Goal: Task Accomplishment & Management: Use online tool/utility

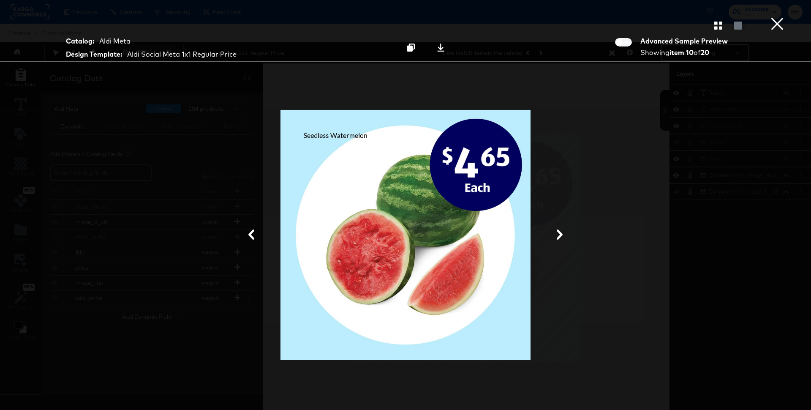
click at [790, 23] on div "Product View" at bounding box center [405, 25] width 811 height 17
click at [771, 17] on button "×" at bounding box center [777, 8] width 17 height 17
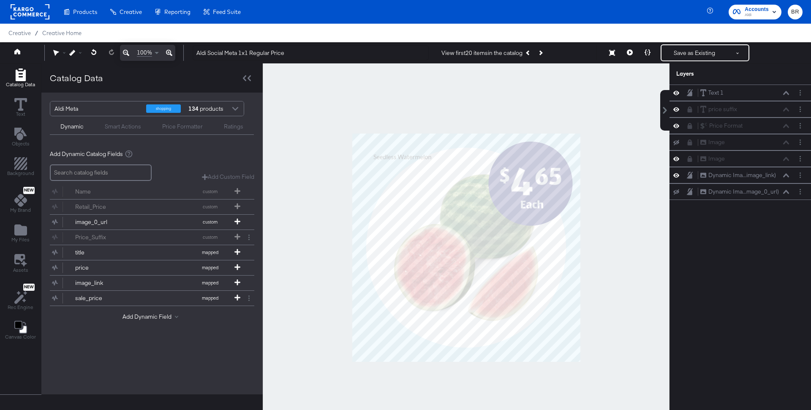
click at [37, 15] on rect at bounding box center [30, 11] width 39 height 15
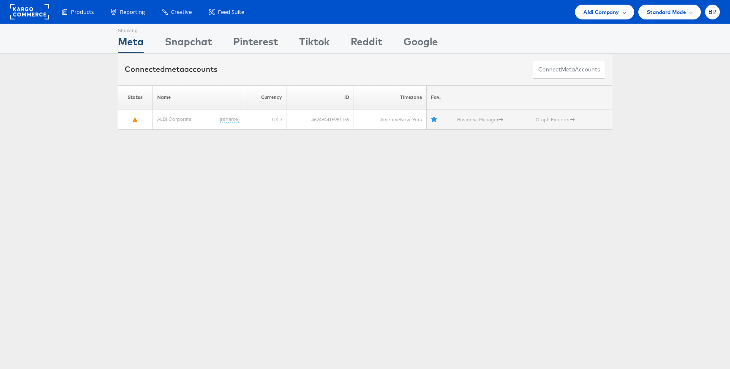
click at [604, 14] on span "Aldi Company" at bounding box center [601, 12] width 35 height 9
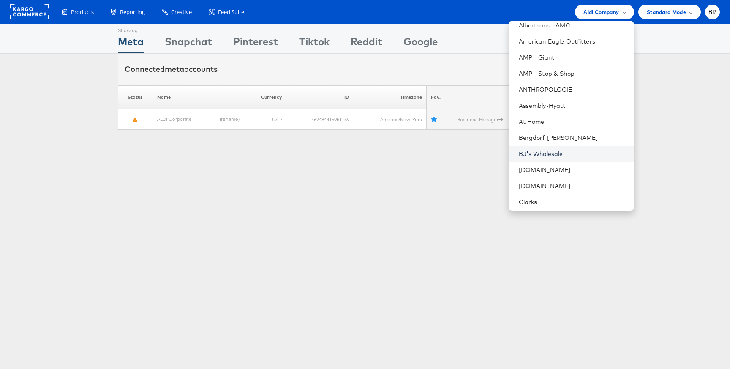
scroll to position [36, 0]
click at [545, 176] on li "Cars.com" at bounding box center [572, 172] width 126 height 16
click at [530, 169] on link "Cars.com" at bounding box center [573, 171] width 109 height 8
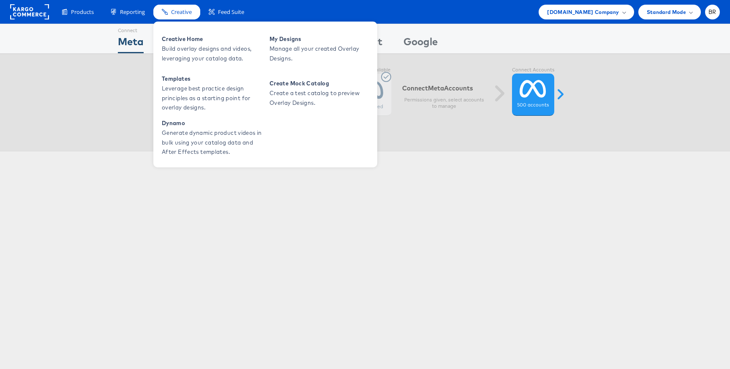
click at [178, 11] on span "Creative" at bounding box center [181, 12] width 21 height 8
click at [196, 49] on span "Build overlay designs and videos, leveraging your catalog data." at bounding box center [212, 53] width 101 height 19
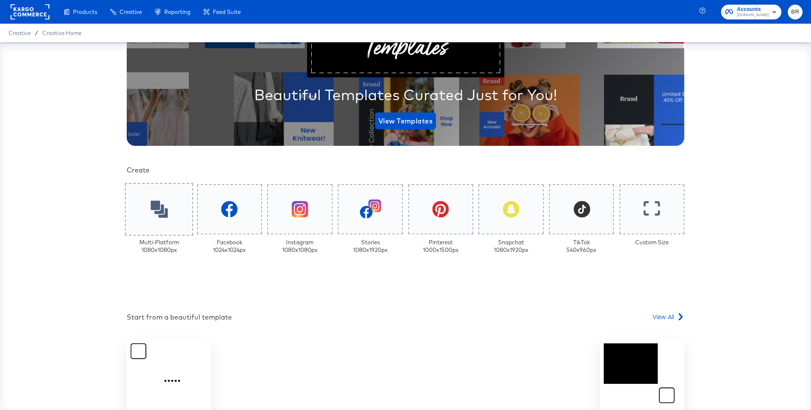
scroll to position [96, 0]
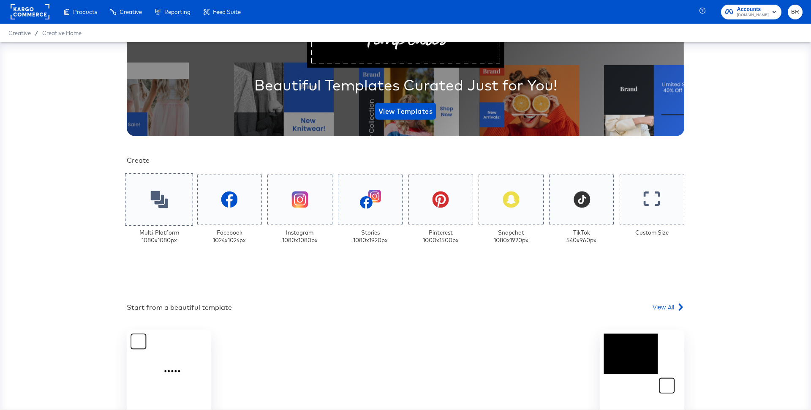
click at [174, 213] on div at bounding box center [159, 199] width 68 height 52
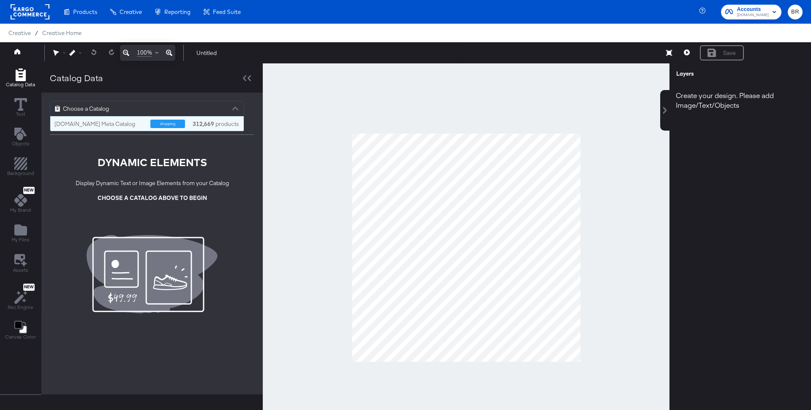
scroll to position [15, 194]
click at [161, 103] on div "Choose a Catalog" at bounding box center [147, 108] width 194 height 14
click at [161, 121] on div "shopping" at bounding box center [167, 124] width 35 height 8
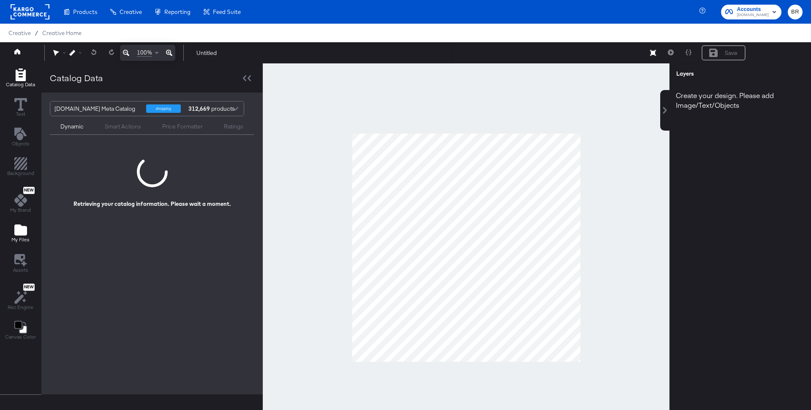
click at [13, 225] on div "My Files" at bounding box center [20, 233] width 18 height 19
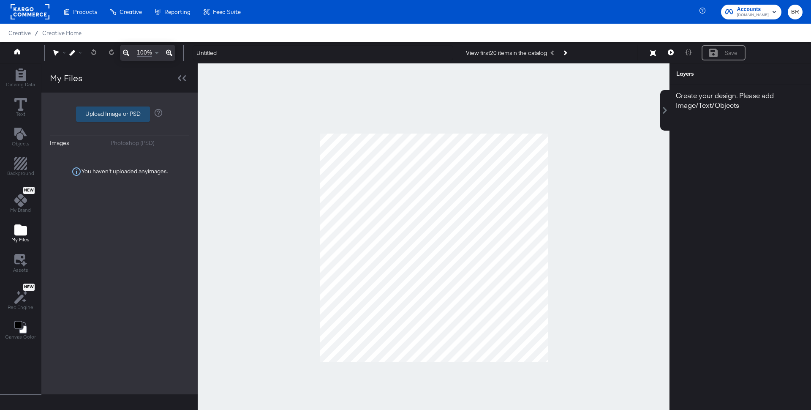
click at [119, 113] on label "Upload Image or PSD" at bounding box center [112, 114] width 73 height 14
click at [120, 114] on input "Upload Image or PSD" at bounding box center [120, 114] width 0 height 0
type input "C:\fakepath\Frame 37.png"
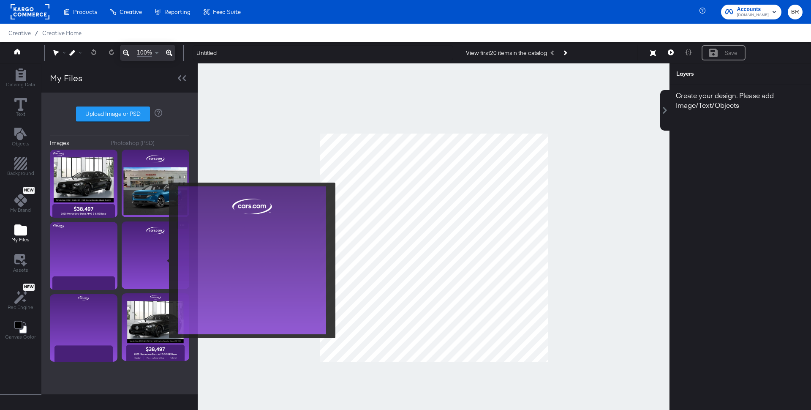
click at [164, 260] on img at bounding box center [156, 255] width 68 height 68
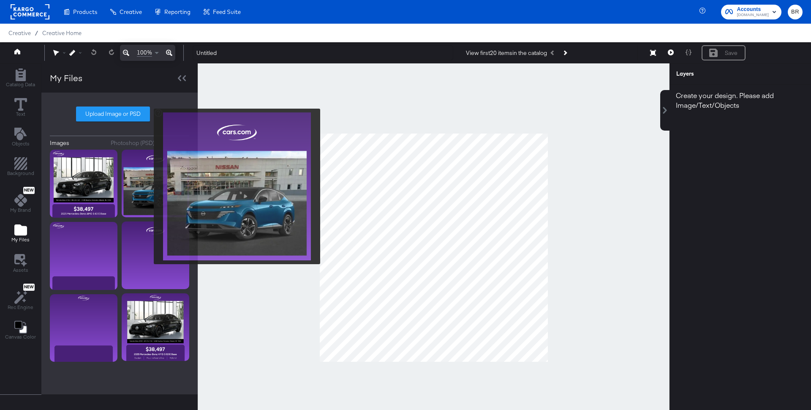
click at [148, 186] on img at bounding box center [156, 184] width 68 height 68
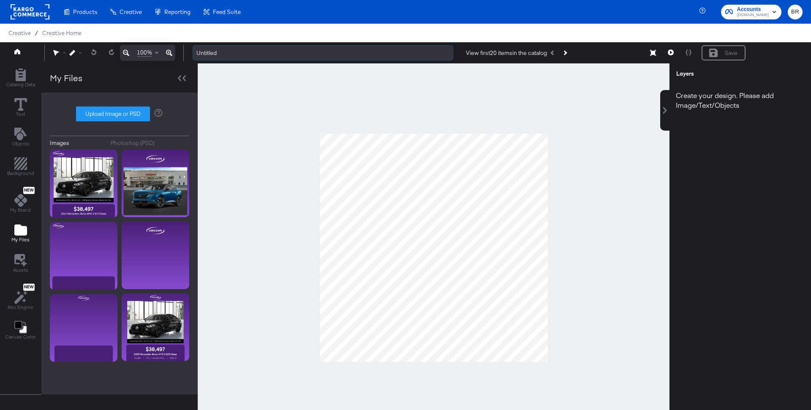
click at [233, 53] on input "Untitled" at bounding box center [323, 53] width 261 height 16
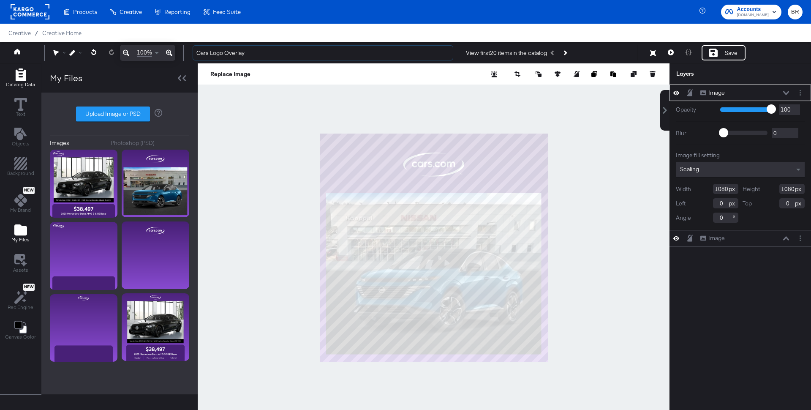
type input "Cars Logo Overlay"
click at [16, 85] on span "Catalog Data" at bounding box center [20, 84] width 29 height 7
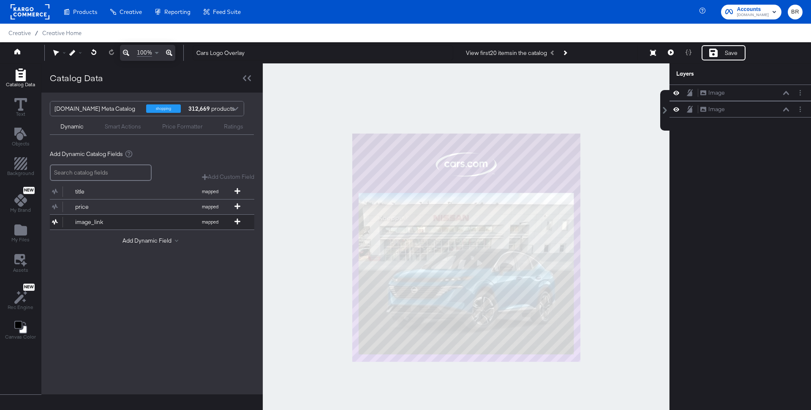
click at [99, 221] on div "image_link" at bounding box center [105, 222] width 61 height 8
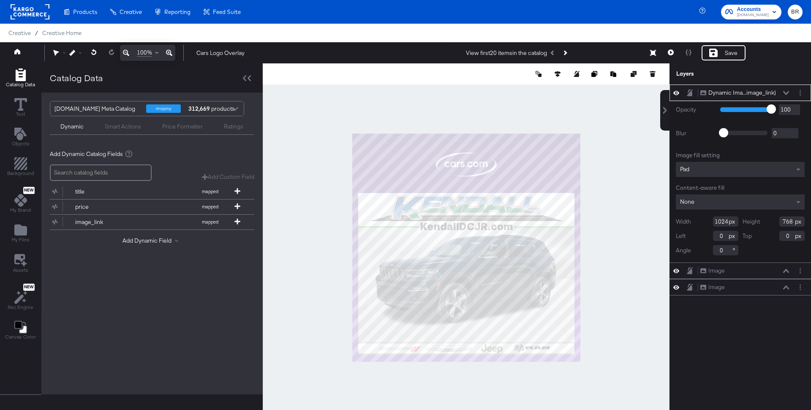
type input "28"
type input "282"
click at [622, 292] on div at bounding box center [466, 247] width 407 height 368
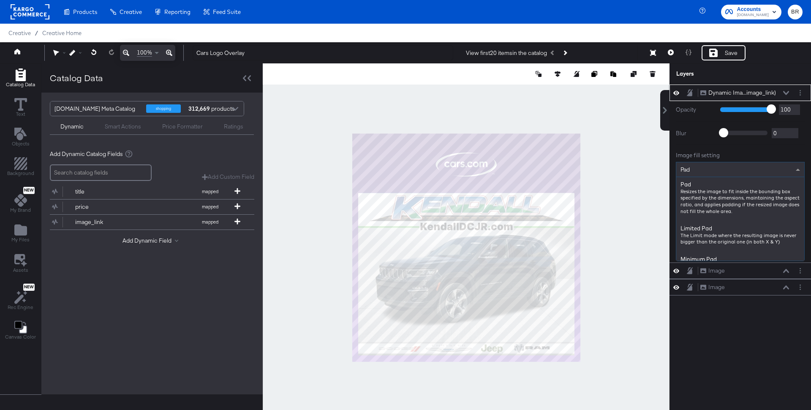
click at [725, 164] on div "Pad" at bounding box center [741, 169] width 128 height 14
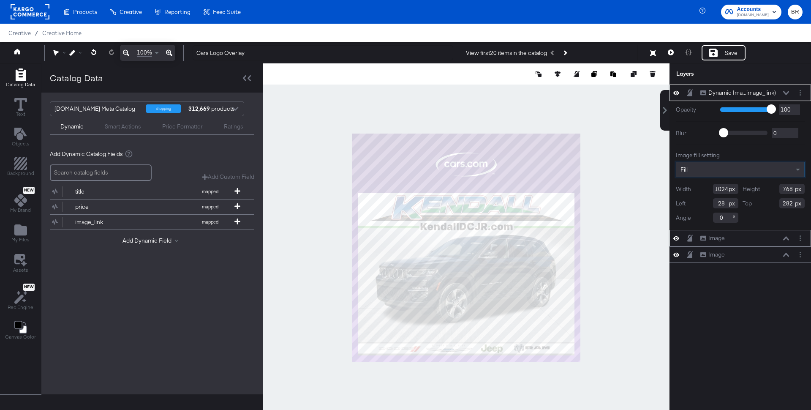
click at [675, 238] on icon at bounding box center [677, 238] width 6 height 4
click at [650, 265] on div at bounding box center [466, 247] width 407 height 368
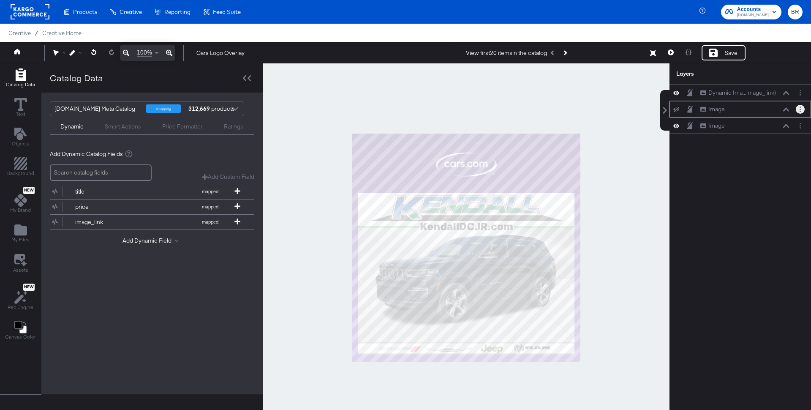
click at [800, 109] on icon "Layer Options" at bounding box center [800, 108] width 1 height 5
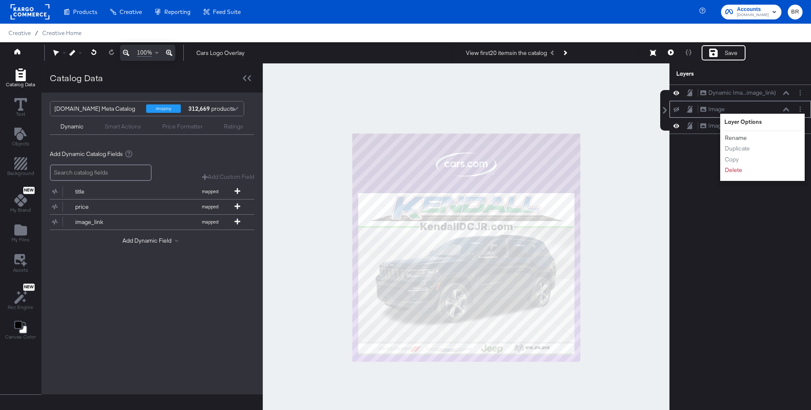
click at [736, 138] on button "Rename" at bounding box center [736, 138] width 23 height 9
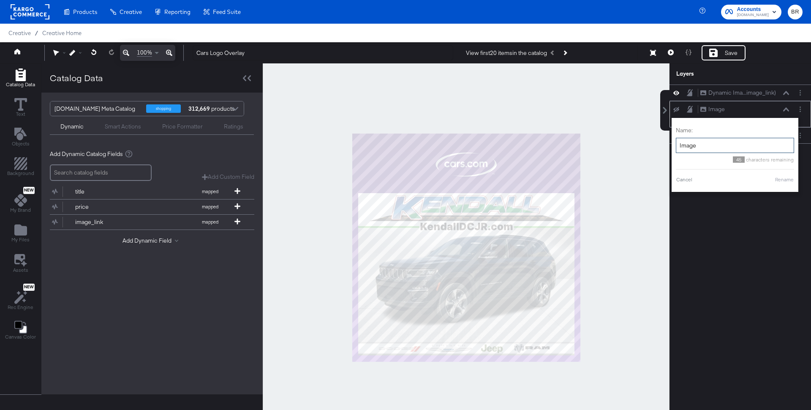
click at [699, 148] on input "Image" at bounding box center [735, 146] width 118 height 16
type input "guide"
click at [769, 177] on button "Rename" at bounding box center [773, 180] width 19 height 8
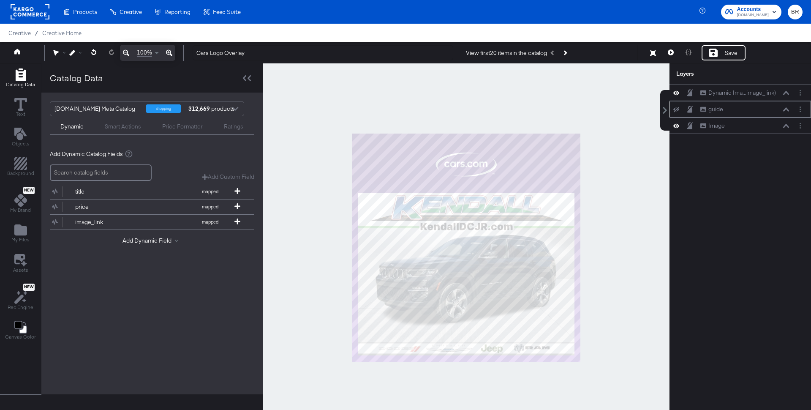
click at [637, 196] on div at bounding box center [466, 247] width 407 height 368
click at [712, 55] on icon at bounding box center [713, 53] width 8 height 8
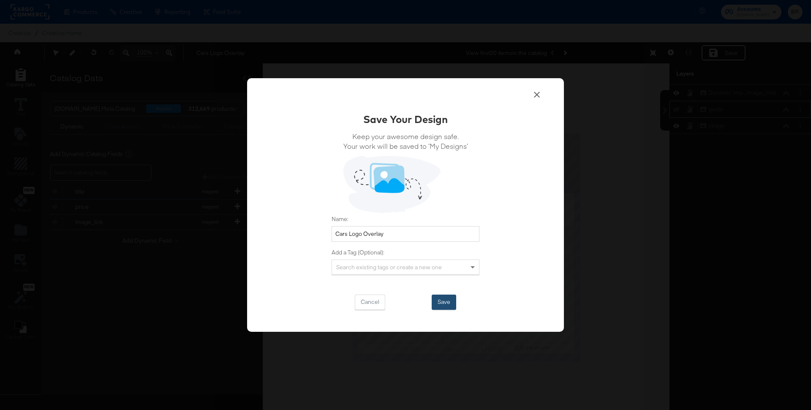
click at [438, 306] on button "Save" at bounding box center [444, 302] width 25 height 15
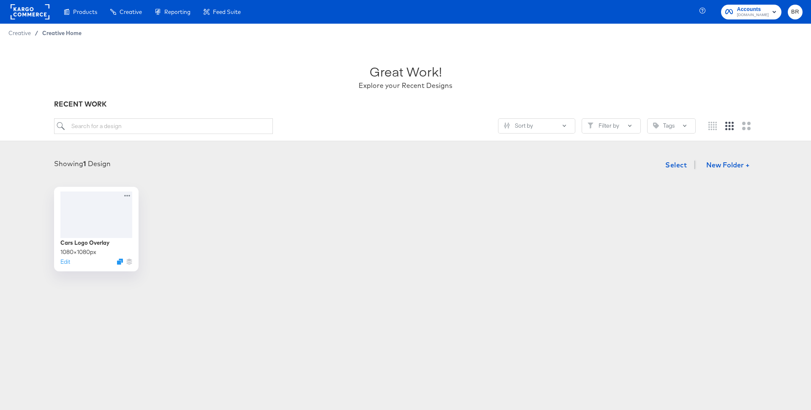
click at [53, 32] on span "Creative Home" at bounding box center [61, 33] width 39 height 7
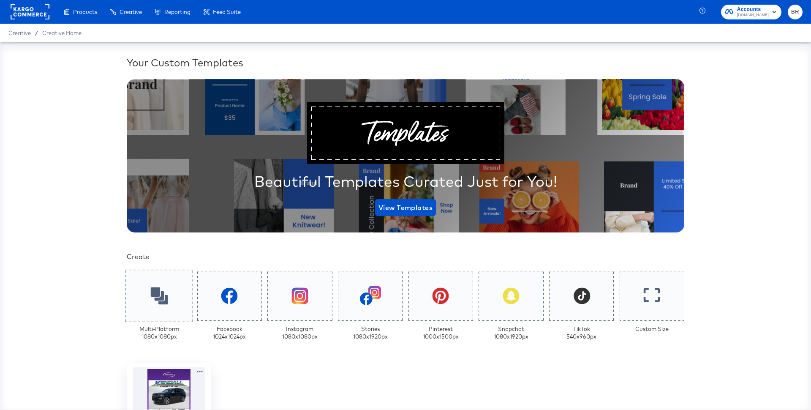
click at [170, 299] on div at bounding box center [159, 296] width 68 height 52
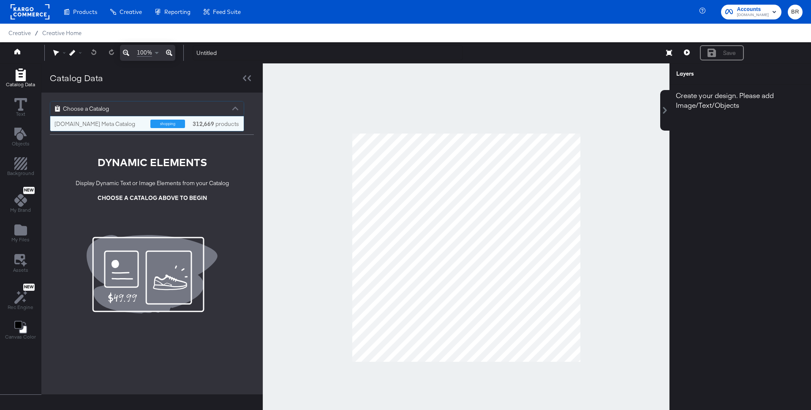
click at [180, 113] on div "Choose a Catalog" at bounding box center [147, 108] width 194 height 14
click at [151, 125] on div "shopping" at bounding box center [167, 124] width 35 height 8
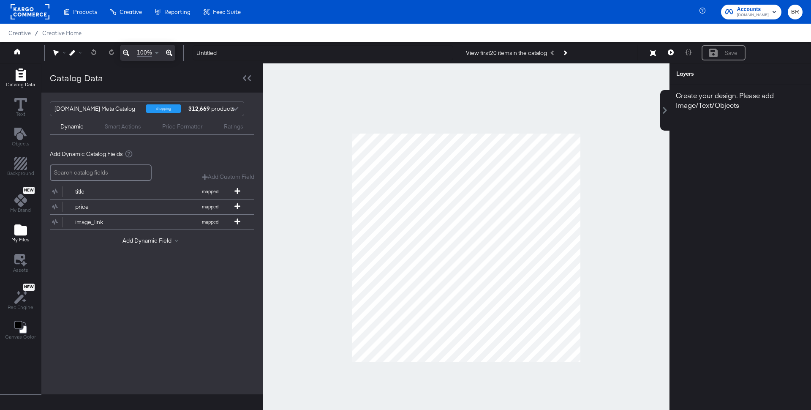
click at [15, 224] on icon "Add Files" at bounding box center [20, 230] width 13 height 13
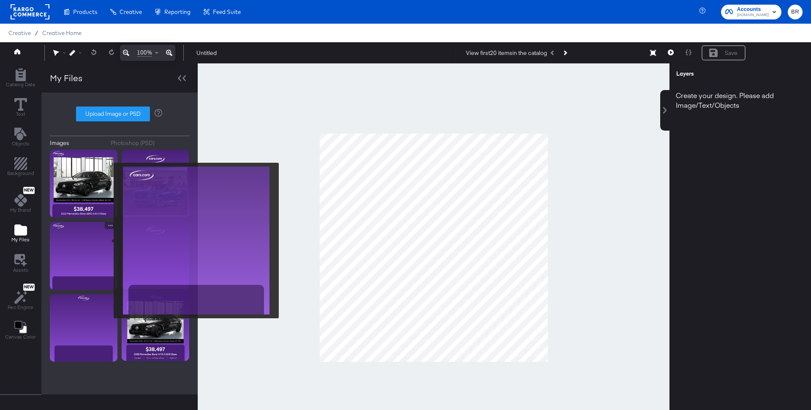
scroll to position [21, 0]
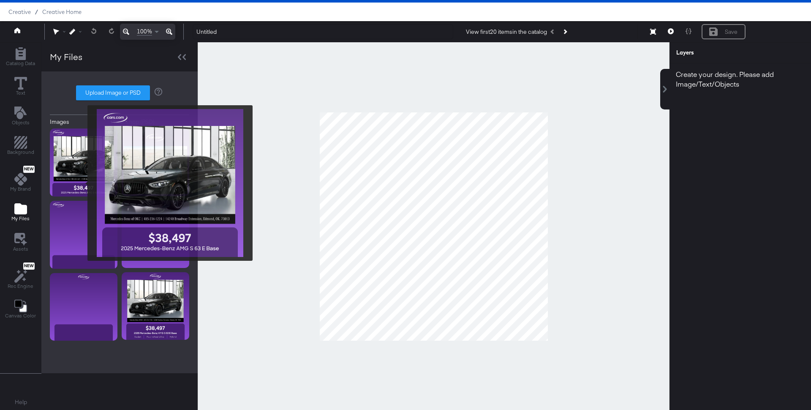
click at [82, 183] on img at bounding box center [84, 162] width 68 height 68
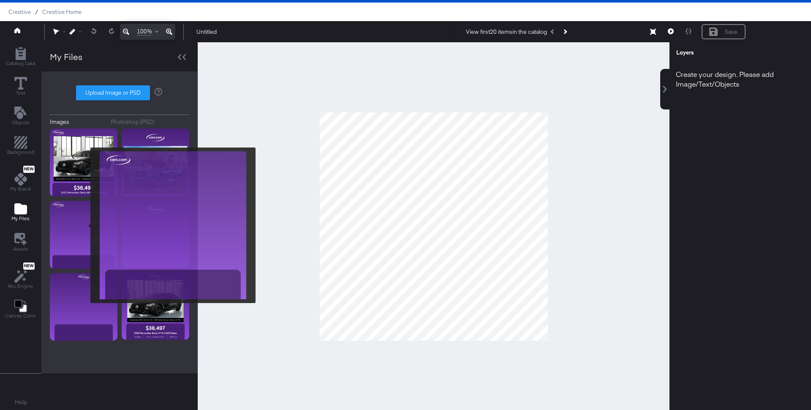
click at [85, 225] on img at bounding box center [84, 235] width 68 height 68
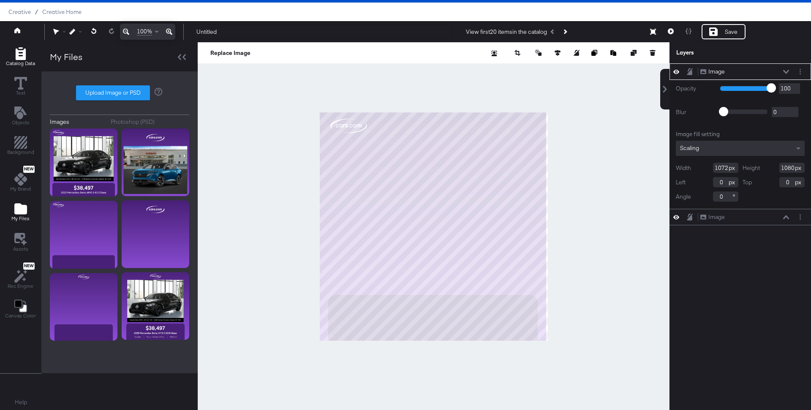
click at [19, 56] on icon "Add Rectangle" at bounding box center [20, 53] width 13 height 13
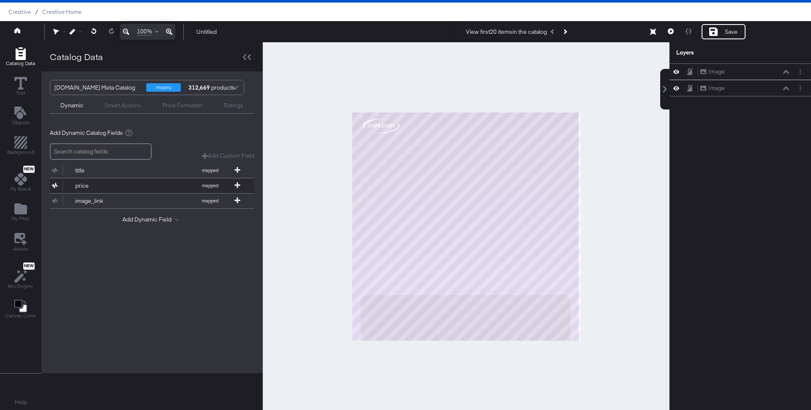
click at [89, 183] on div "price" at bounding box center [105, 186] width 61 height 8
click at [91, 199] on div "image_link" at bounding box center [105, 201] width 61 height 8
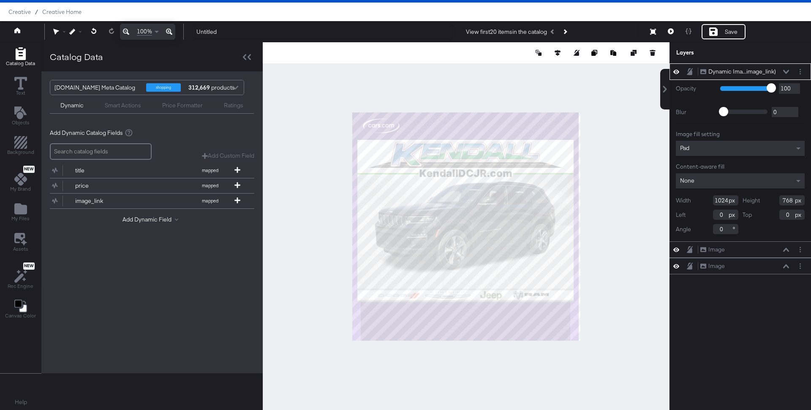
type input "24"
type input "84"
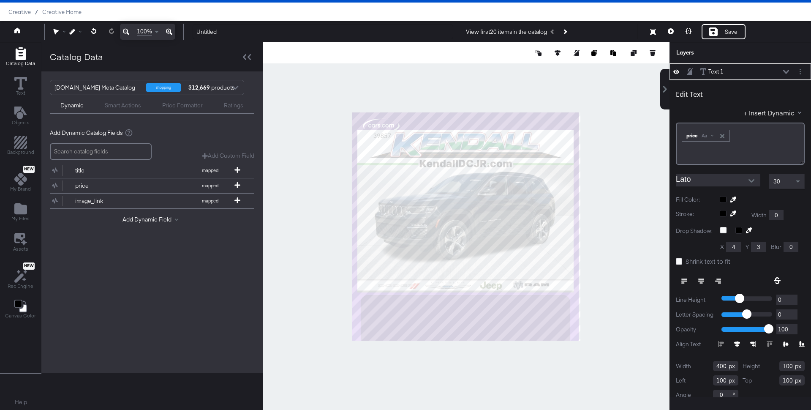
click at [678, 71] on icon at bounding box center [677, 72] width 6 height 4
click at [788, 70] on icon at bounding box center [786, 72] width 6 height 4
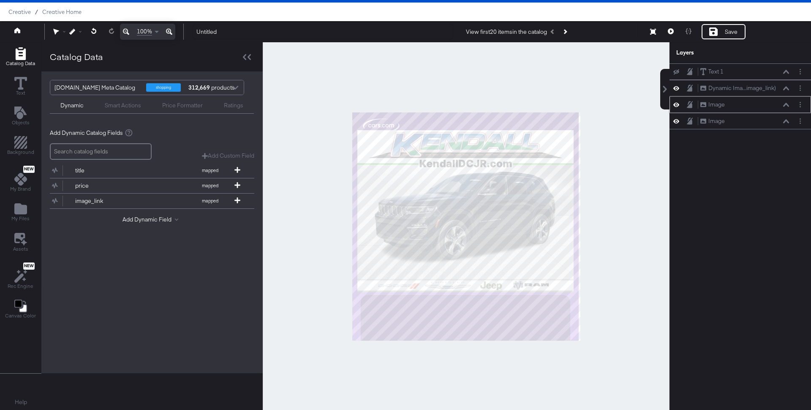
click at [682, 105] on div at bounding box center [679, 105] width 12 height 8
click at [676, 105] on icon at bounding box center [677, 104] width 6 height 7
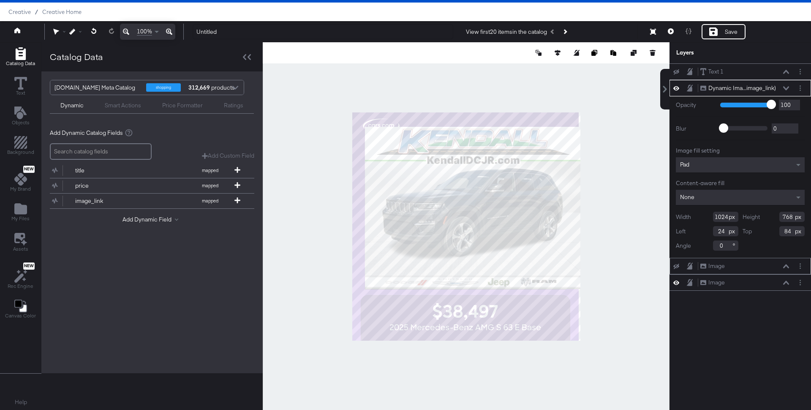
type input "62"
type input "68"
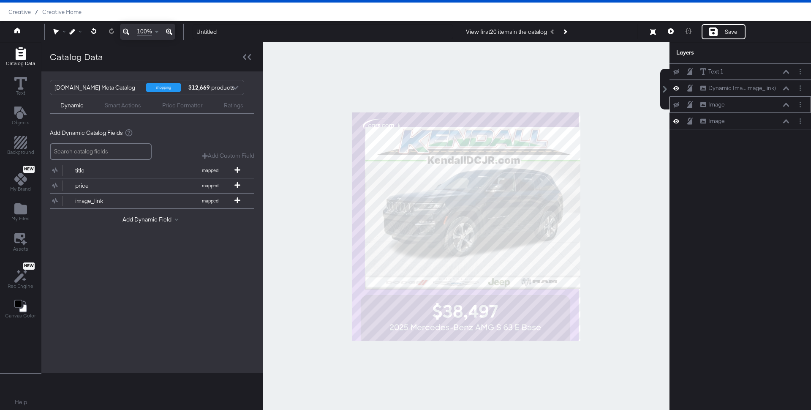
click at [578, 126] on div at bounding box center [466, 226] width 407 height 368
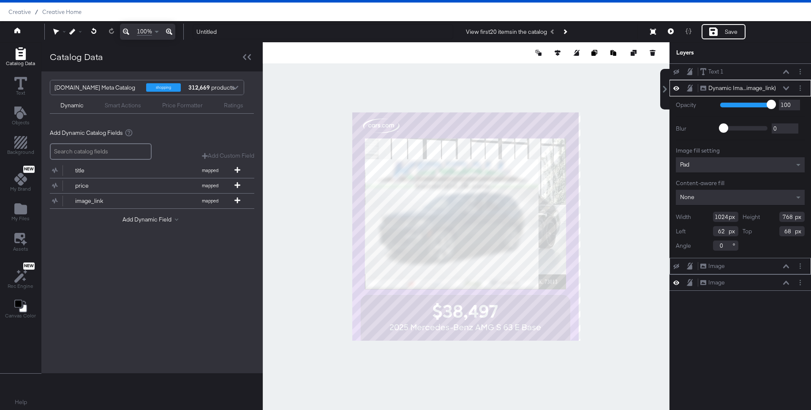
type input "820"
type input "615"
type input "221"
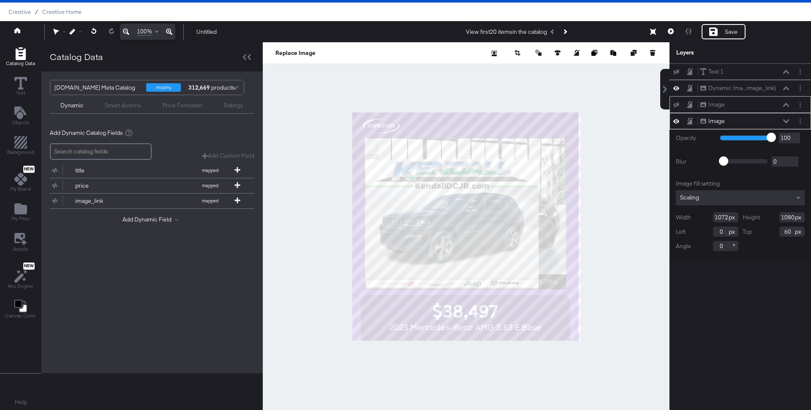
type input "0"
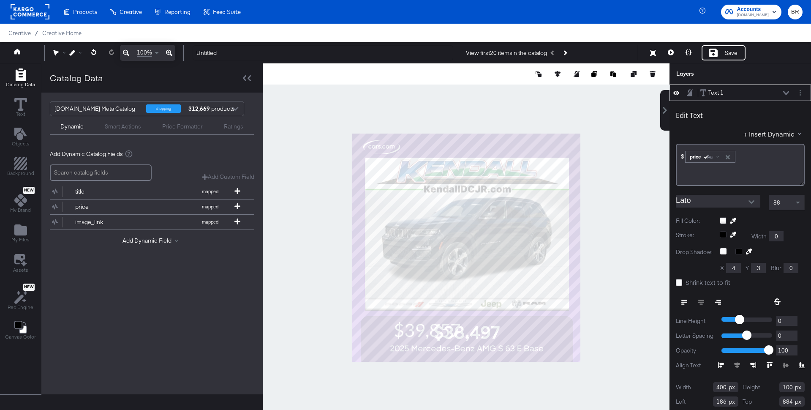
scroll to position [21, 0]
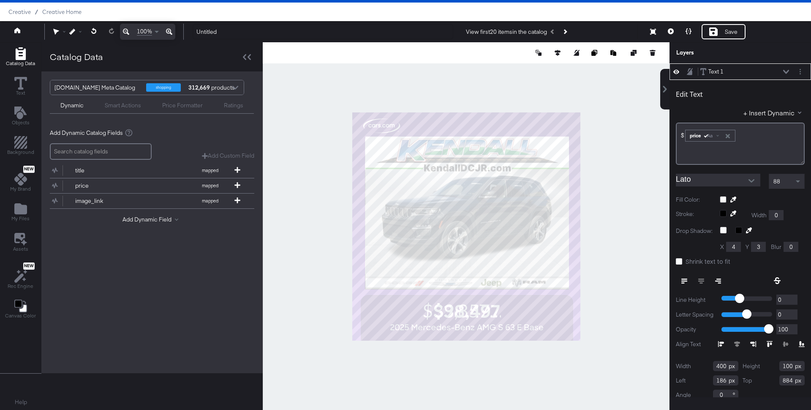
type input "344"
type input "892"
type input "595"
type input "110"
type input "882"
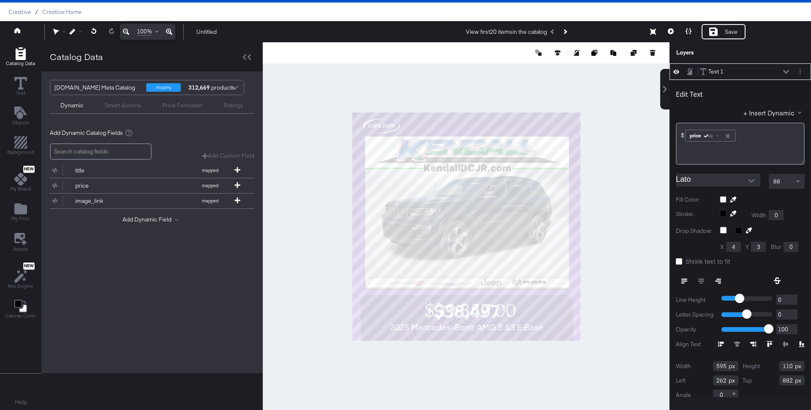
type input "246"
type input "886"
click at [718, 131] on div "price Aa" at bounding box center [710, 136] width 49 height 11
click at [718, 134] on span at bounding box center [718, 135] width 3 height 3
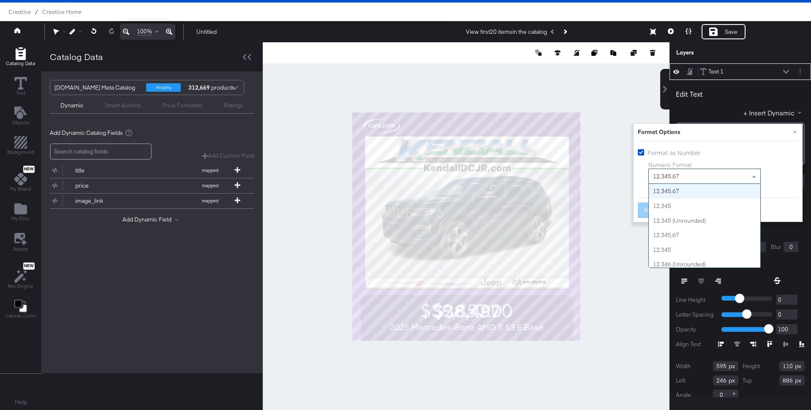
click at [684, 169] on div "12,345.67" at bounding box center [705, 176] width 112 height 14
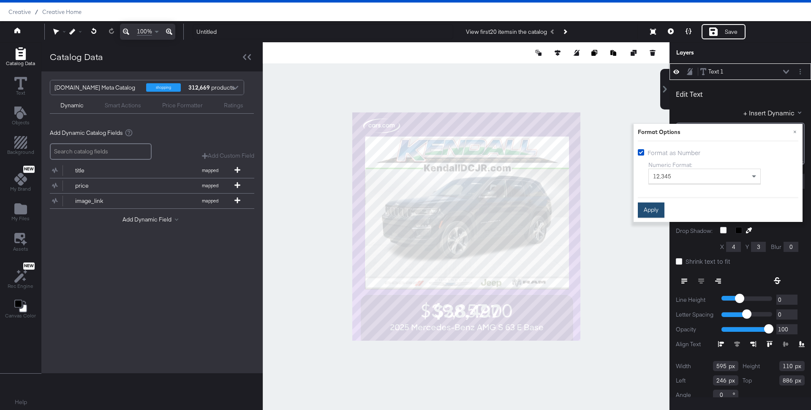
click at [643, 214] on button "Apply" at bounding box center [651, 209] width 27 height 15
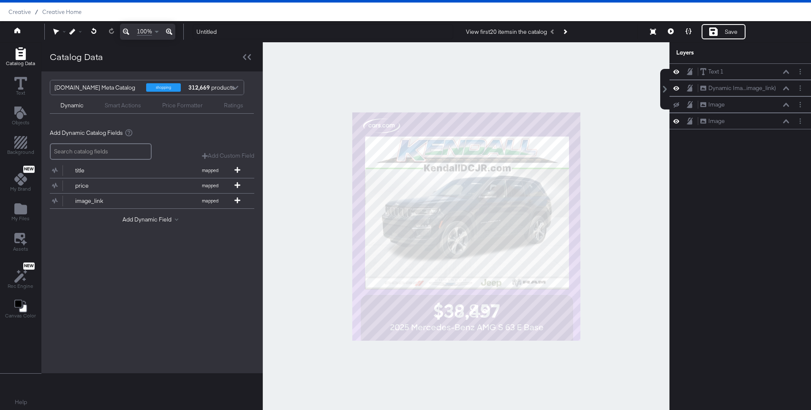
click at [607, 248] on div at bounding box center [466, 226] width 407 height 368
click at [87, 172] on div "title" at bounding box center [105, 170] width 61 height 8
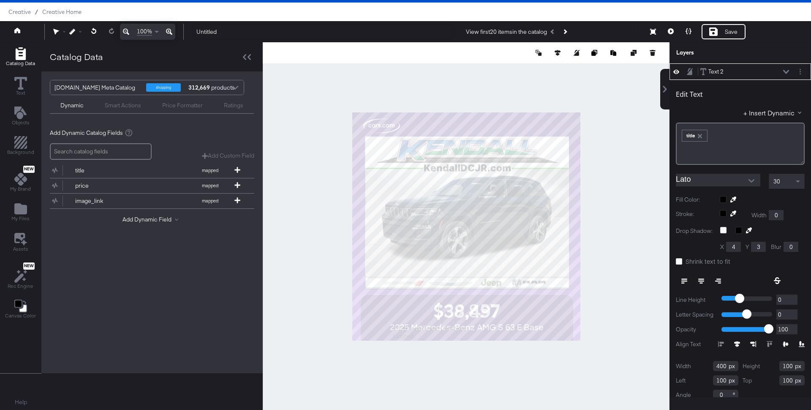
type input "182"
type input "996"
type input "785"
type input "110"
type input "986"
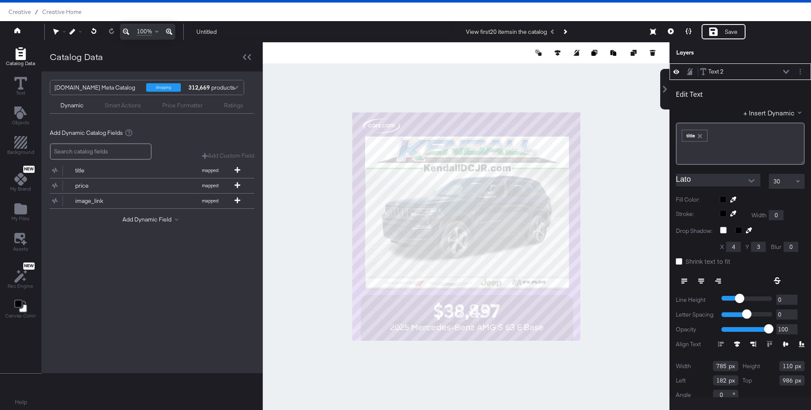
click at [726, 197] on div at bounding box center [762, 199] width 85 height 7
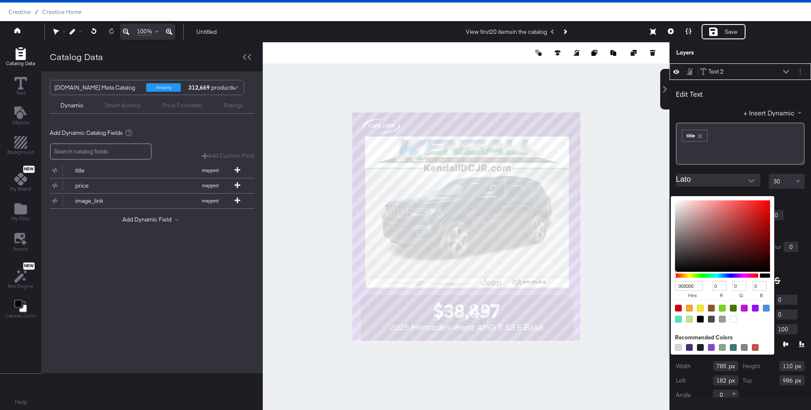
type input "584444"
type input "88"
type input "68"
type input "6D5D5D"
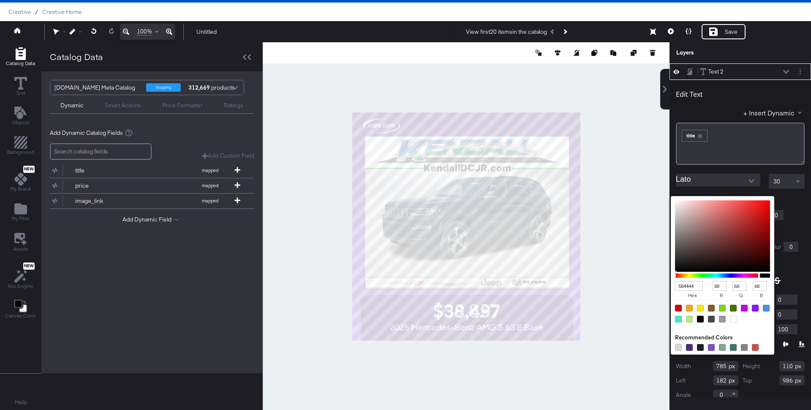
type input "109"
type input "93"
type input "A09A9A"
type input "160"
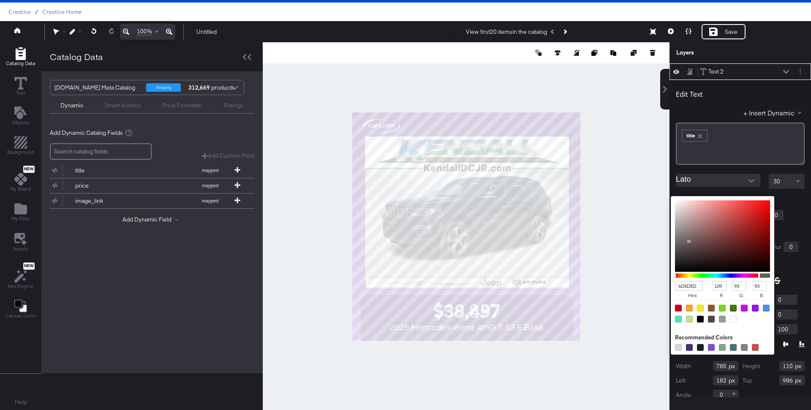
type input "154"
type input "CCCCCC"
type input "204"
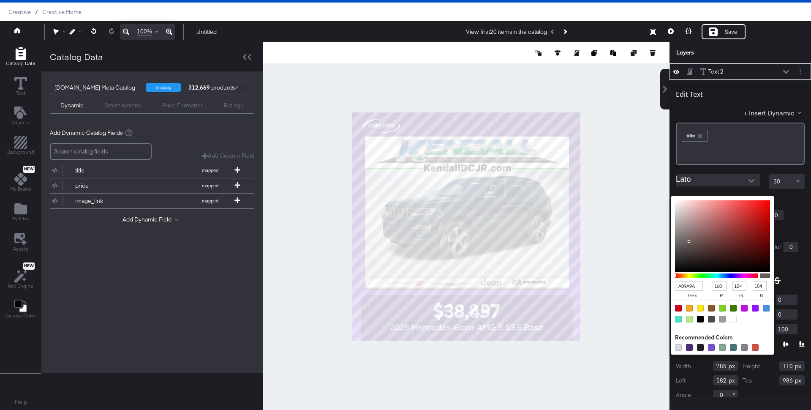
type input "204"
type input "DEDEDE"
type input "222"
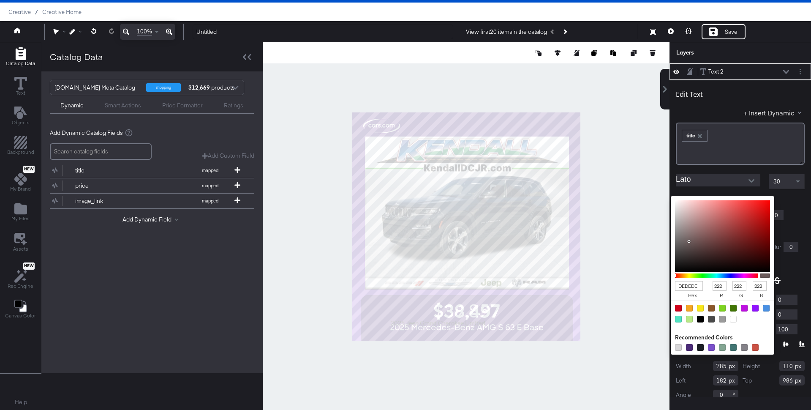
type input "EFEFEF"
type input "239"
type input "F9F9F9"
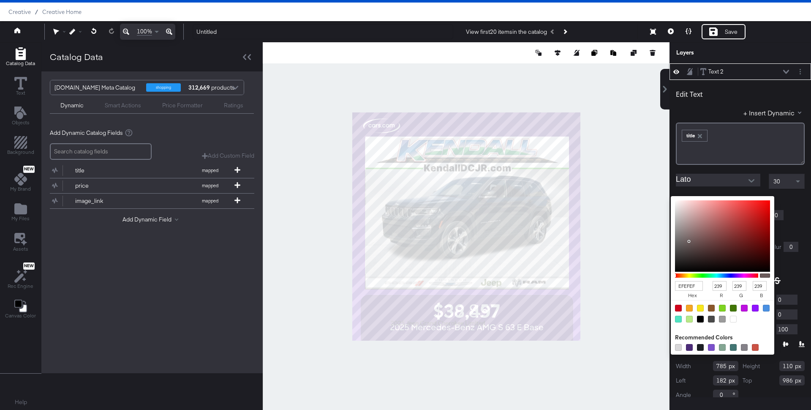
type input "249"
type input "FFFFFF"
type input "255"
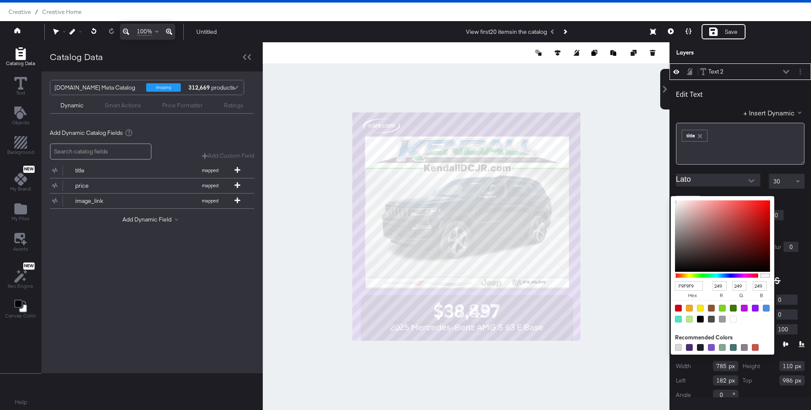
type input "255"
drag, startPoint x: 694, startPoint y: 245, endPoint x: 668, endPoint y: 195, distance: 56.3
click at [668, 195] on div "Text 2 Text 2 Edit Text + Insert Dynamic ﻿ ﻿ title ﻿ Lato 30 Fill Color: FFFFFF…" at bounding box center [735, 230] width 152 height 334
click at [788, 186] on div "30" at bounding box center [786, 181] width 35 height 14
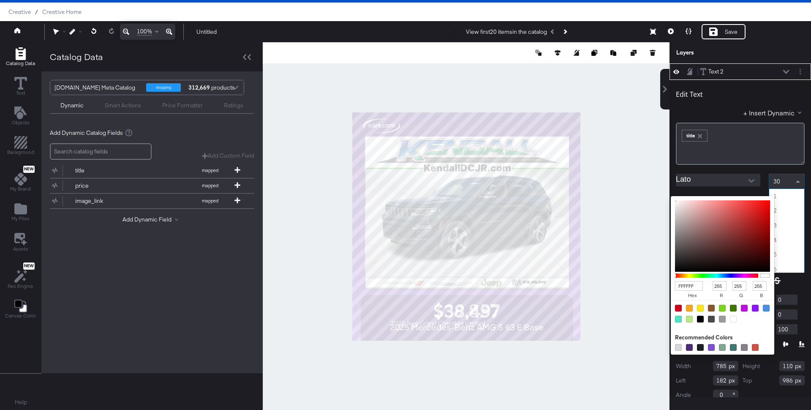
scroll to position [423, 0]
type input "38"
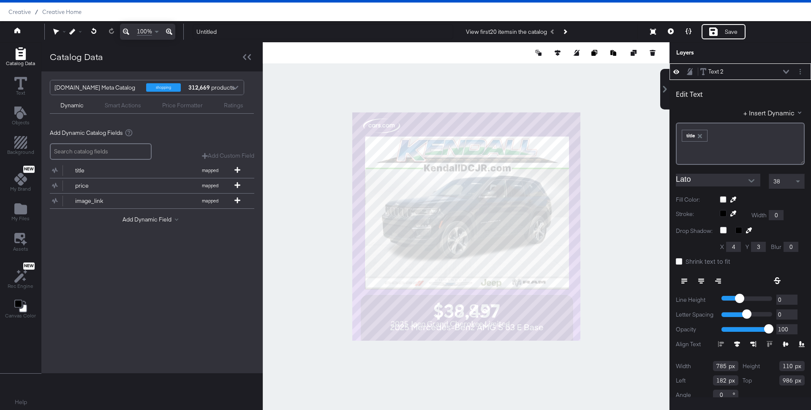
click at [788, 198] on div at bounding box center [762, 199] width 85 height 7
click at [698, 276] on button at bounding box center [701, 280] width 17 height 15
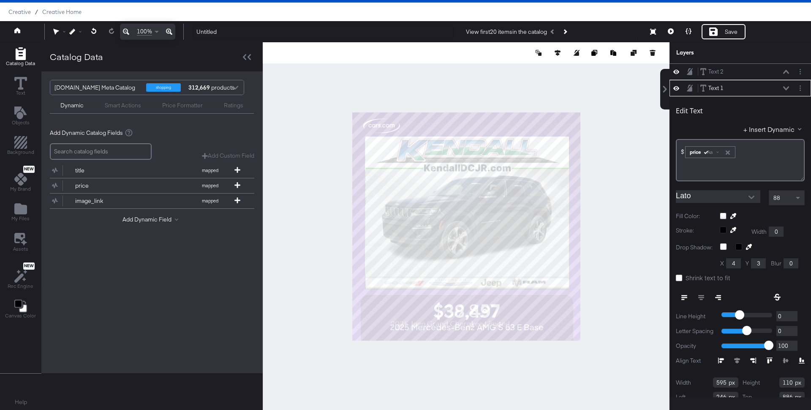
scroll to position [16, 0]
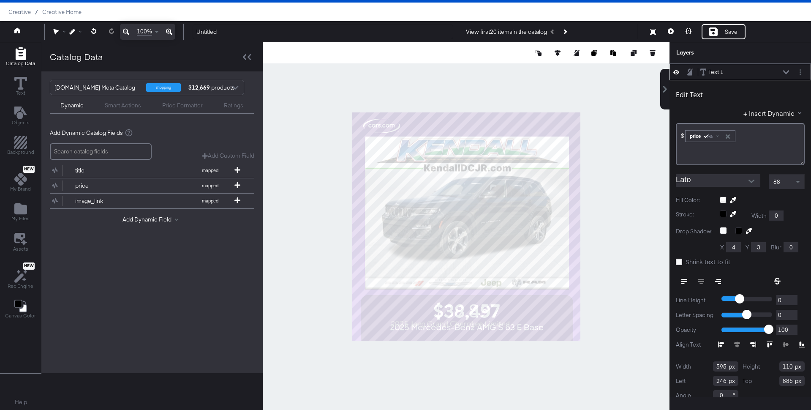
click at [789, 182] on div "88" at bounding box center [786, 182] width 35 height 14
type input "82"
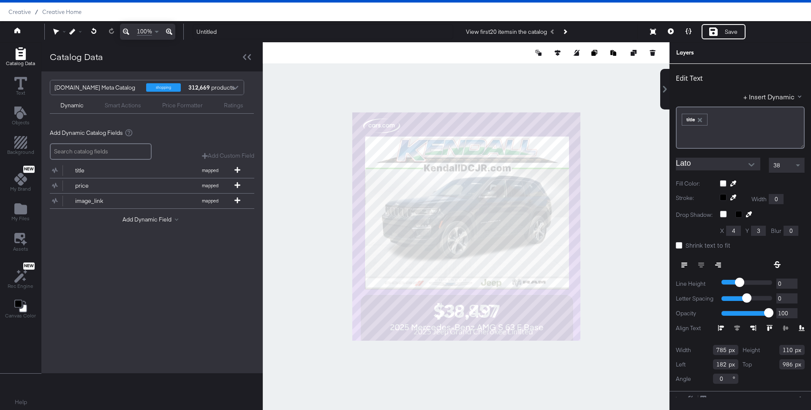
scroll to position [9, 0]
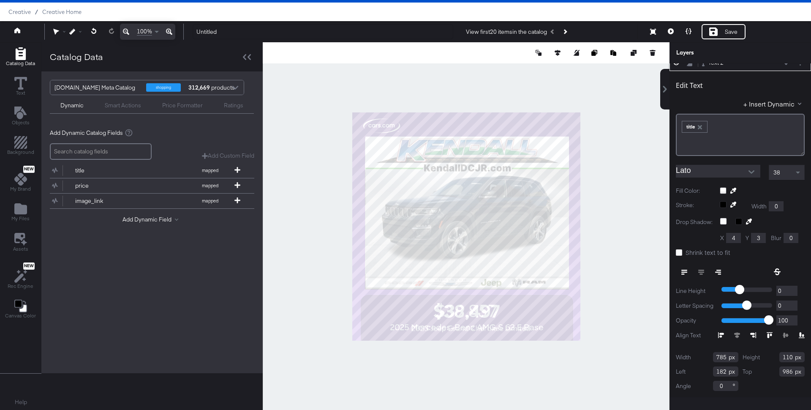
type input "178"
type input "970"
type input "829"
click at [556, 52] on icon at bounding box center [558, 53] width 6 height 6
click at [493, 71] on icon at bounding box center [495, 68] width 6 height 6
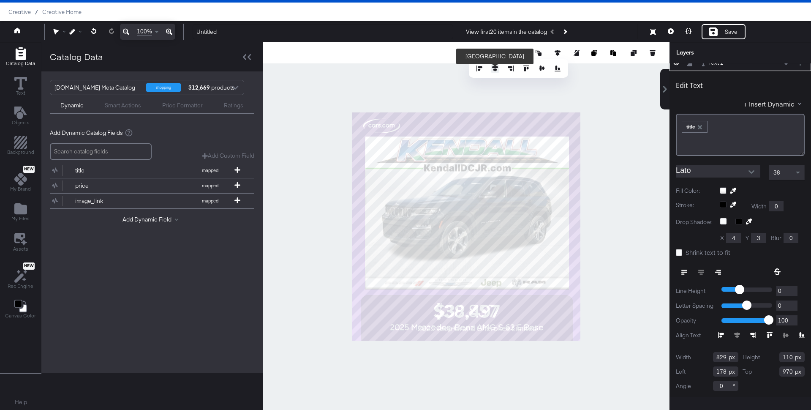
type input "125"
type input "877"
type input "77"
click at [557, 52] on icon at bounding box center [558, 53] width 6 height 6
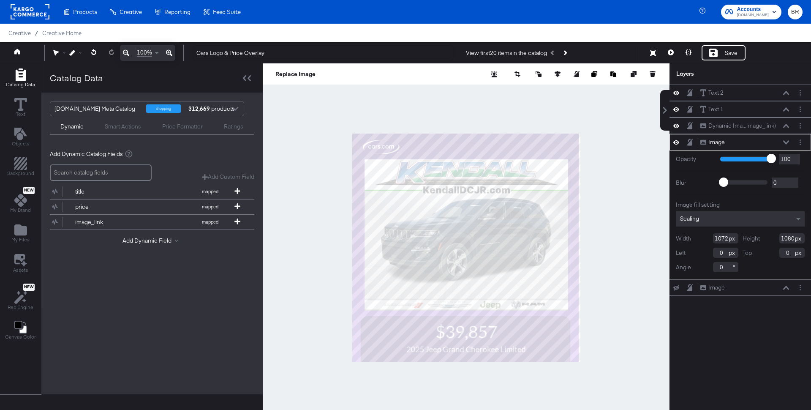
scroll to position [21, 0]
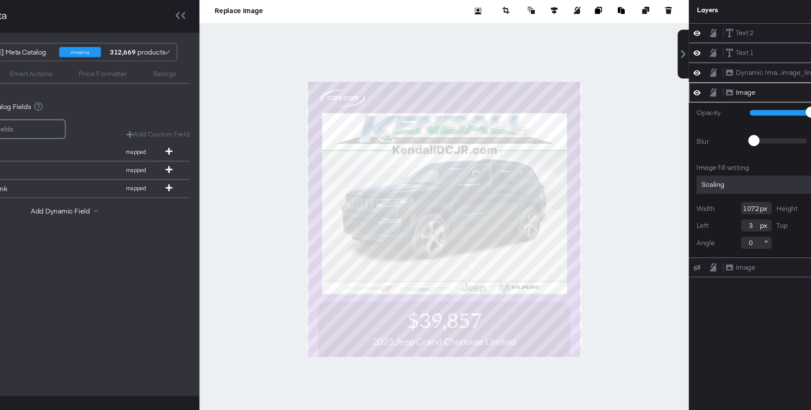
type input "4"
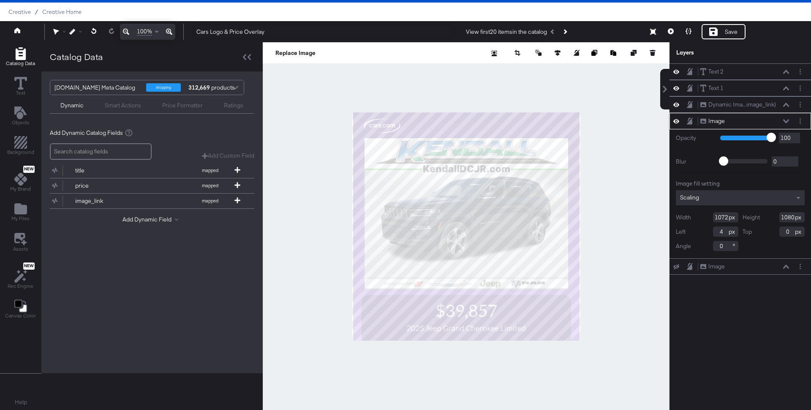
click at [729, 216] on div "Width 1072" at bounding box center [707, 217] width 63 height 10
type input "1080"
click at [554, 53] on button at bounding box center [558, 53] width 8 height 8
click at [495, 67] on icon at bounding box center [495, 68] width 6 height 6
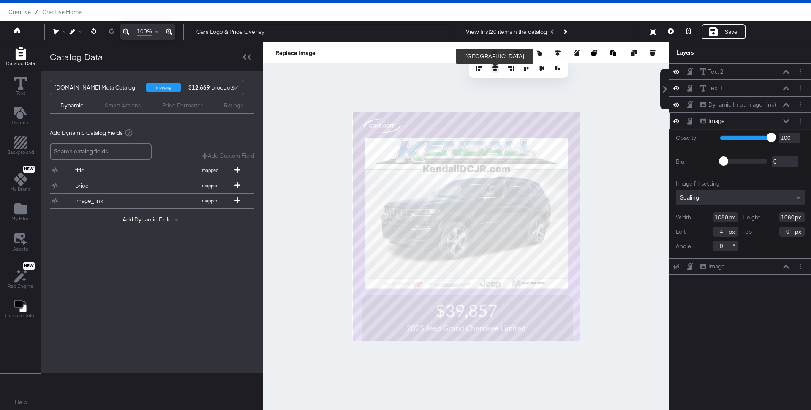
type input "0"
click at [603, 187] on div at bounding box center [466, 226] width 407 height 368
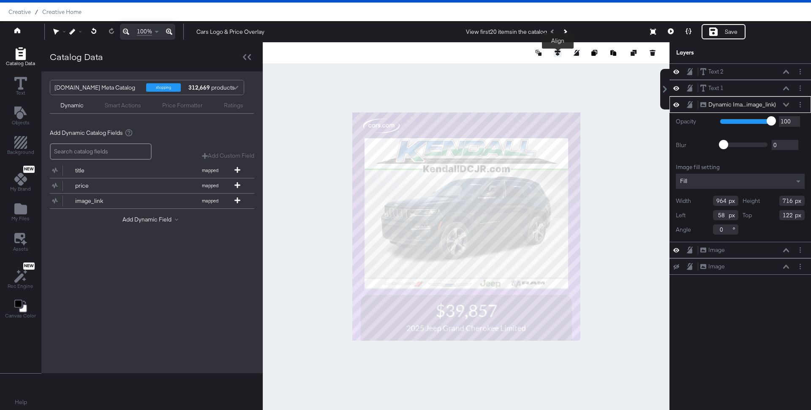
click at [559, 53] on icon at bounding box center [558, 53] width 6 height 6
click at [494, 67] on icon at bounding box center [495, 68] width 6 height 6
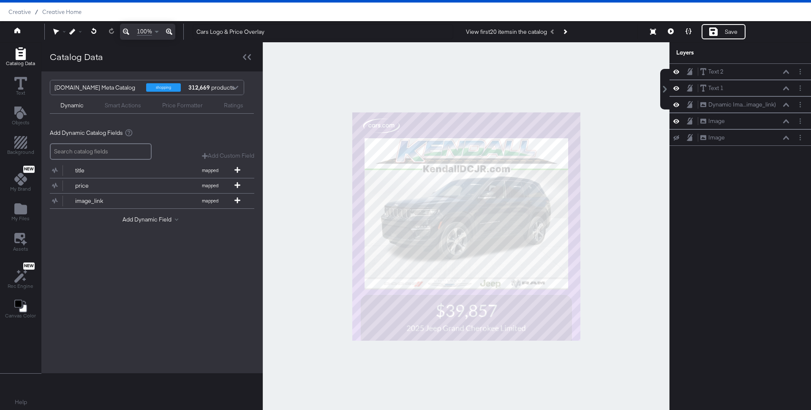
click at [615, 191] on div at bounding box center [466, 226] width 407 height 368
click at [614, 245] on div at bounding box center [466, 226] width 407 height 368
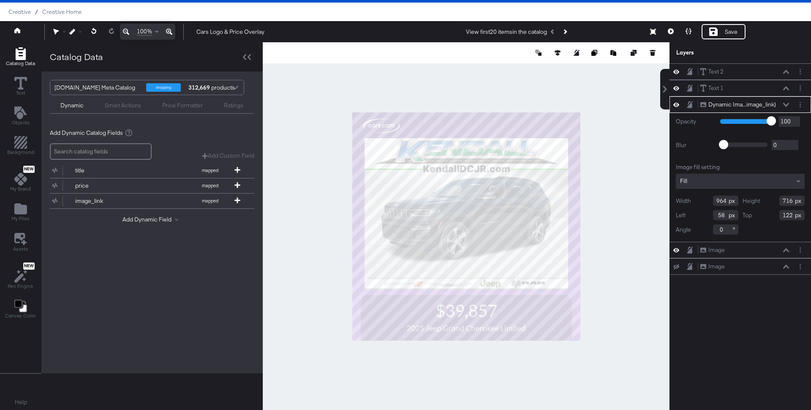
click at [614, 202] on div at bounding box center [466, 226] width 407 height 368
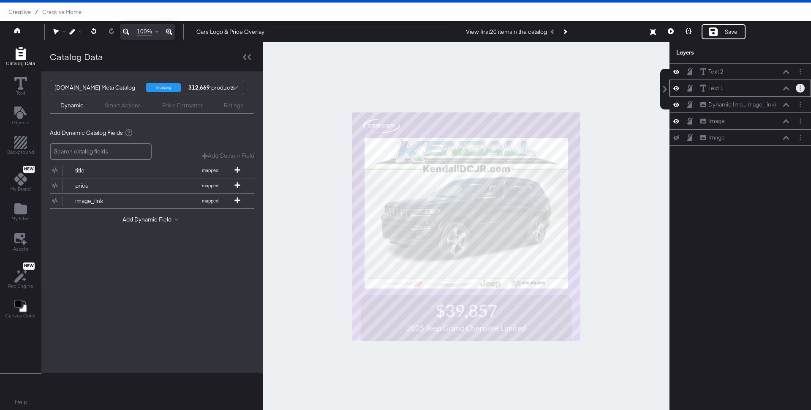
click at [803, 87] on button "Layer Options" at bounding box center [800, 88] width 9 height 9
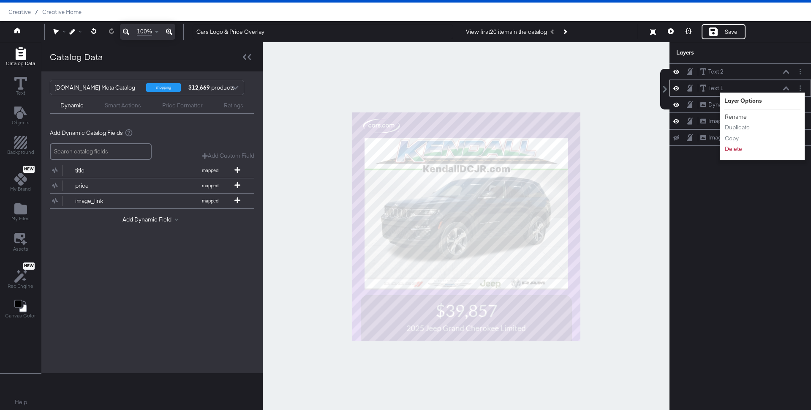
click at [739, 115] on button "Rename" at bounding box center [736, 116] width 23 height 9
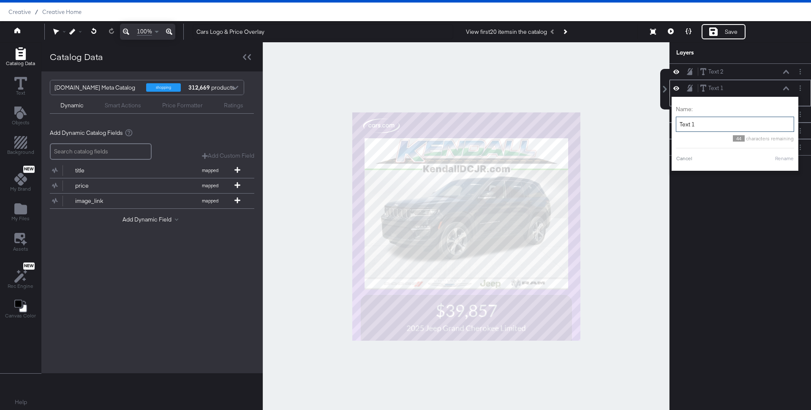
click at [715, 128] on input "Text 1" at bounding box center [735, 125] width 118 height 16
type input "price"
click at [769, 159] on button "Rename" at bounding box center [773, 159] width 19 height 8
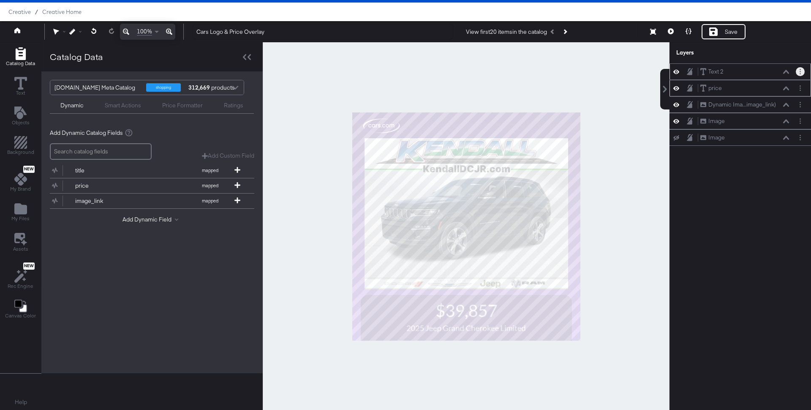
click at [801, 71] on circle "Layer Options" at bounding box center [800, 71] width 1 height 1
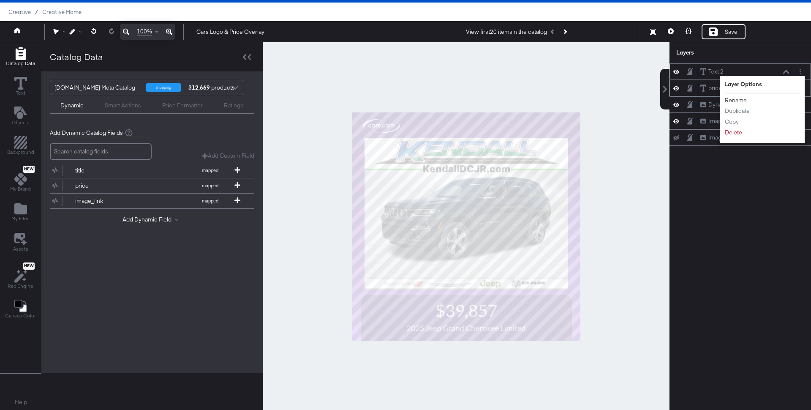
click at [736, 100] on button "Rename" at bounding box center [736, 100] width 23 height 9
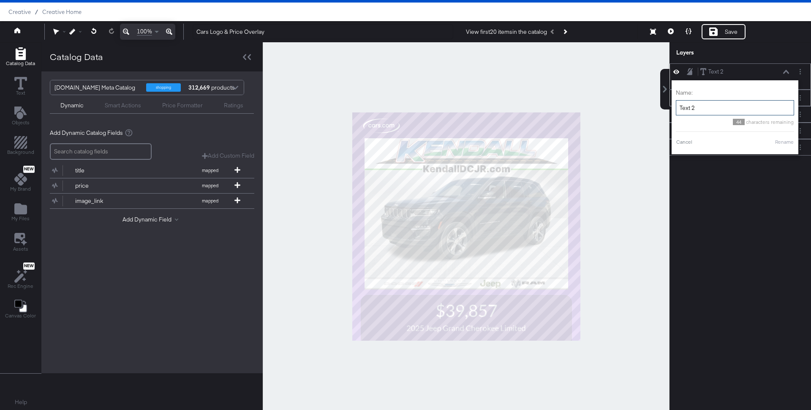
click at [724, 103] on input "Text 2" at bounding box center [735, 108] width 118 height 16
type input "vehicle name"
click at [771, 142] on button "Rename" at bounding box center [773, 142] width 19 height 8
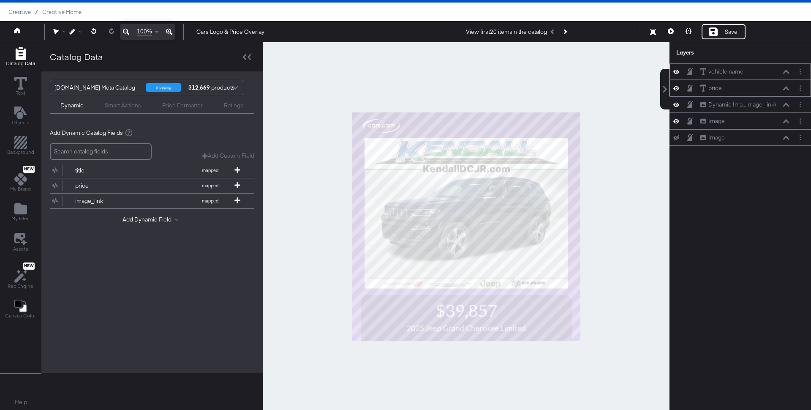
click at [617, 189] on div at bounding box center [466, 226] width 407 height 368
click at [718, 33] on div "Save" at bounding box center [724, 31] width 44 height 15
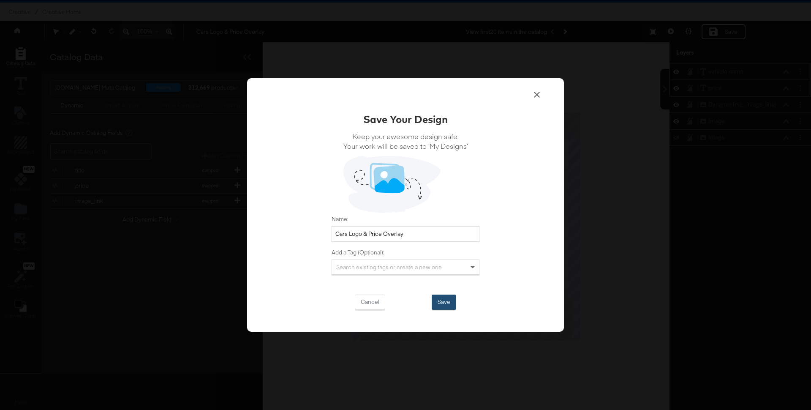
click at [438, 302] on button "Save" at bounding box center [444, 302] width 25 height 15
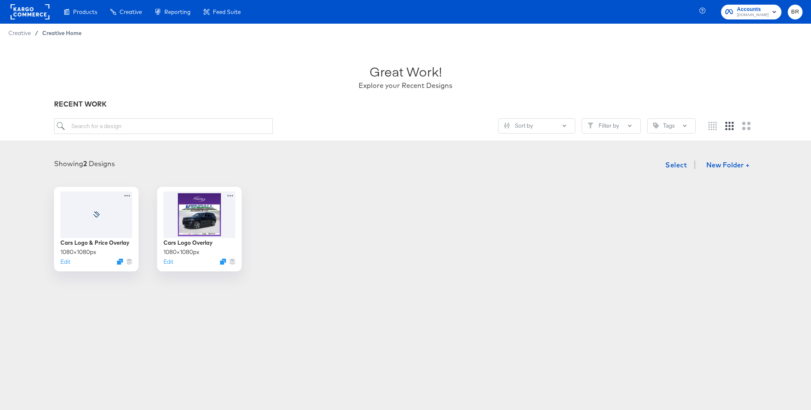
click at [55, 34] on span "Creative Home" at bounding box center [61, 33] width 39 height 7
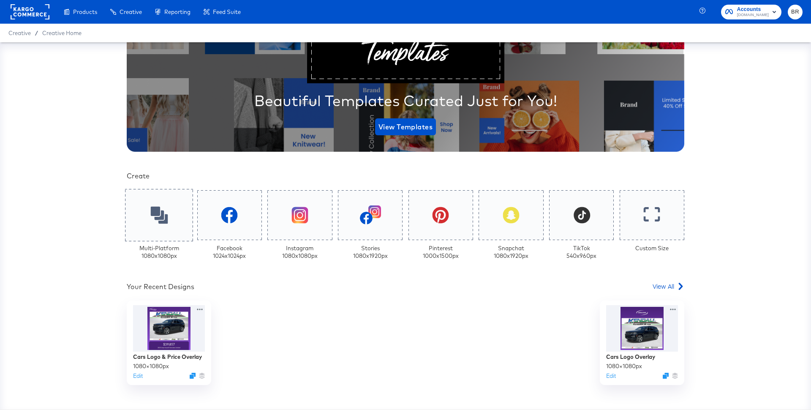
scroll to position [88, 0]
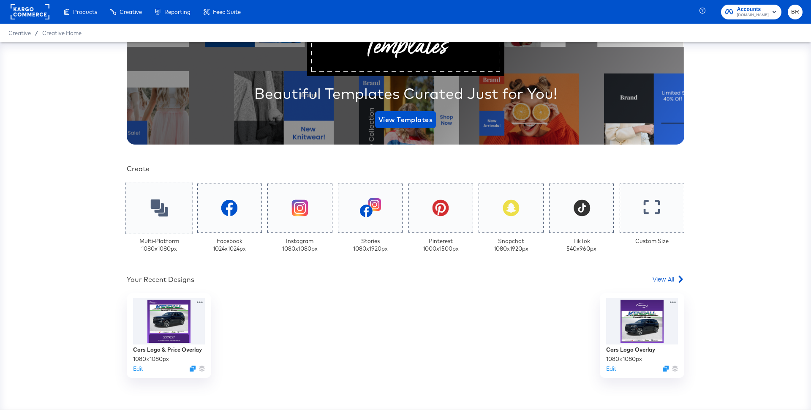
click at [166, 211] on icon at bounding box center [158, 207] width 17 height 17
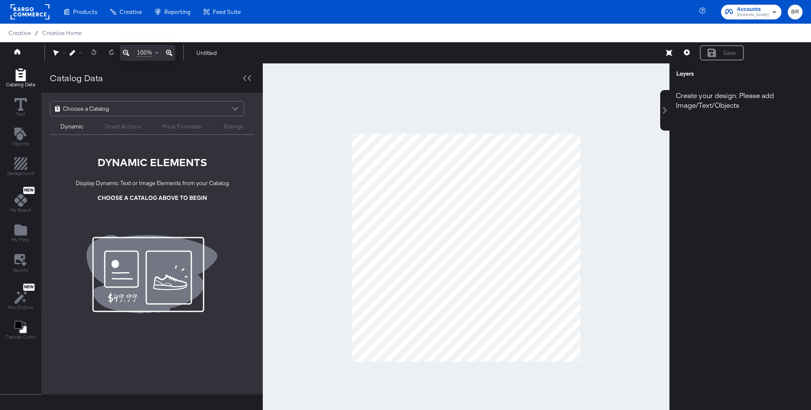
click at [169, 110] on div "Choose a Catalog" at bounding box center [147, 108] width 194 height 14
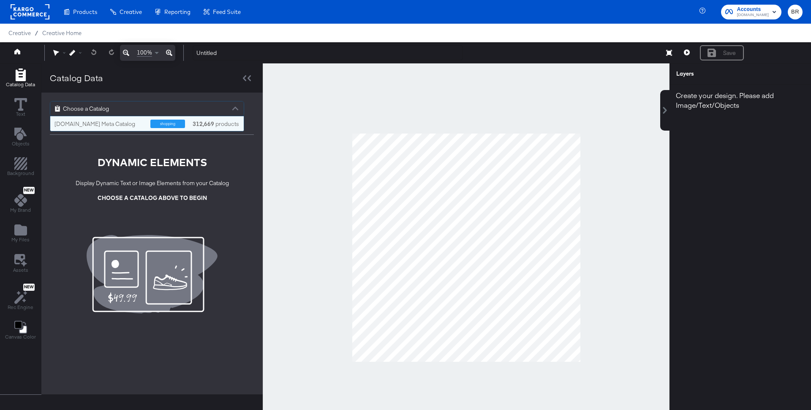
scroll to position [15, 194]
click at [146, 121] on div "Cars.com Meta Catalog shopping 312,669 products" at bounding box center [148, 124] width 186 height 8
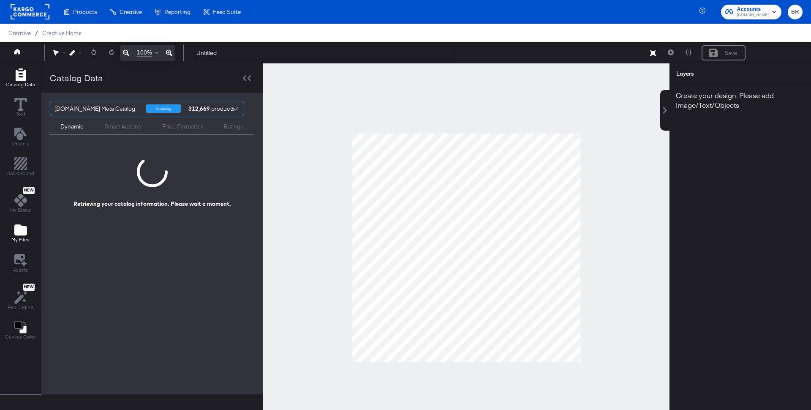
click at [19, 229] on icon "Add Files" at bounding box center [20, 229] width 13 height 11
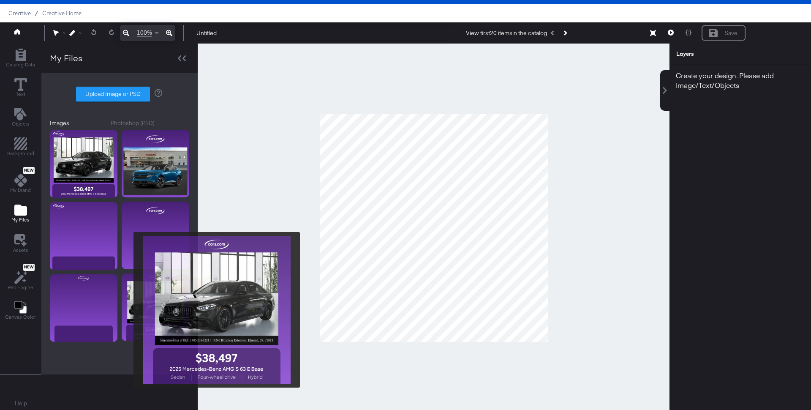
scroll to position [21, 0]
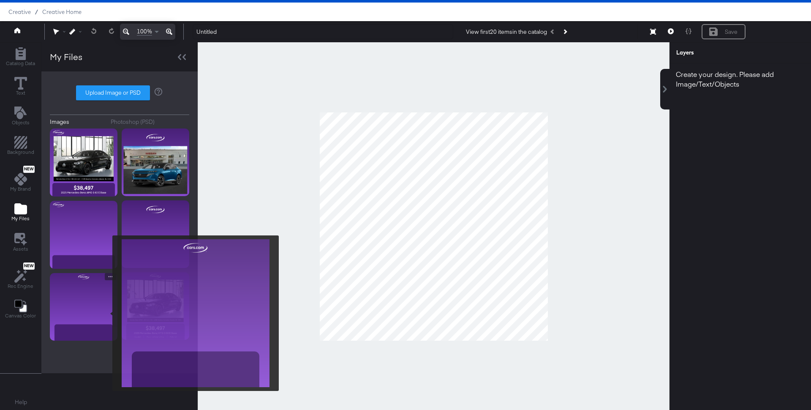
click at [107, 313] on img at bounding box center [84, 307] width 68 height 68
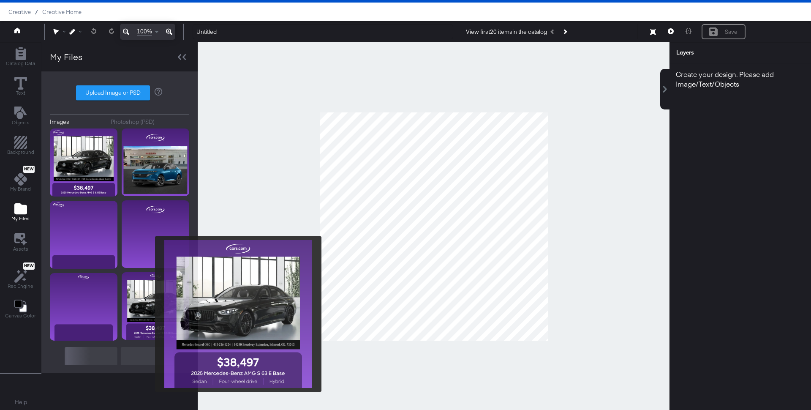
click at [150, 314] on img at bounding box center [156, 306] width 68 height 68
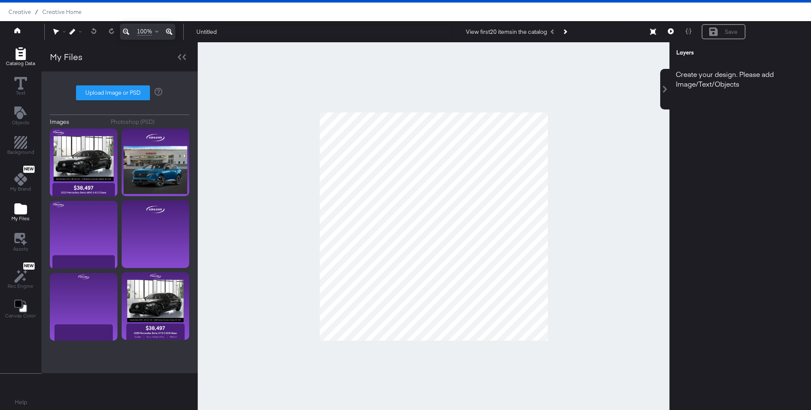
click at [17, 53] on icon "Add Rectangle" at bounding box center [20, 53] width 10 height 13
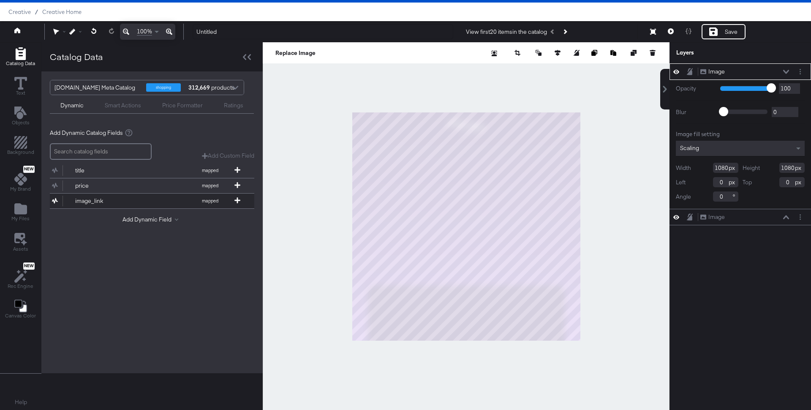
click at [92, 197] on div "image_link" at bounding box center [105, 201] width 61 height 8
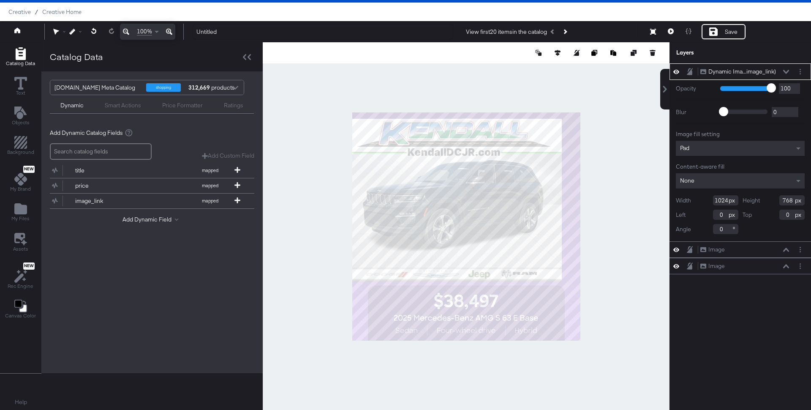
type input "-34"
type input "30"
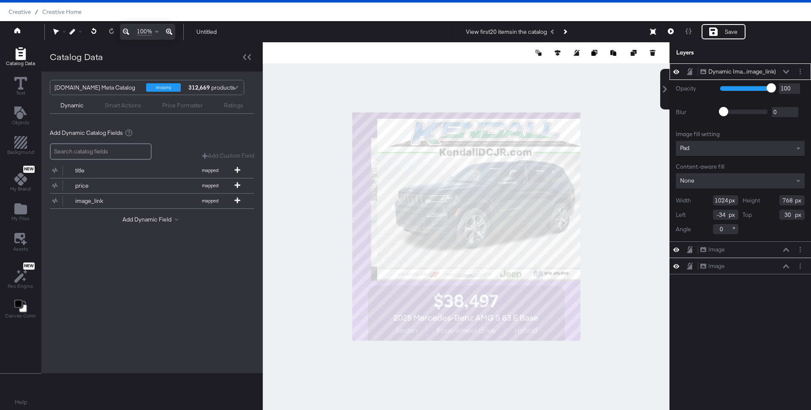
type input "72"
type input "54"
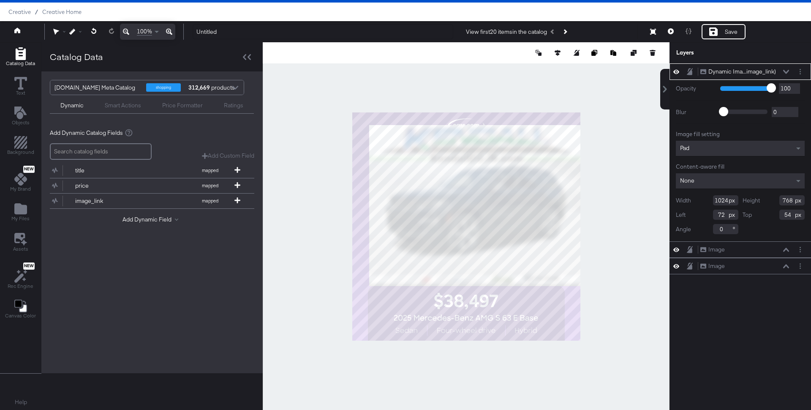
type input "829"
type input "622"
type input "267"
type input "200"
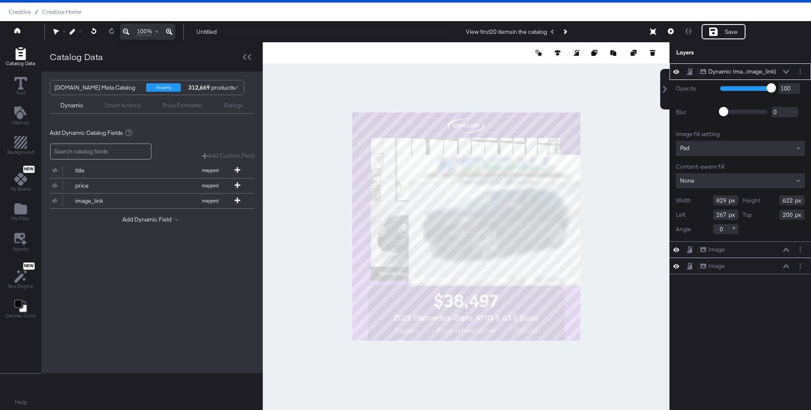
type input "99"
type input "154"
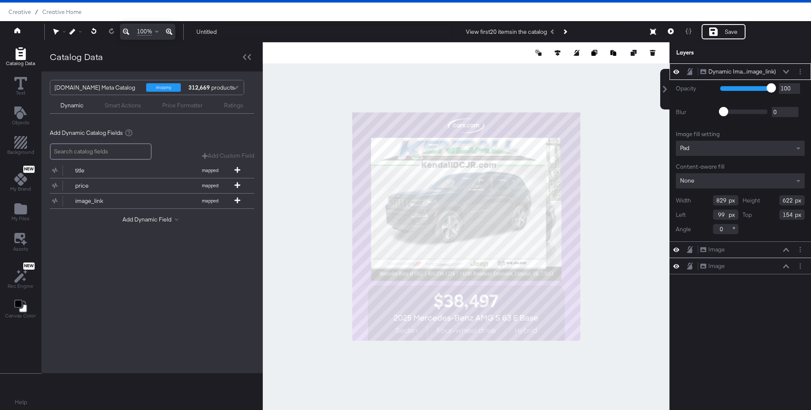
type input "89"
type input "120"
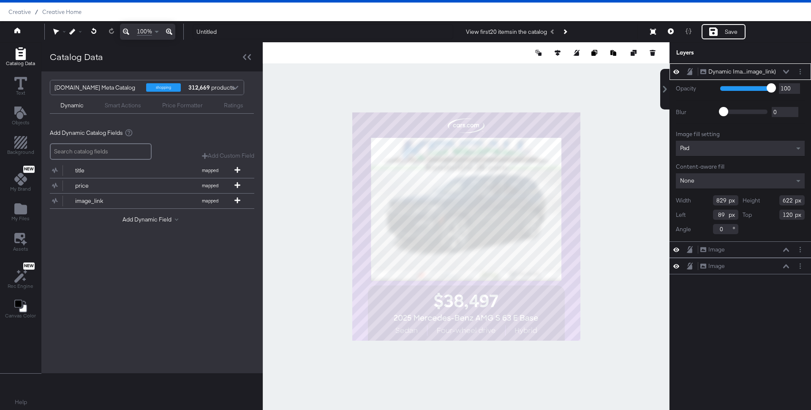
type input "902"
type input "676"
click at [297, 284] on div at bounding box center [466, 226] width 407 height 368
click at [560, 55] on icon at bounding box center [558, 53] width 6 height 6
click at [495, 68] on icon at bounding box center [495, 68] width 6 height 6
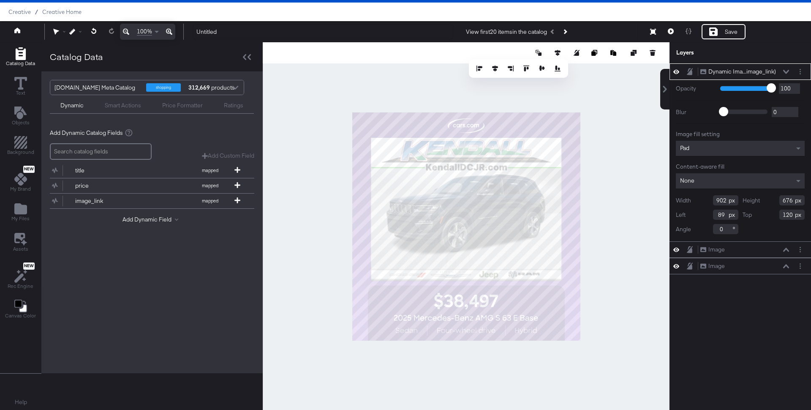
click at [325, 261] on div at bounding box center [466, 226] width 407 height 368
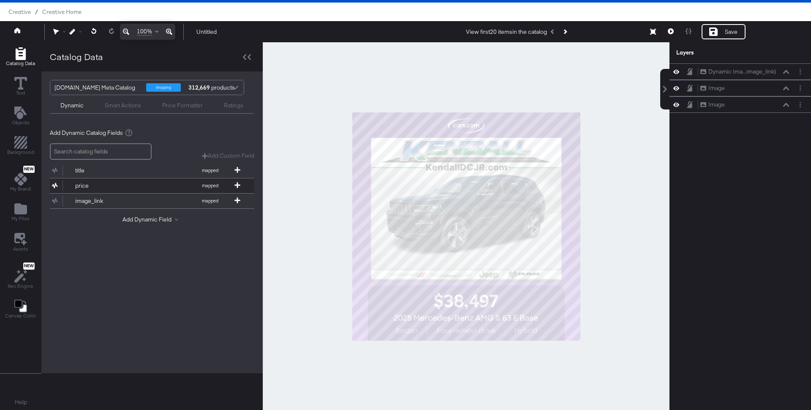
click at [83, 184] on div "price" at bounding box center [105, 186] width 61 height 8
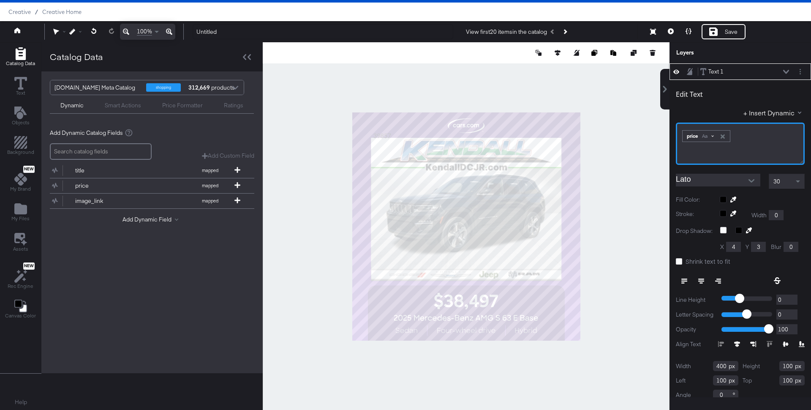
click at [717, 134] on div "Aa" at bounding box center [708, 136] width 20 height 7
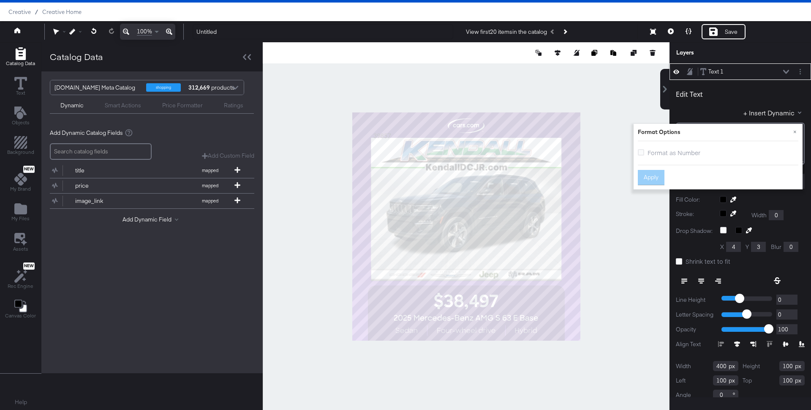
click at [657, 155] on span "Format as Number" at bounding box center [674, 152] width 53 height 8
click at [0, 0] on input "Format as Number" at bounding box center [0, 0] width 0 height 0
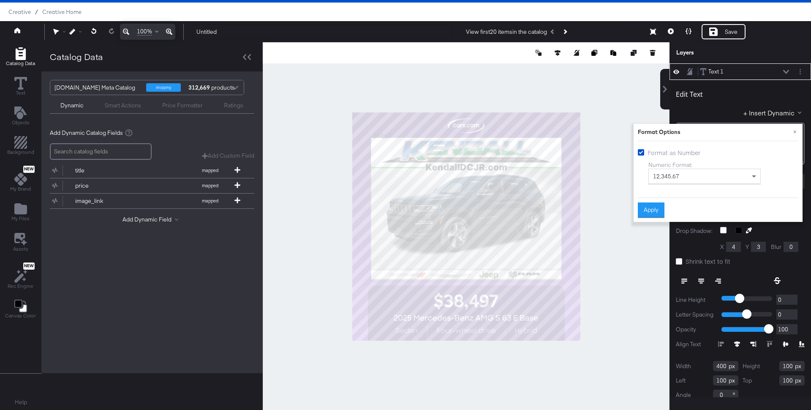
click at [673, 167] on label "Numeric Format:" at bounding box center [705, 165] width 112 height 8
click at [673, 175] on span "12,345.67" at bounding box center [666, 176] width 26 height 8
click at [650, 207] on button "Apply" at bounding box center [651, 209] width 27 height 15
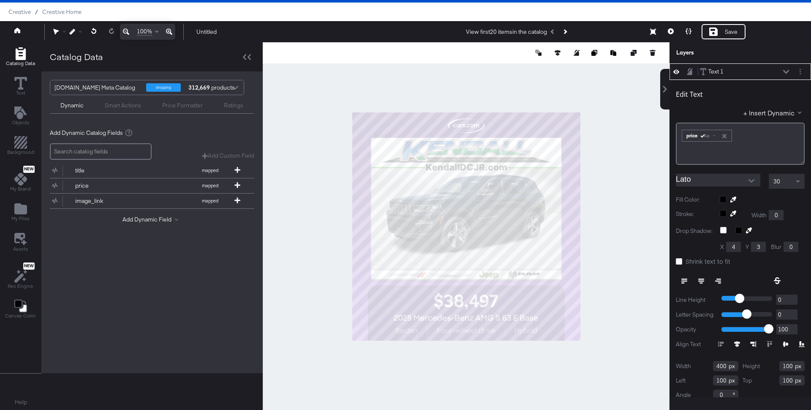
type input "168"
type input "208"
type input "288"
type input "468"
click at [701, 278] on icon at bounding box center [701, 281] width 6 height 6
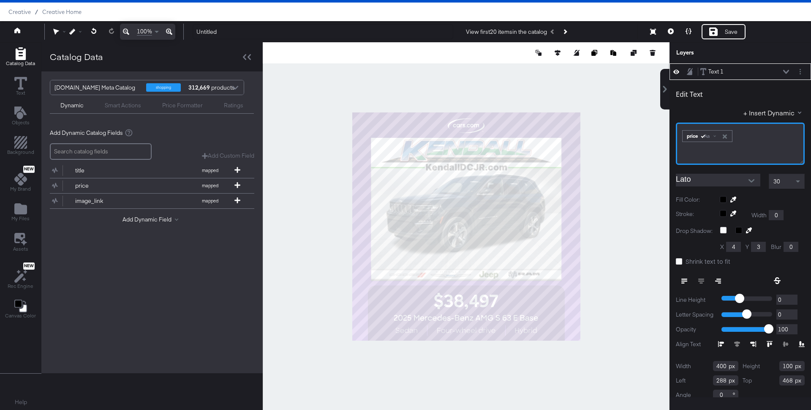
click at [735, 144] on div "﻿ ﻿ price Aa ﻿" at bounding box center [740, 144] width 129 height 42
type input "294"
type input "610"
type input "300"
type input "797"
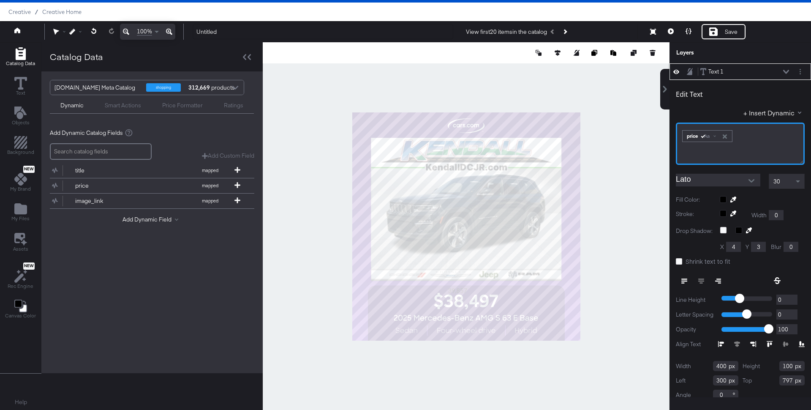
click at [748, 142] on div "﻿ ﻿ price Aa ﻿" at bounding box center [740, 144] width 129 height 42
click at [718, 134] on span at bounding box center [718, 135] width 3 height 3
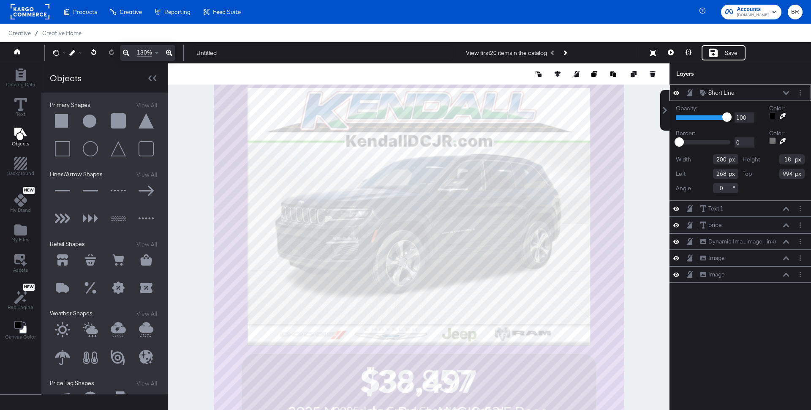
scroll to position [21, 0]
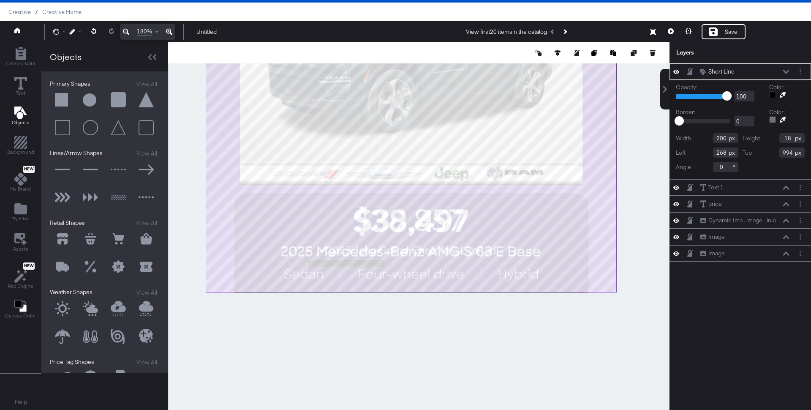
drag, startPoint x: 325, startPoint y: 209, endPoint x: 316, endPoint y: 54, distance: 155.4
click at [316, 54] on div at bounding box center [419, 226] width 502 height 368
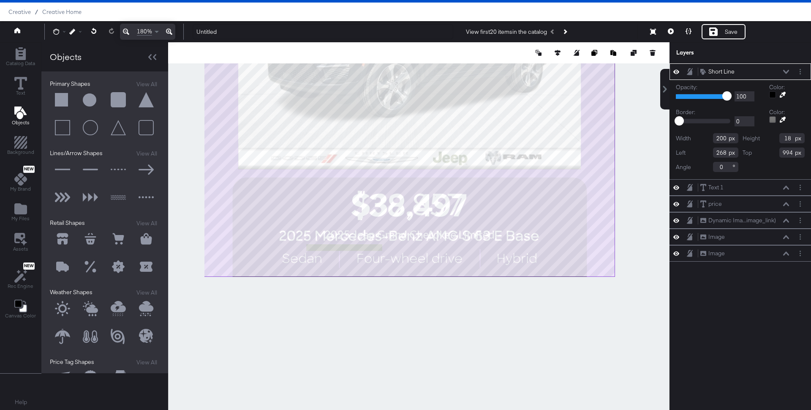
click at [173, 34] on button at bounding box center [169, 32] width 12 height 16
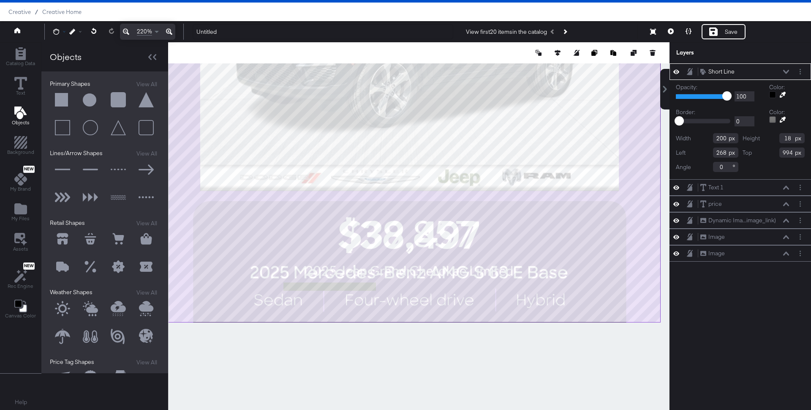
click at [57, 32] on icon at bounding box center [56, 32] width 6 height 6
click at [58, 44] on div at bounding box center [59, 48] width 6 height 14
click at [58, 50] on icon at bounding box center [59, 48] width 6 height 6
type input "376"
type input "903"
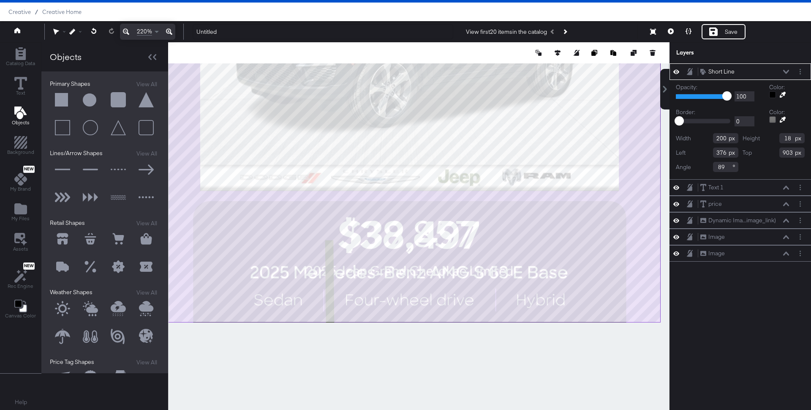
click at [724, 165] on input "89" at bounding box center [725, 167] width 25 height 10
type input "8"
type input "90"
click at [784, 92] on icon at bounding box center [783, 95] width 6 height 6
click at [495, 304] on div at bounding box center [419, 226] width 501 height 368
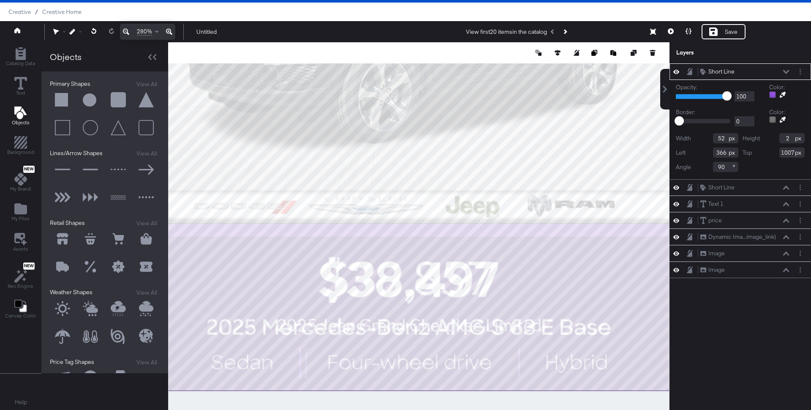
scroll to position [21, 0]
type input "1007"
type input "726"
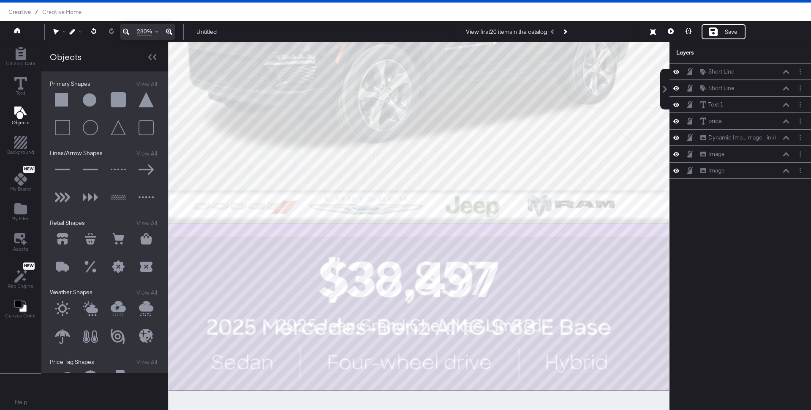
click at [557, 401] on div at bounding box center [419, 226] width 502 height 368
click at [128, 29] on icon at bounding box center [126, 32] width 6 height 10
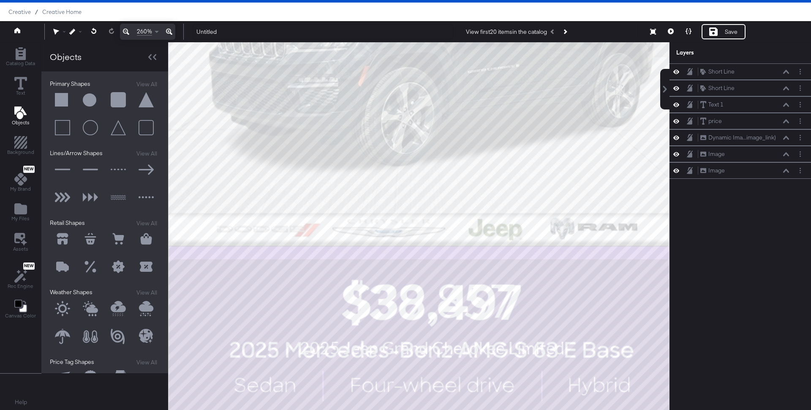
click at [128, 29] on icon at bounding box center [126, 32] width 6 height 10
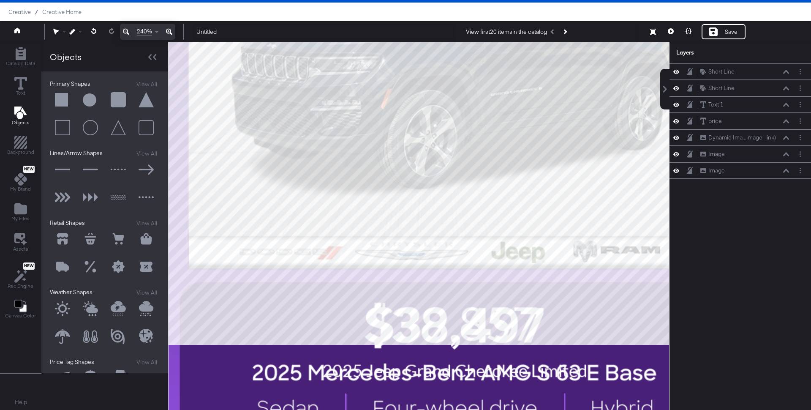
click at [128, 29] on icon at bounding box center [126, 32] width 6 height 10
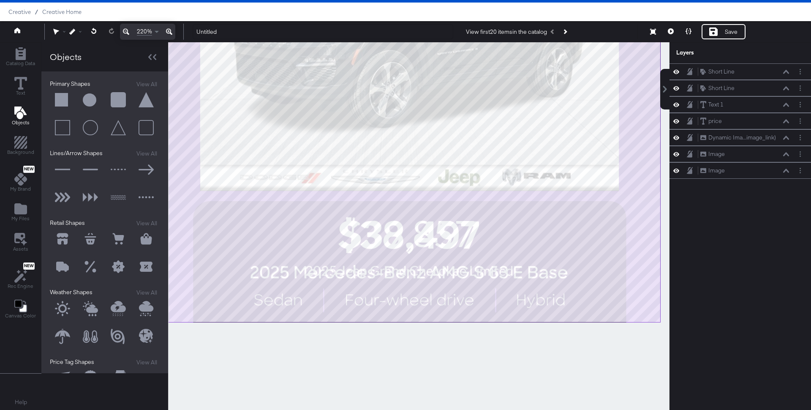
click at [128, 29] on icon at bounding box center [126, 32] width 6 height 10
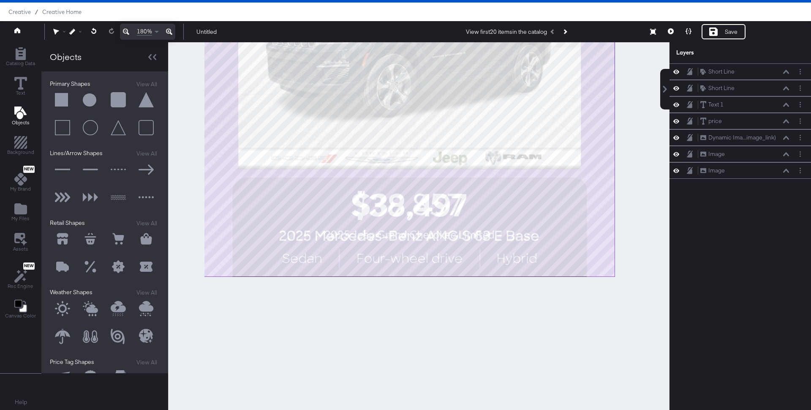
click at [128, 29] on icon at bounding box center [126, 32] width 6 height 10
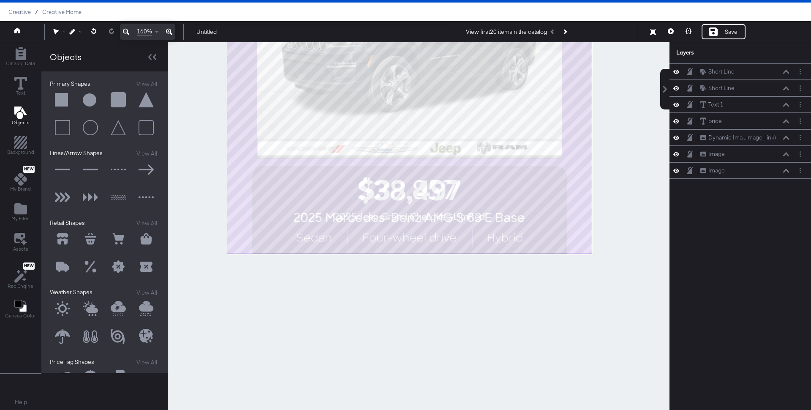
click at [62, 34] on div at bounding box center [61, 32] width 16 height 16
click at [57, 33] on icon at bounding box center [56, 32] width 6 height 6
click at [60, 52] on div "Hand" at bounding box center [59, 48] width 6 height 14
click at [58, 47] on icon at bounding box center [59, 48] width 6 height 6
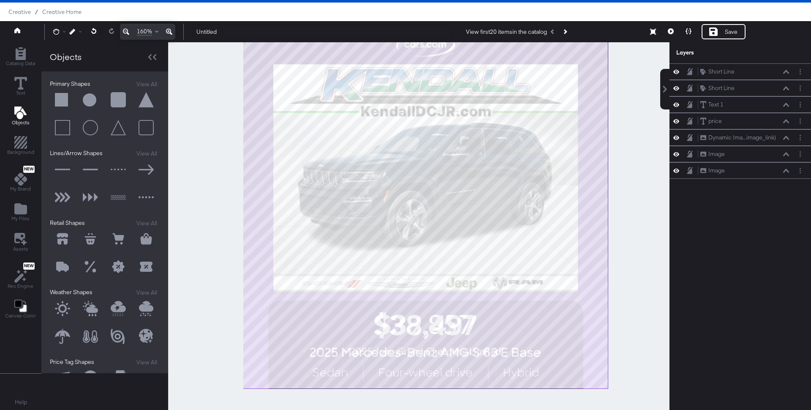
drag, startPoint x: 313, startPoint y: 140, endPoint x: 330, endPoint y: 290, distance: 151.1
click at [330, 290] on div at bounding box center [419, 226] width 501 height 368
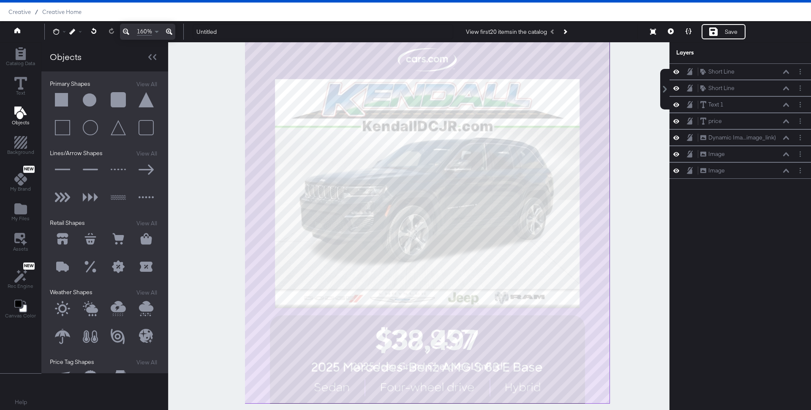
click at [126, 31] on icon at bounding box center [126, 32] width 6 height 10
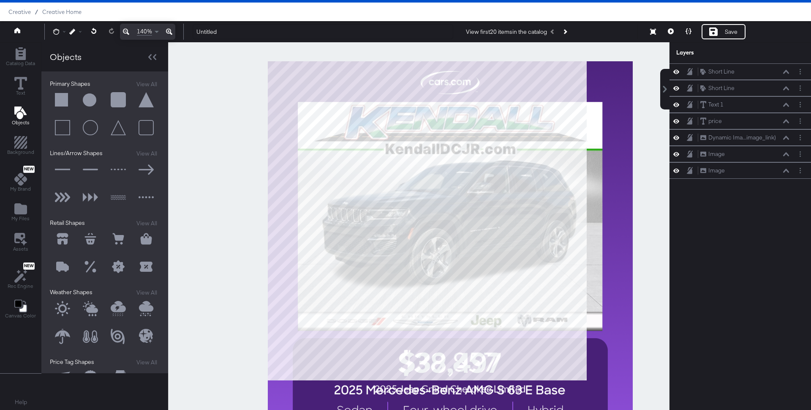
click at [126, 31] on icon at bounding box center [126, 32] width 6 height 10
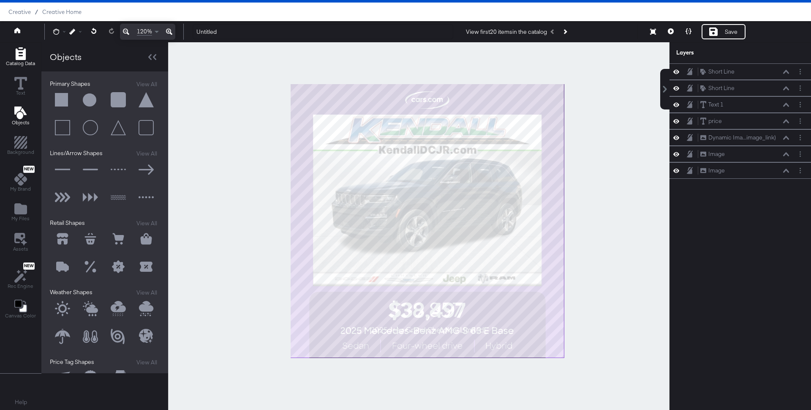
click at [22, 57] on icon "Add Rectangle" at bounding box center [20, 53] width 10 height 13
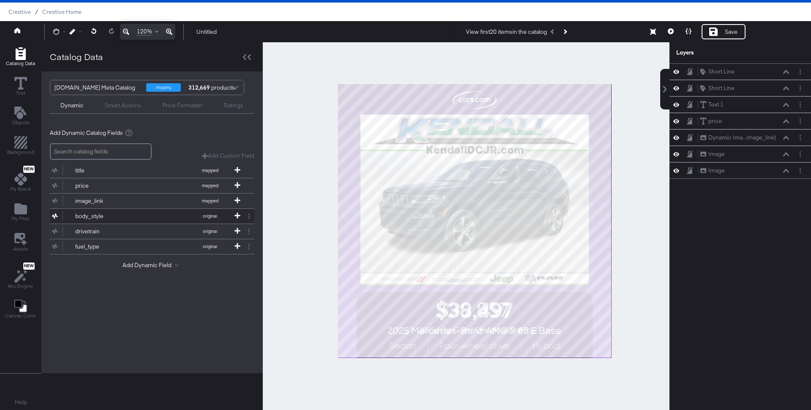
click at [98, 215] on div "body_style" at bounding box center [105, 216] width 61 height 8
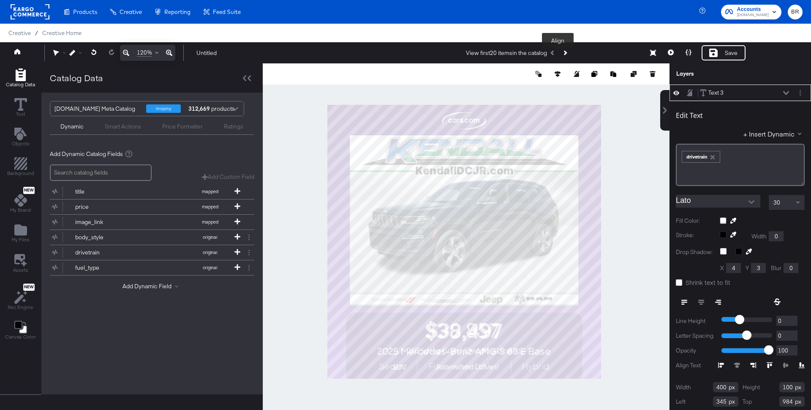
click at [556, 71] on icon at bounding box center [558, 74] width 6 height 6
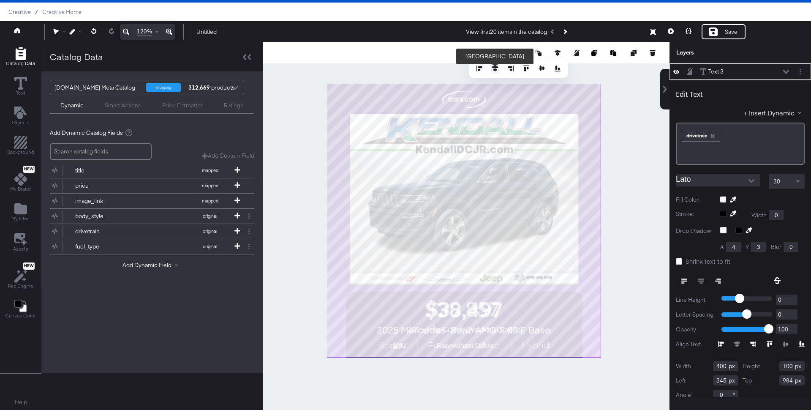
click at [496, 66] on icon at bounding box center [495, 68] width 6 height 6
type input "340"
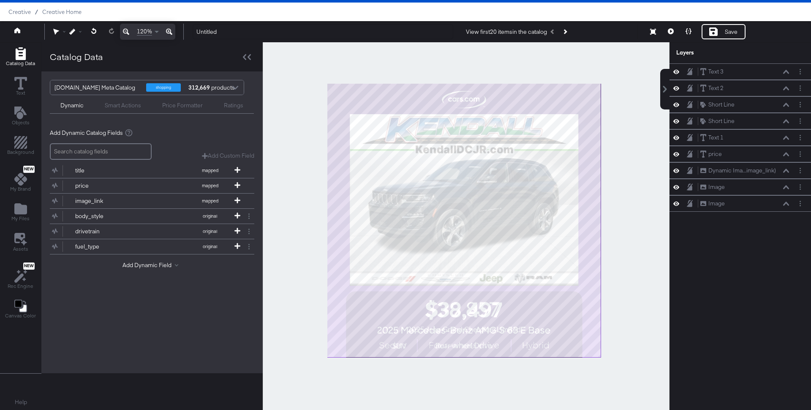
click at [453, 380] on div at bounding box center [466, 226] width 407 height 368
click at [92, 246] on div "fuel_type" at bounding box center [105, 247] width 61 height 8
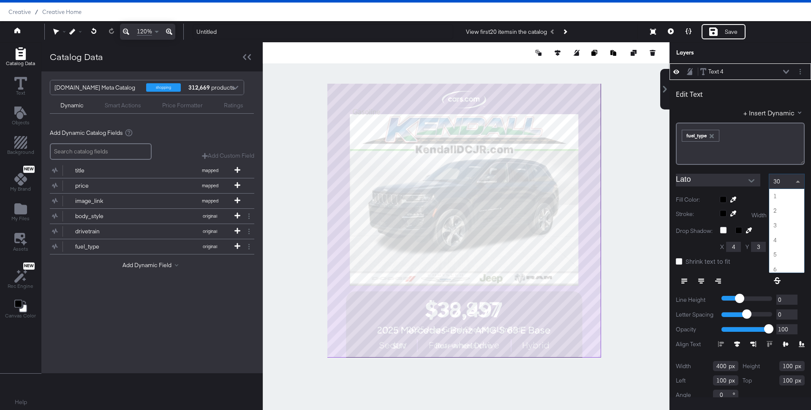
click at [776, 180] on span "30" at bounding box center [777, 181] width 7 height 8
type input "32"
click at [725, 198] on div at bounding box center [762, 199] width 85 height 7
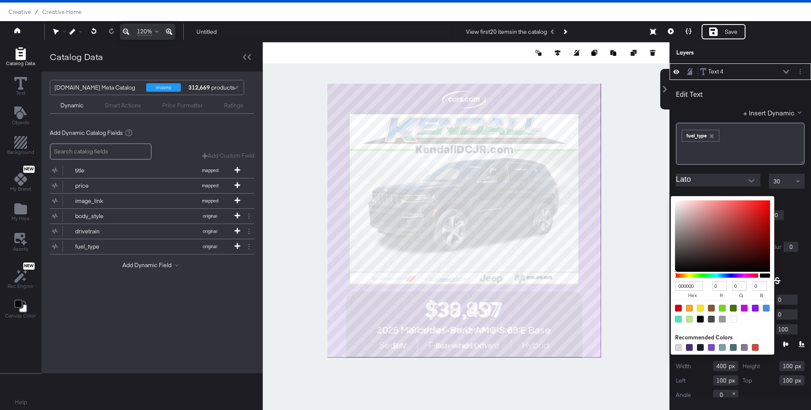
click at [732, 316] on div at bounding box center [733, 319] width 7 height 7
type input "FFFFFF"
type input "255"
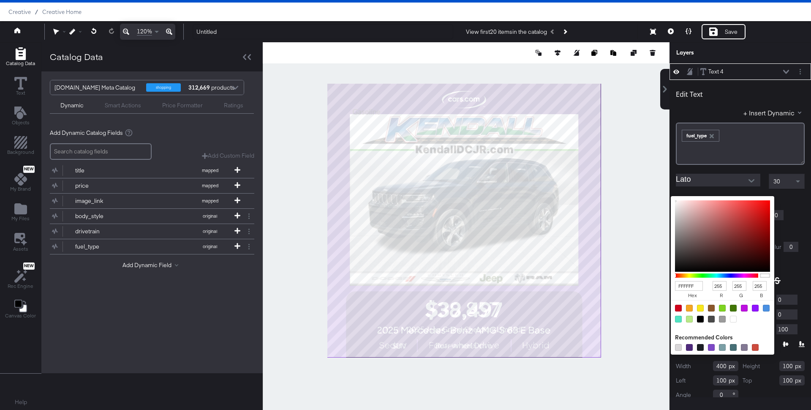
click at [722, 106] on div "Edit Text + Insert Dynamic ﻿ ﻿ fuel_type ﻿" at bounding box center [740, 124] width 129 height 82
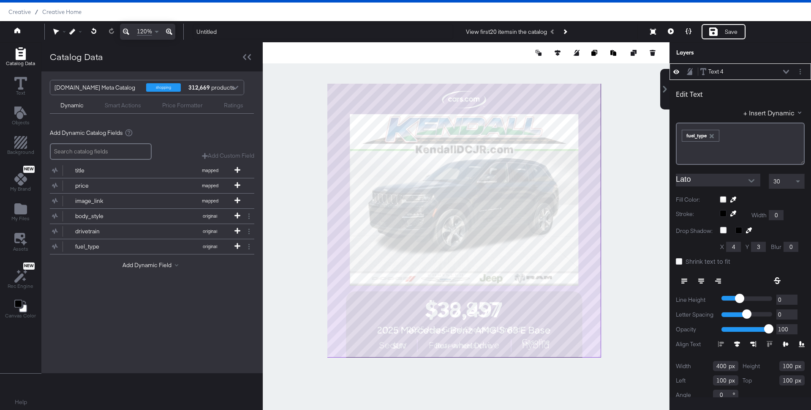
type input "768"
type input "1028"
type input "770"
type input "1020"
type input "561"
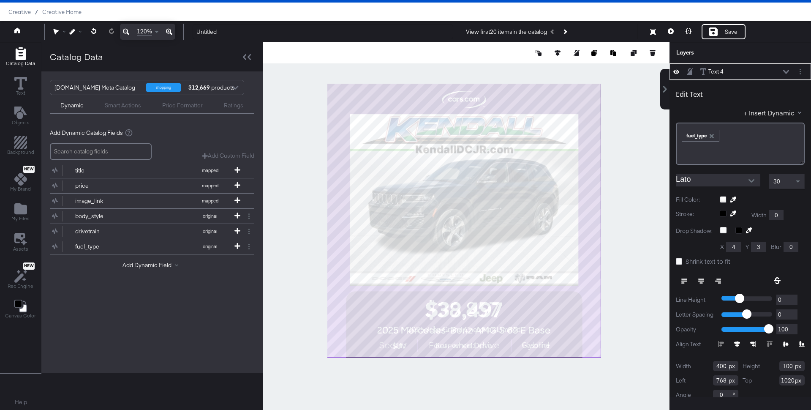
type input "984"
type input "238"
type input "776"
type input "1028"
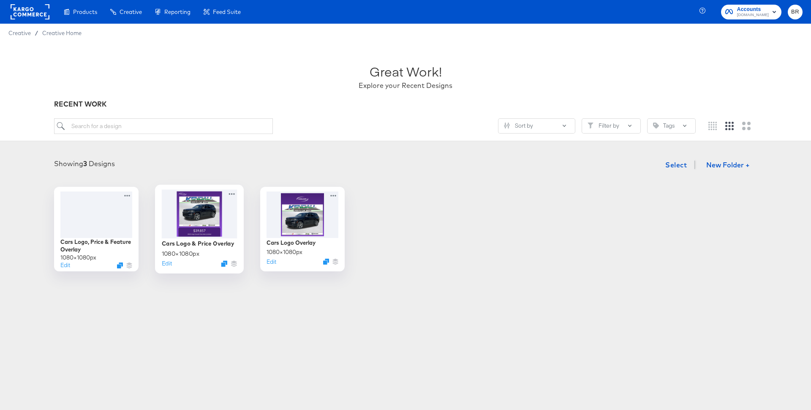
click at [191, 226] on div at bounding box center [200, 213] width 76 height 49
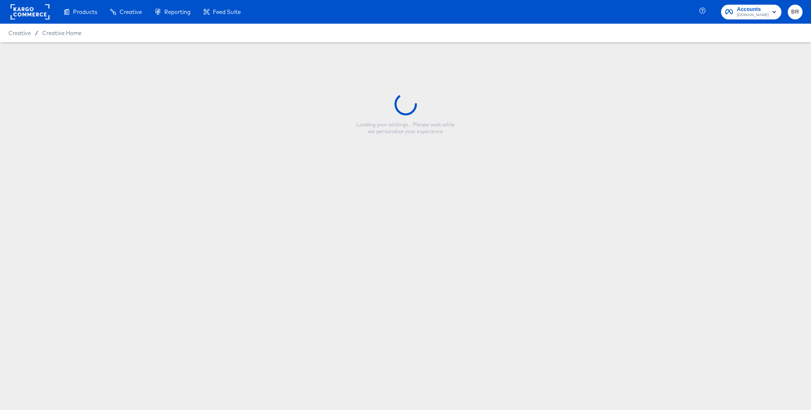
type input "Cars Logo & Price Overlay"
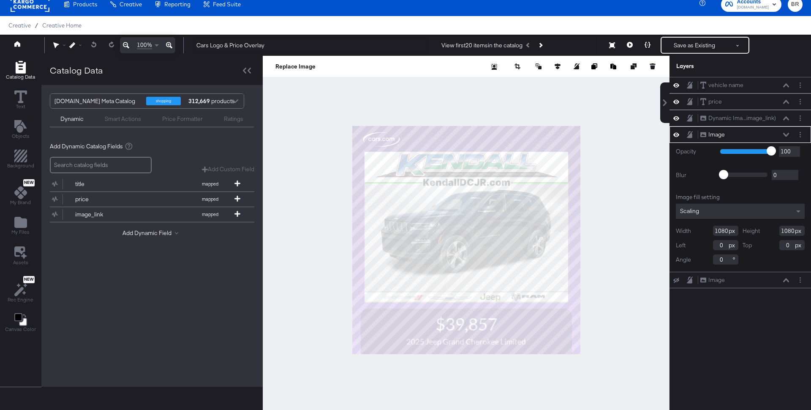
scroll to position [16, 0]
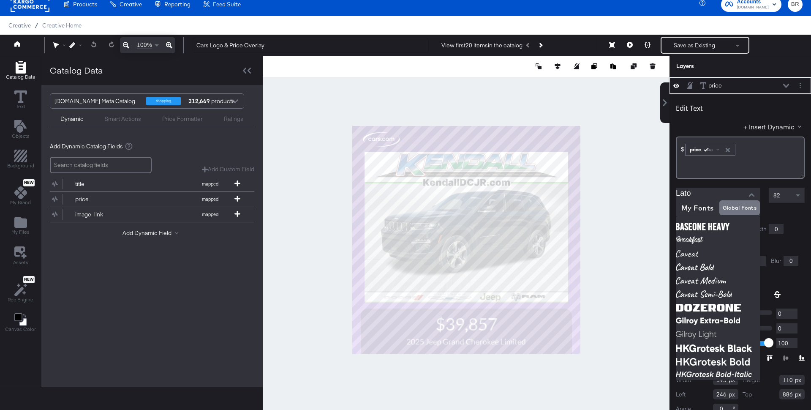
click at [700, 195] on input "Lato" at bounding box center [712, 194] width 72 height 13
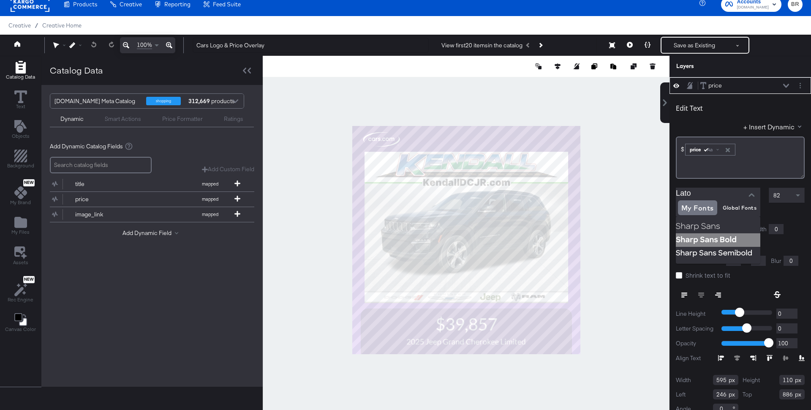
click at [709, 237] on img at bounding box center [718, 240] width 85 height 14
type input "Sharp Sans Bold"
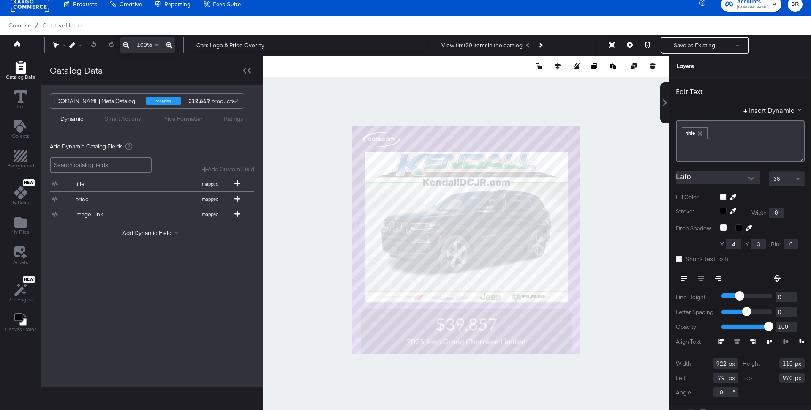
scroll to position [9, 0]
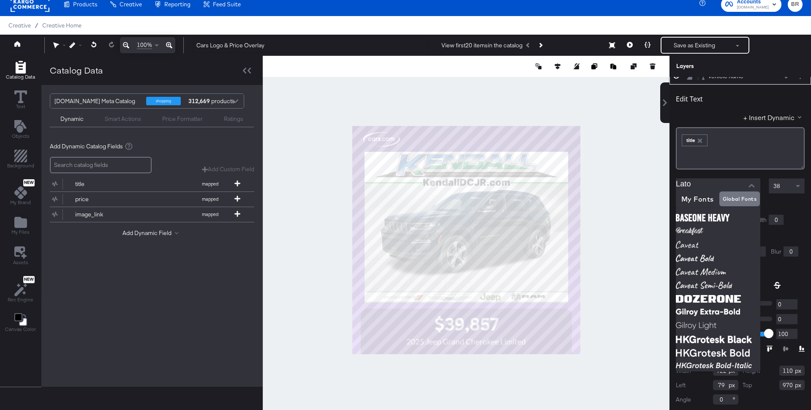
click at [699, 185] on input "Lato" at bounding box center [712, 184] width 72 height 13
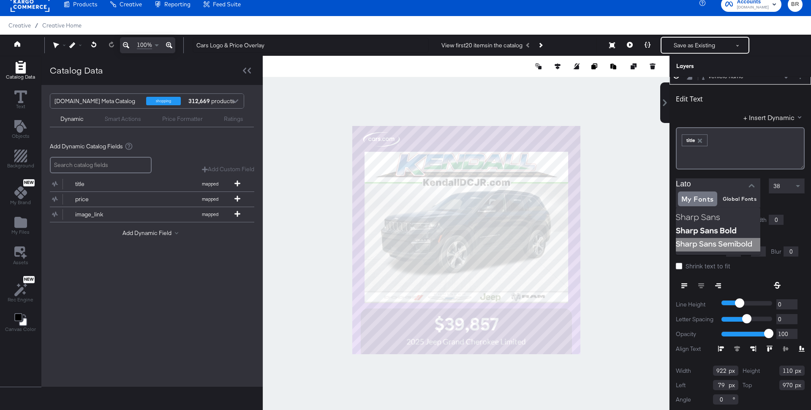
click at [700, 244] on img at bounding box center [718, 245] width 85 height 14
type input "Sharp Sans Semibold"
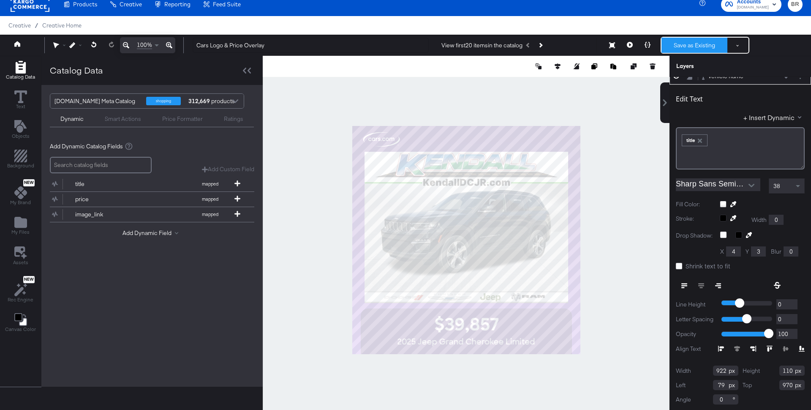
click at [687, 44] on button "Save as Existing" at bounding box center [695, 45] width 66 height 15
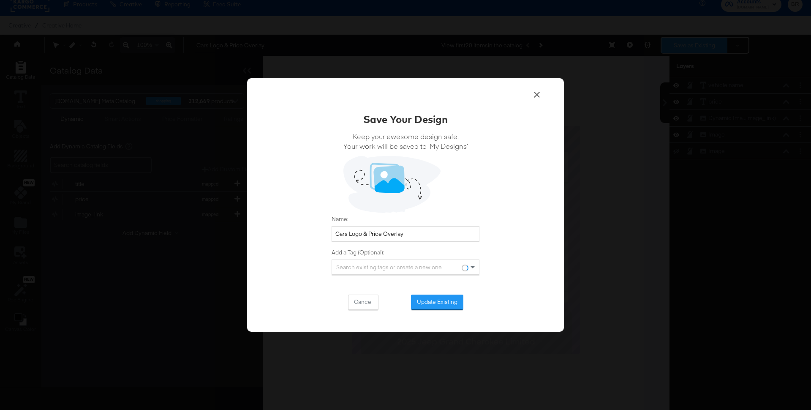
scroll to position [0, 0]
click at [448, 294] on div "Save Your Design Keep your awesome design safe. Your work will be saved to ‘My …" at bounding box center [406, 211] width 148 height 198
click at [445, 300] on button "Update Existing" at bounding box center [437, 302] width 52 height 15
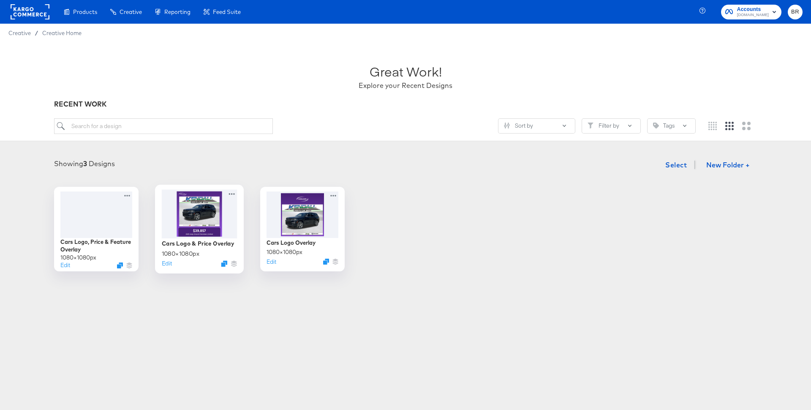
click at [203, 232] on div at bounding box center [200, 213] width 76 height 49
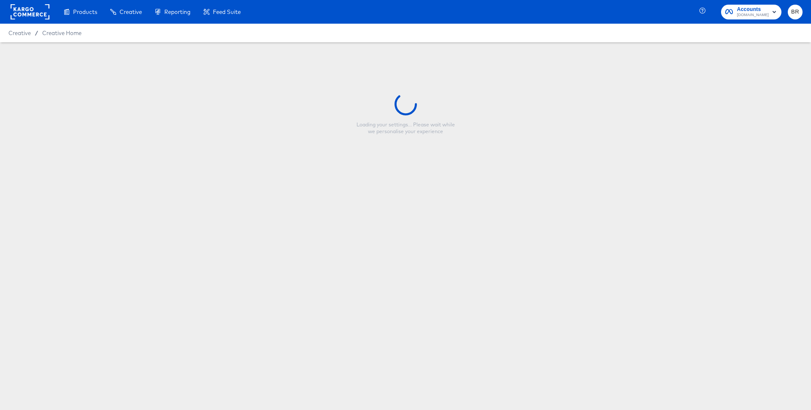
type input "Cars Logo & Price Overlay"
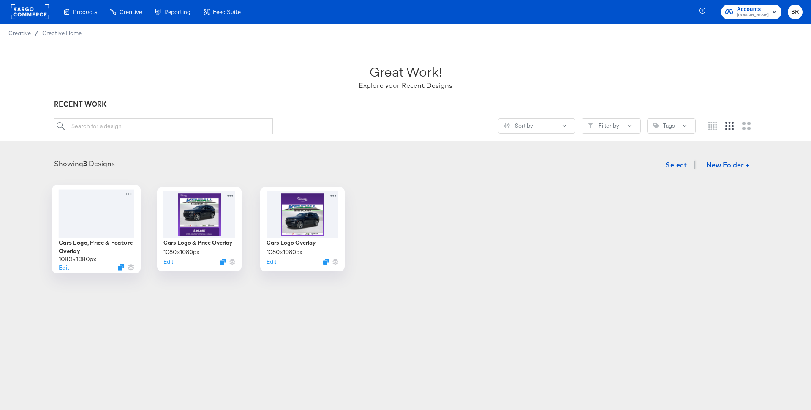
click at [84, 262] on div "1080 × 1080 px" at bounding box center [78, 259] width 38 height 8
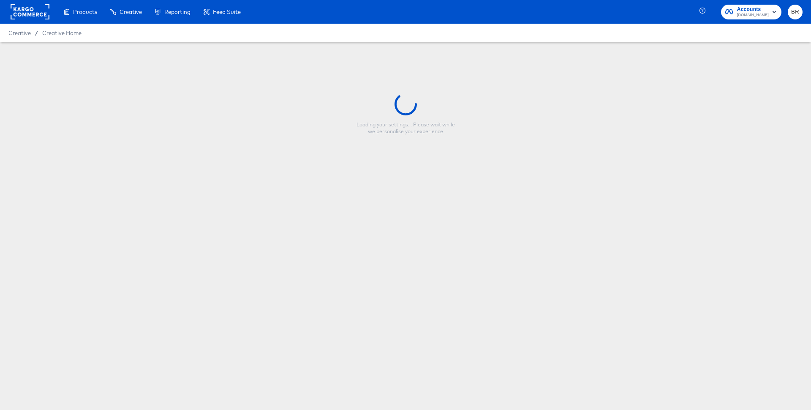
type input "Cars Logo, Price & Feature Overlay"
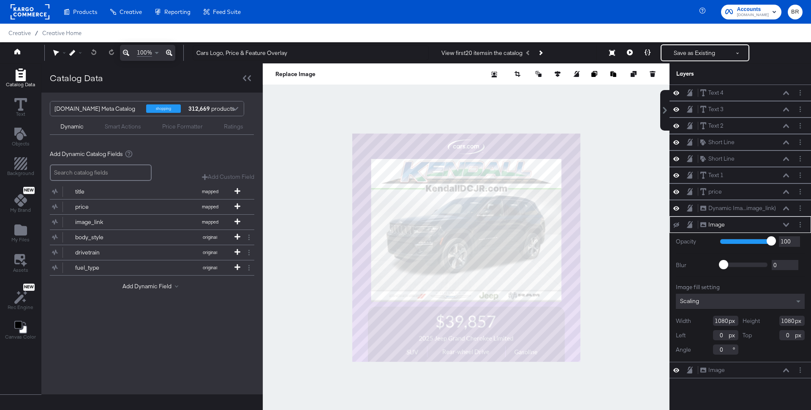
scroll to position [8, 0]
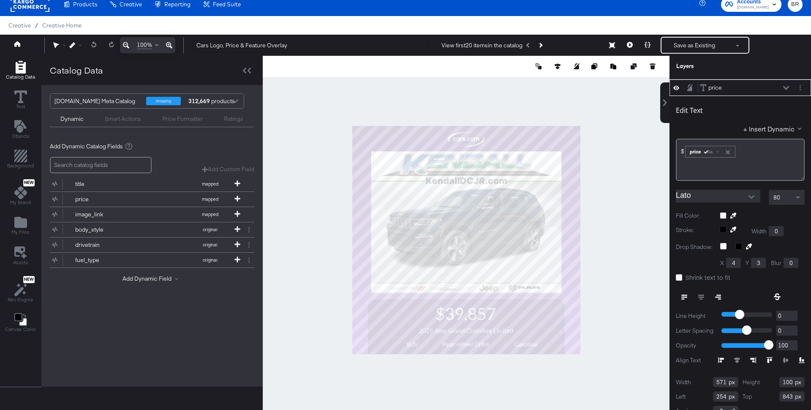
click at [733, 197] on input "Lato" at bounding box center [712, 196] width 72 height 13
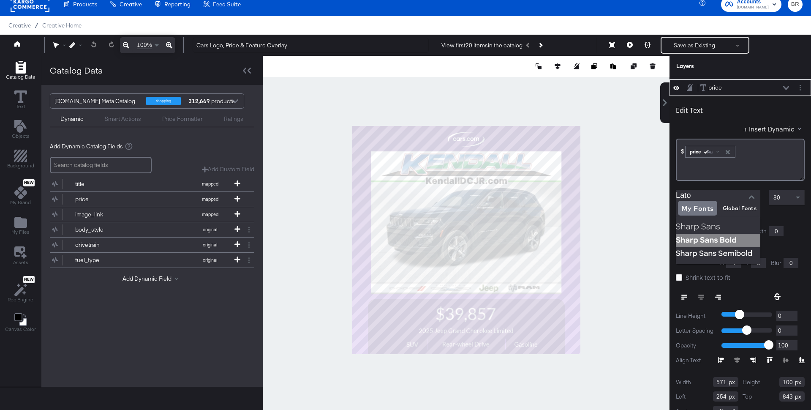
click at [697, 240] on img at bounding box center [718, 241] width 85 height 14
type input "Sharp Sans Bold"
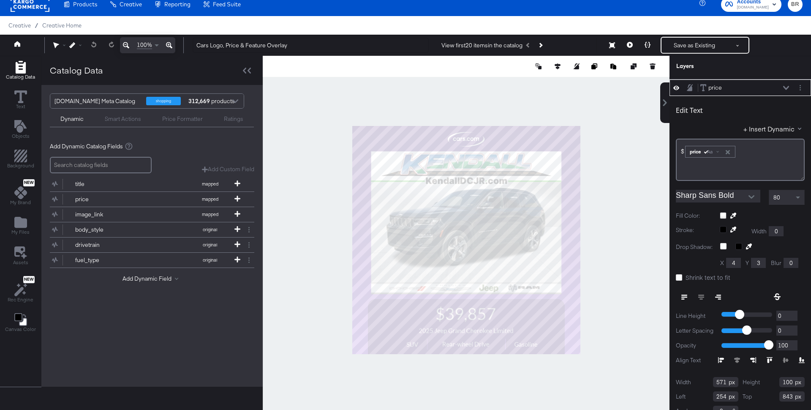
scroll to position [89, 0]
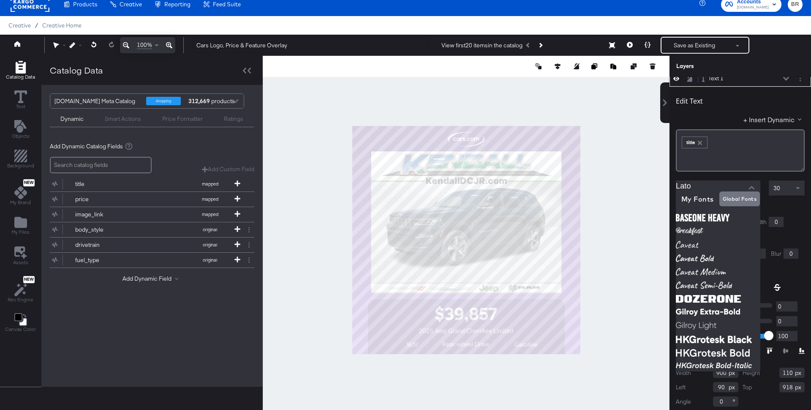
click at [690, 180] on input "Lato" at bounding box center [712, 186] width 72 height 13
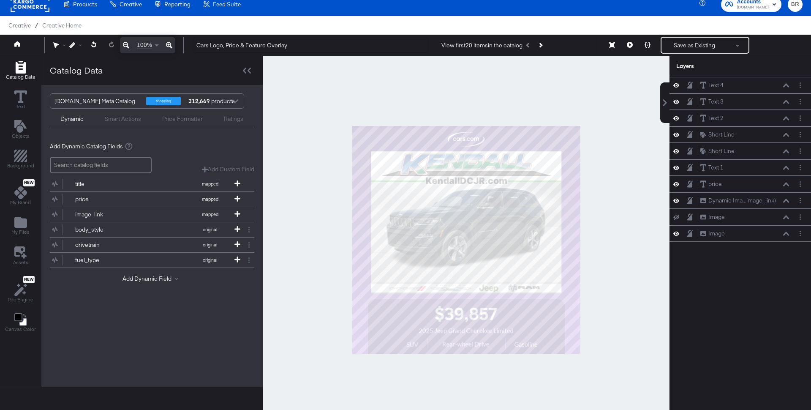
scroll to position [80, 0]
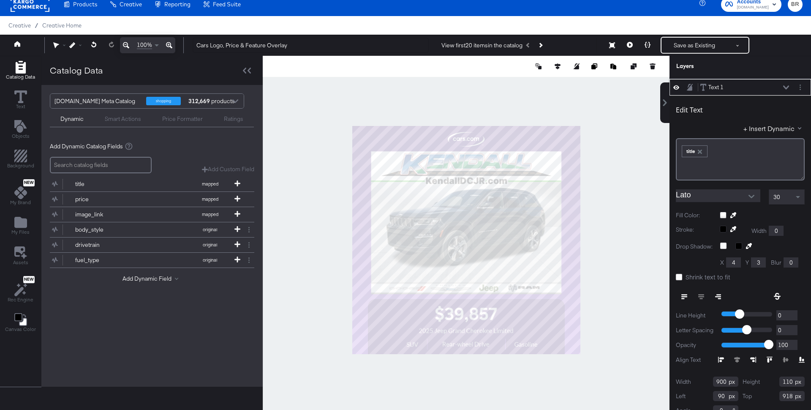
click at [695, 191] on input "Lato" at bounding box center [712, 195] width 72 height 13
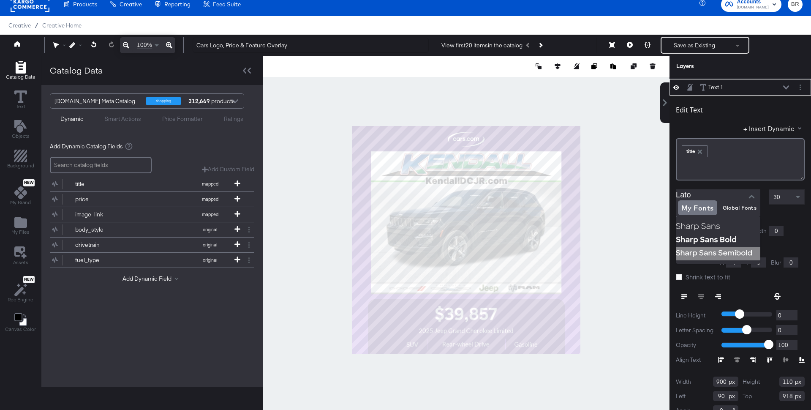
drag, startPoint x: 696, startPoint y: 240, endPoint x: 697, endPoint y: 248, distance: 8.0
click at [697, 248] on ul at bounding box center [718, 239] width 85 height 47
click at [697, 248] on img at bounding box center [718, 254] width 85 height 14
type input "Sharp Sans Semibold"
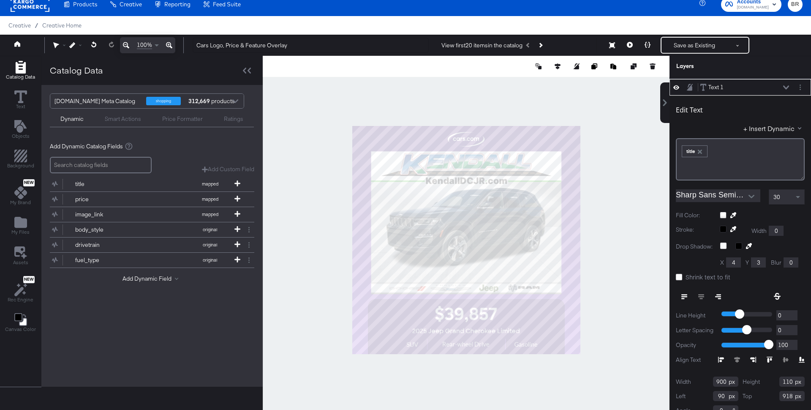
scroll to position [9, 0]
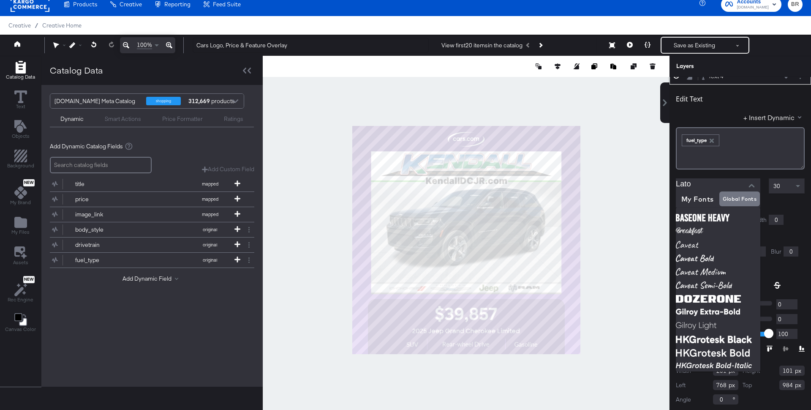
click at [706, 184] on input "Lato" at bounding box center [712, 184] width 72 height 13
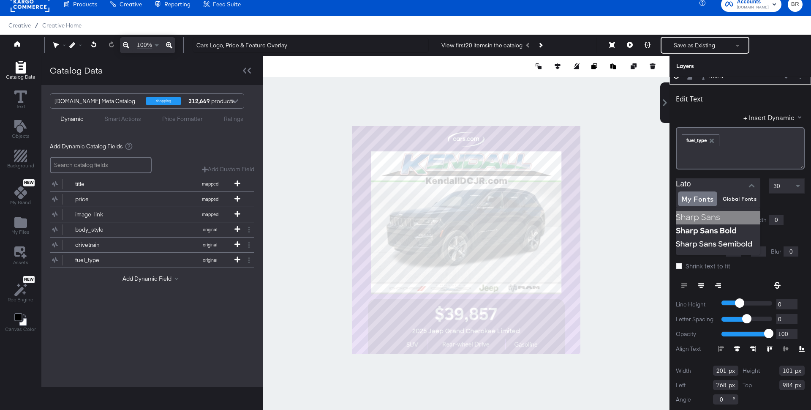
click at [701, 218] on img at bounding box center [718, 218] width 85 height 14
type input "Sharp Sans"
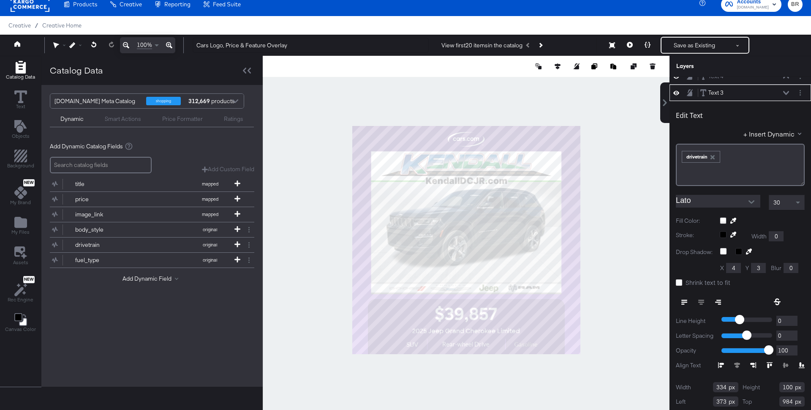
scroll to position [16, 0]
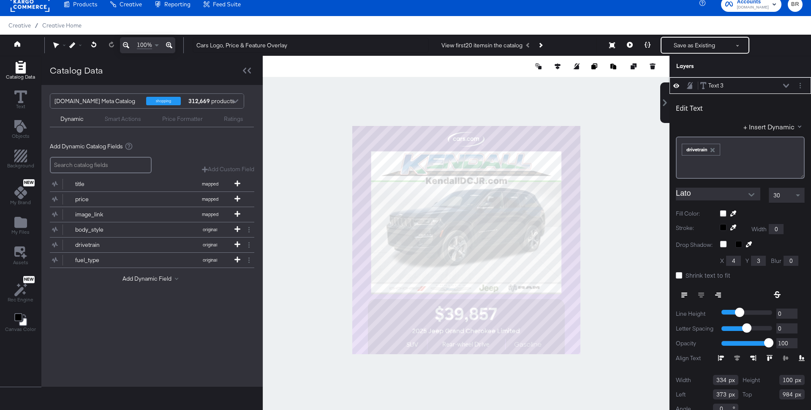
click at [688, 189] on input "Lato" at bounding box center [712, 194] width 72 height 13
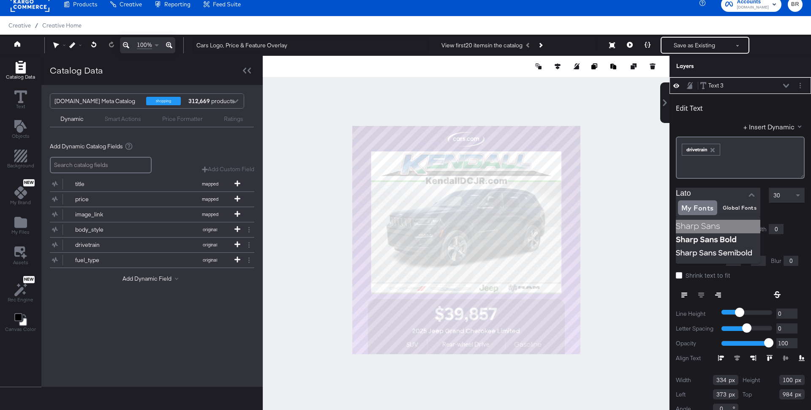
click at [690, 224] on img at bounding box center [718, 227] width 85 height 14
type input "Sharp Sans"
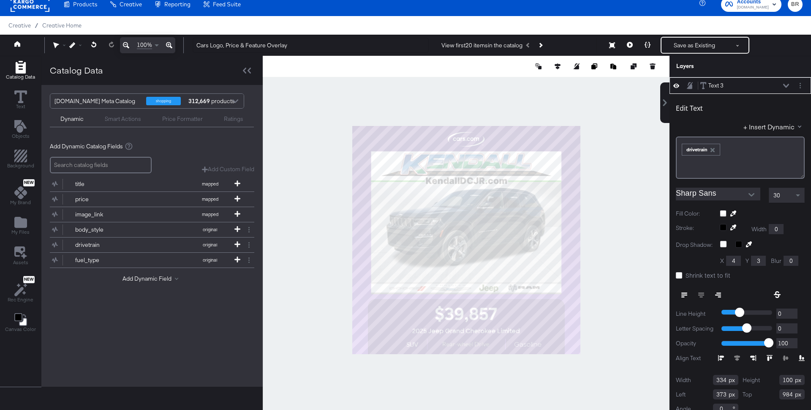
scroll to position [32, 0]
click at [726, 196] on input "Lato" at bounding box center [712, 194] width 72 height 13
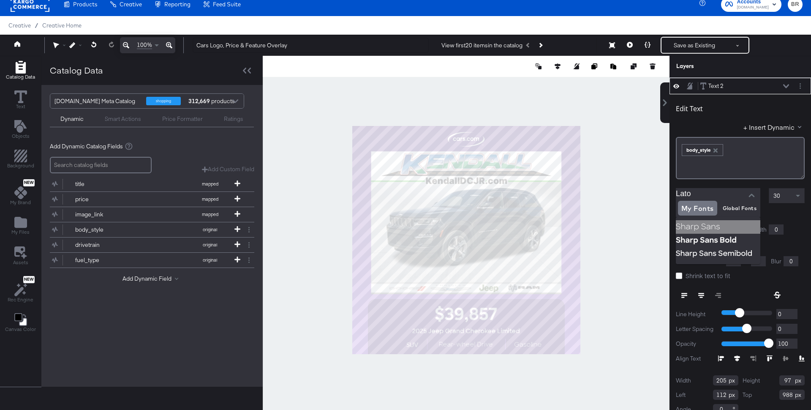
click at [698, 226] on img at bounding box center [718, 227] width 85 height 14
type input "Sharp Sans"
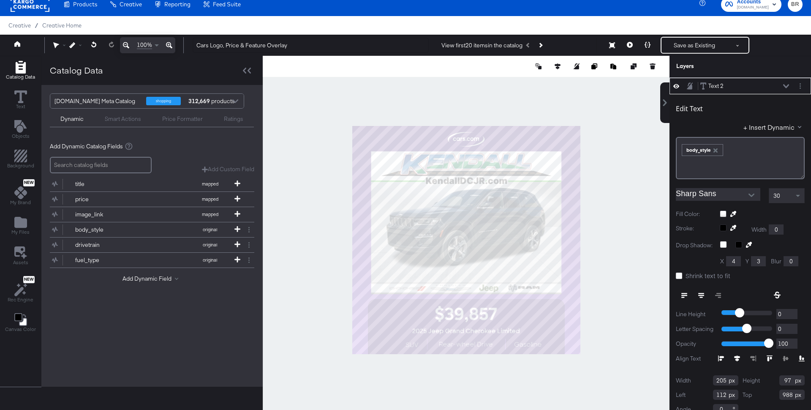
click at [613, 322] on div at bounding box center [466, 240] width 407 height 368
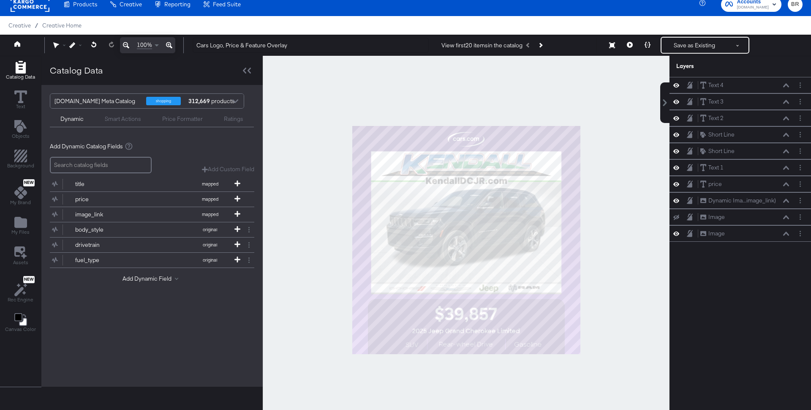
scroll to position [0, 0]
click at [633, 51] on button at bounding box center [630, 45] width 18 height 17
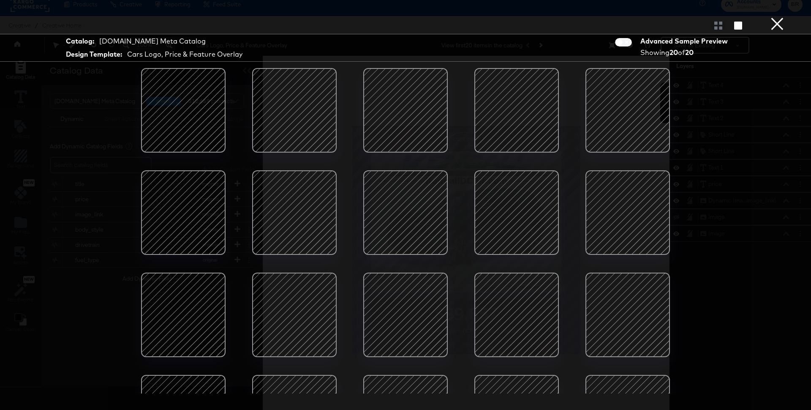
click at [307, 116] on div at bounding box center [295, 110] width 72 height 72
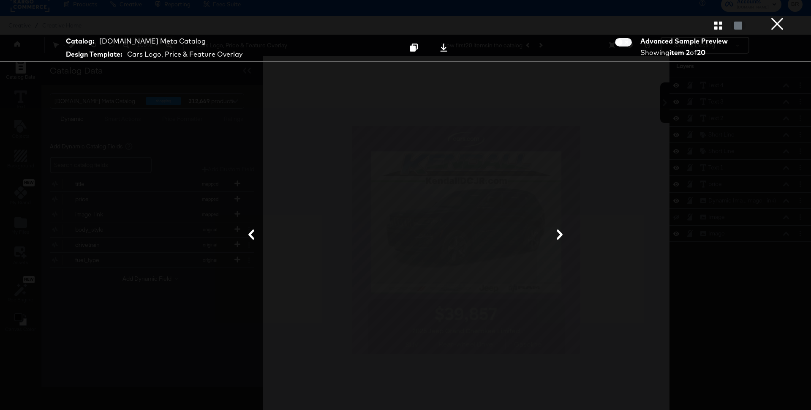
click at [555, 233] on icon at bounding box center [560, 234] width 10 height 10
click at [559, 235] on icon at bounding box center [560, 234] width 10 height 10
click at [560, 234] on icon at bounding box center [560, 234] width 6 height 10
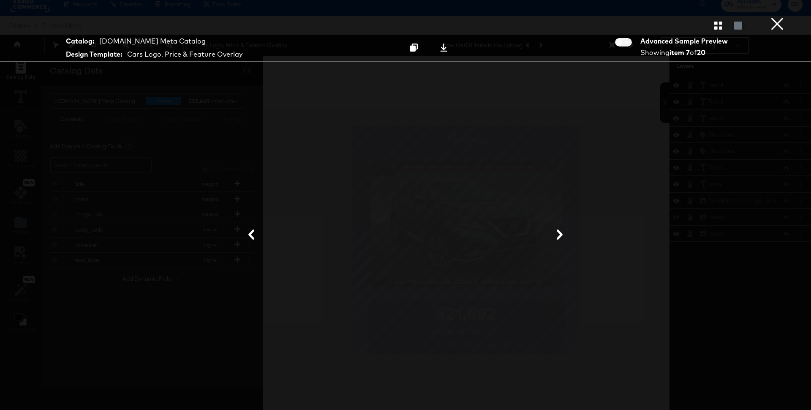
click at [561, 235] on icon at bounding box center [560, 234] width 6 height 10
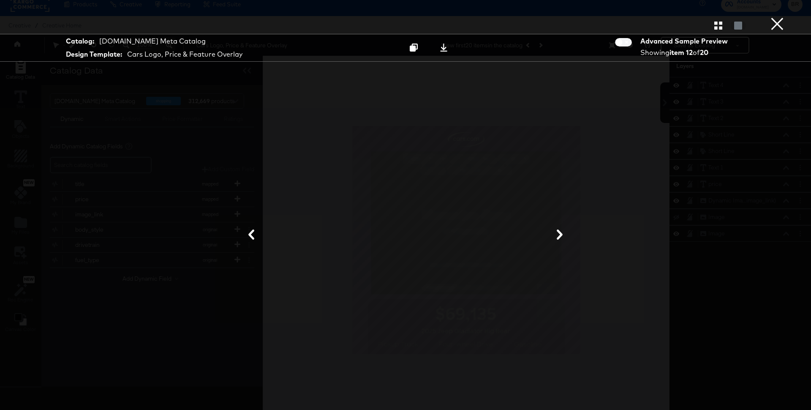
click at [561, 235] on icon at bounding box center [560, 234] width 6 height 10
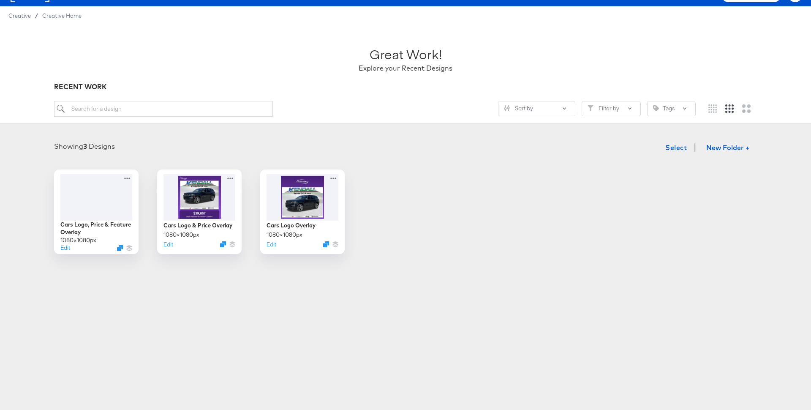
scroll to position [25, 0]
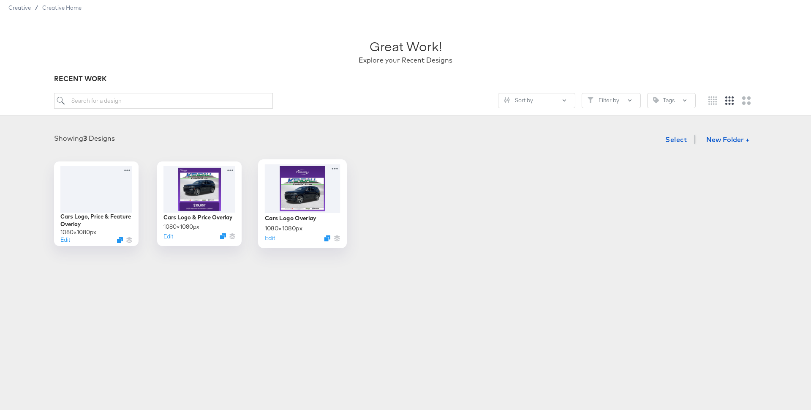
click at [277, 186] on div at bounding box center [303, 188] width 76 height 49
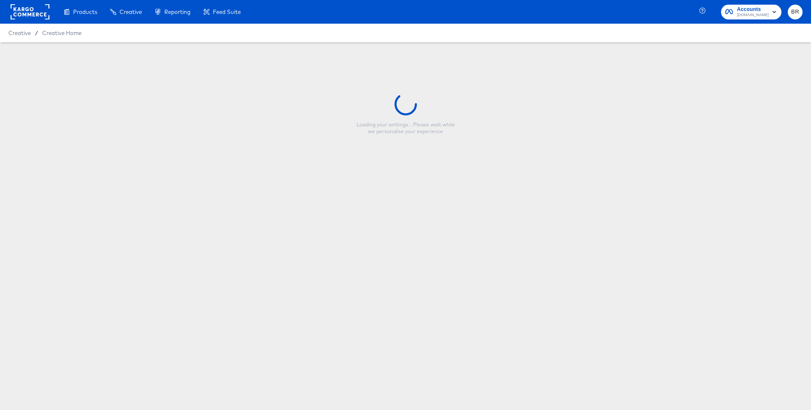
type input "Cars Logo Overlay"
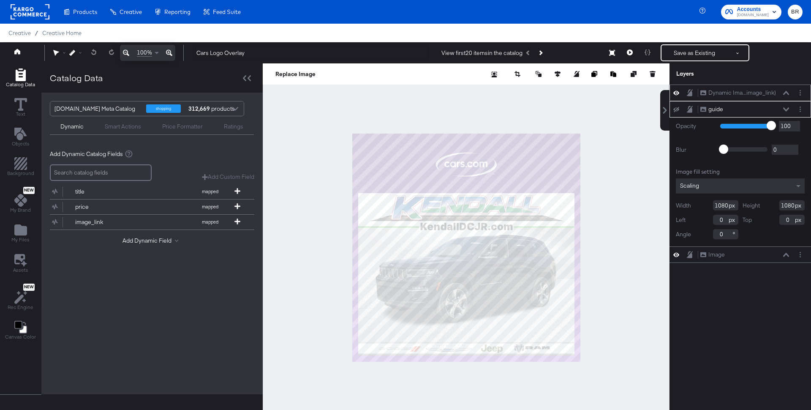
click at [783, 91] on div "Dynamic Ima...image_link) Dynamic Image (image_link)" at bounding box center [745, 92] width 90 height 9
click at [784, 91] on icon at bounding box center [786, 93] width 6 height 4
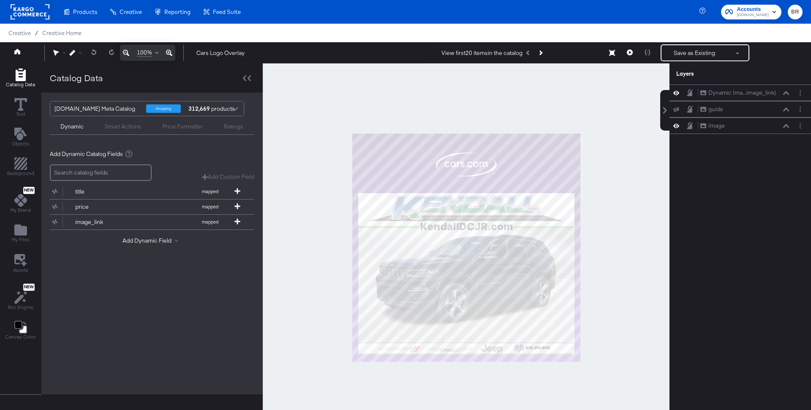
click at [624, 115] on div at bounding box center [466, 247] width 407 height 368
click at [634, 46] on button at bounding box center [630, 52] width 18 height 17
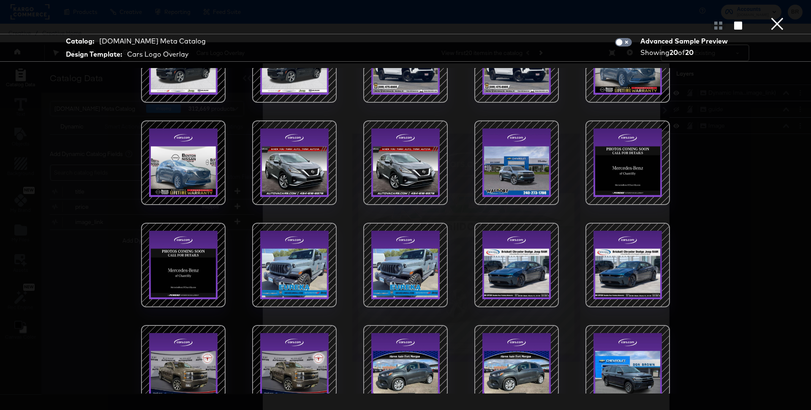
scroll to position [66, 0]
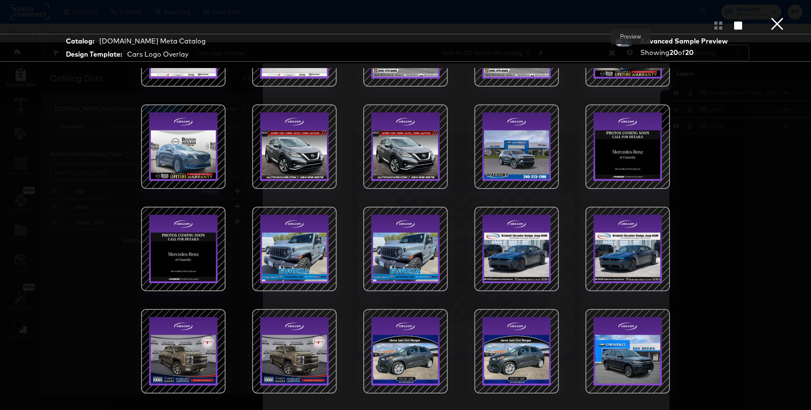
click at [505, 260] on div at bounding box center [517, 249] width 72 height 72
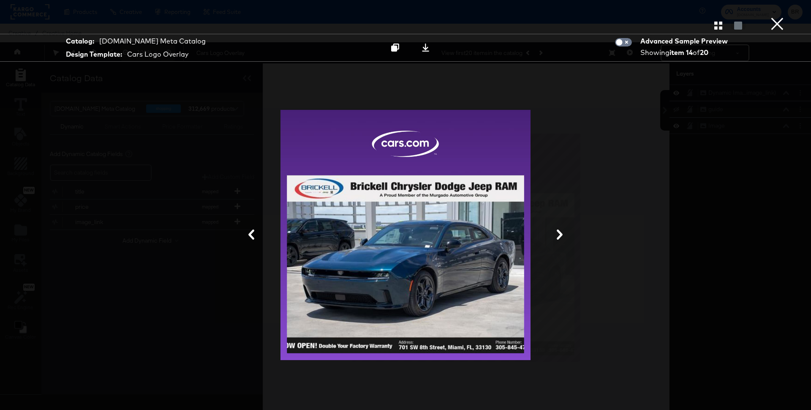
drag, startPoint x: 719, startPoint y: 28, endPoint x: 348, endPoint y: 220, distance: 417.9
click at [348, 220] on div "Gallery View Catalog: Cars.com Meta Catalog Design Template: Cars Logo Overlay …" at bounding box center [405, 205] width 811 height 376
click at [722, 26] on icon "button" at bounding box center [719, 26] width 8 height 8
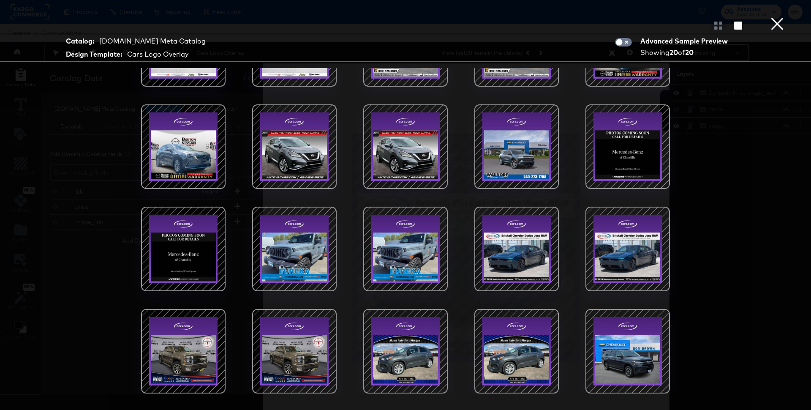
click at [277, 264] on div at bounding box center [295, 249] width 72 height 72
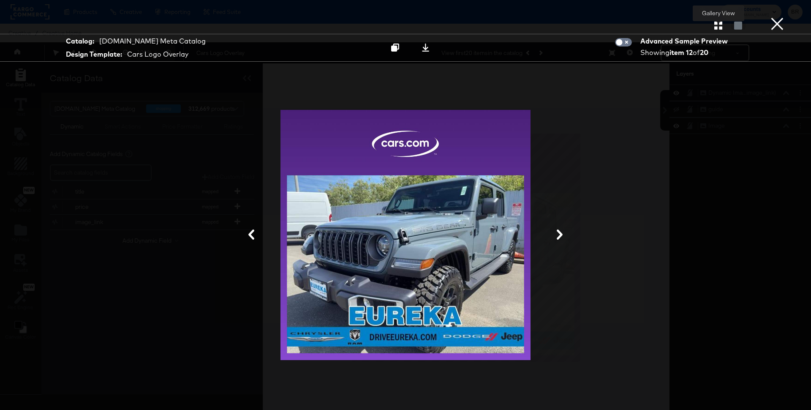
click at [724, 25] on button "button" at bounding box center [718, 26] width 15 height 8
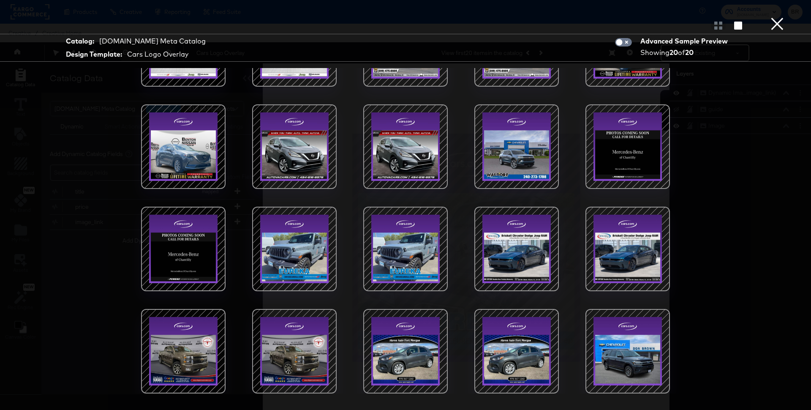
scroll to position [0, 0]
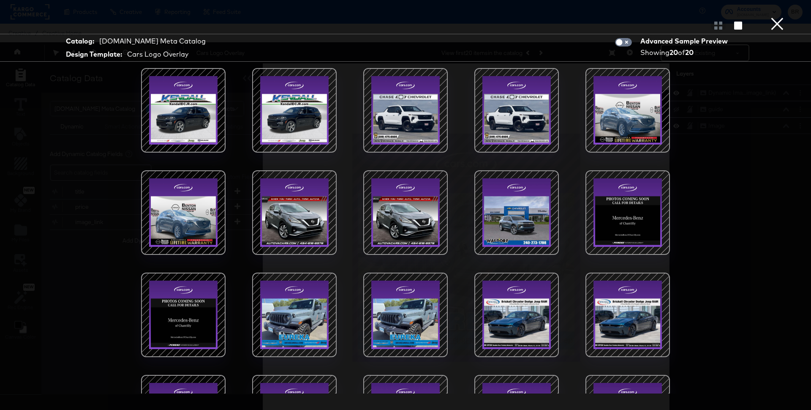
click at [781, 17] on button "×" at bounding box center [777, 8] width 17 height 17
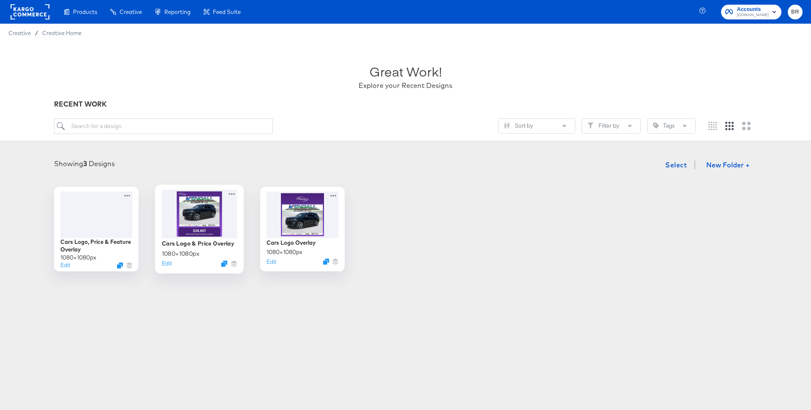
click at [189, 226] on div at bounding box center [200, 213] width 76 height 49
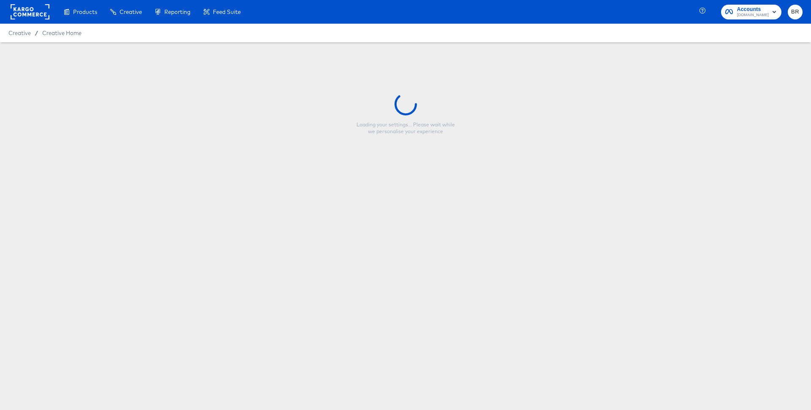
type input "Cars Logo & Price Overlay"
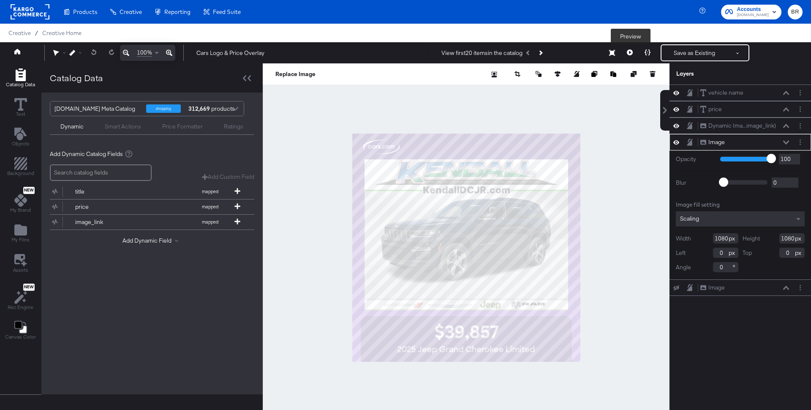
click at [630, 54] on icon at bounding box center [630, 52] width 6 height 6
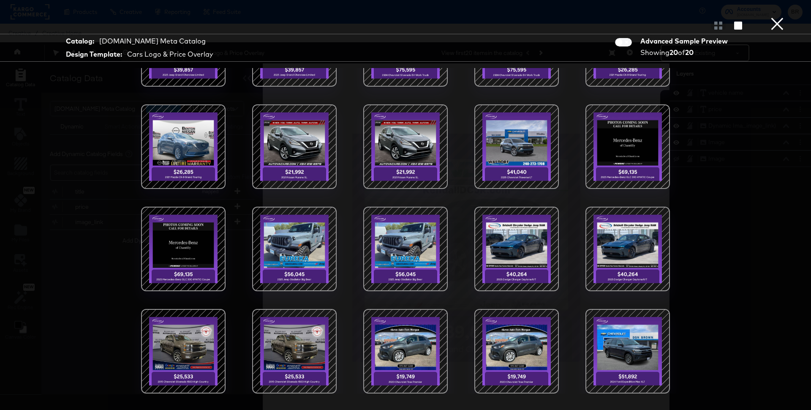
scroll to position [65, 0]
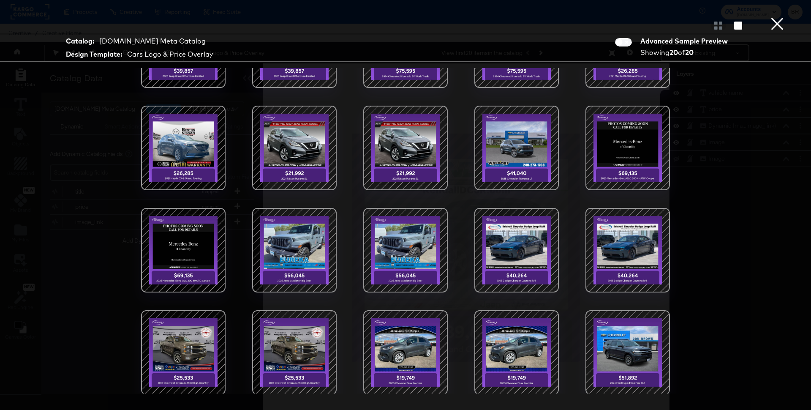
click at [775, 17] on button "×" at bounding box center [777, 8] width 17 height 17
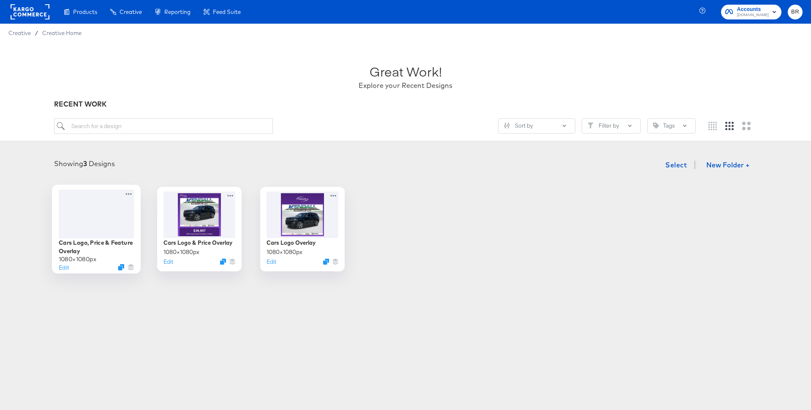
click at [114, 228] on div at bounding box center [97, 213] width 76 height 49
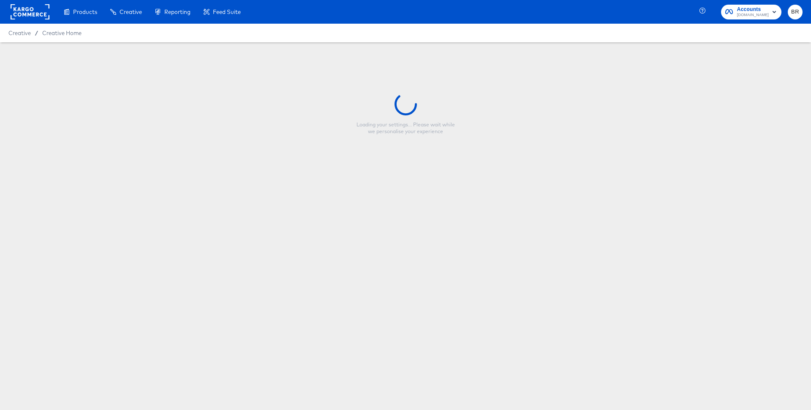
type input "Cars Logo, Price & Feature Overlay"
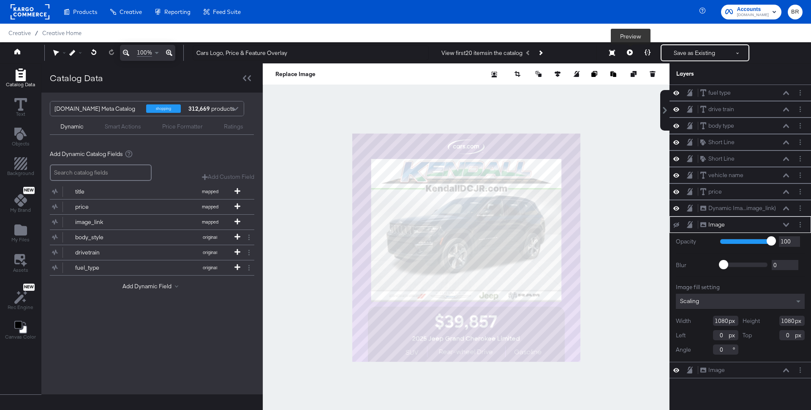
click at [629, 53] on icon at bounding box center [630, 52] width 6 height 6
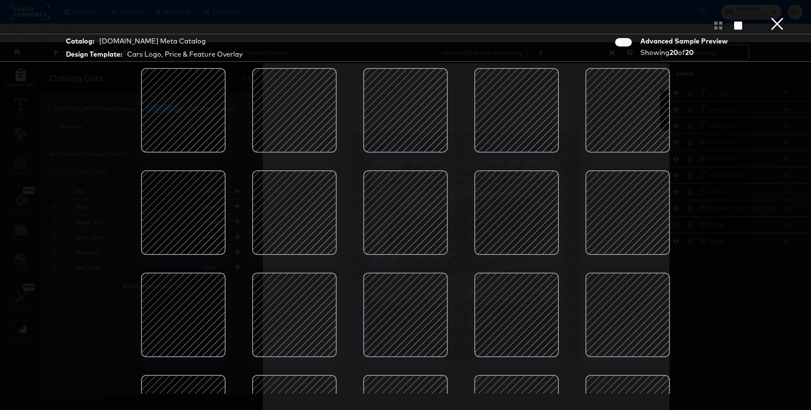
click at [199, 137] on div at bounding box center [183, 110] width 72 height 72
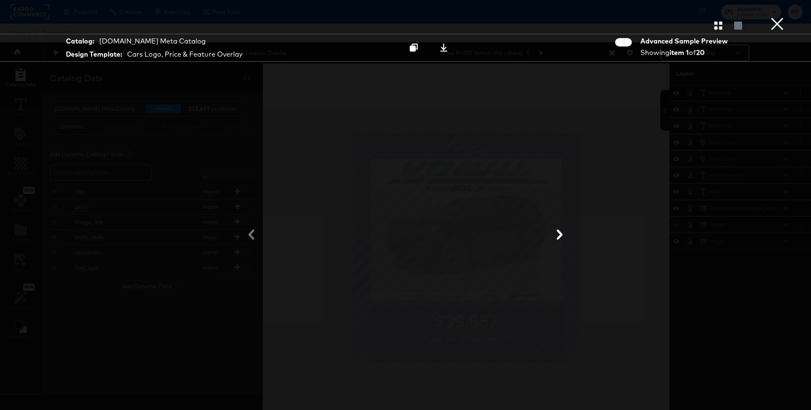
click at [556, 238] on icon at bounding box center [560, 234] width 10 height 10
click at [559, 232] on icon at bounding box center [560, 234] width 6 height 10
click at [559, 231] on icon at bounding box center [560, 234] width 6 height 10
click at [559, 232] on icon at bounding box center [560, 234] width 6 height 10
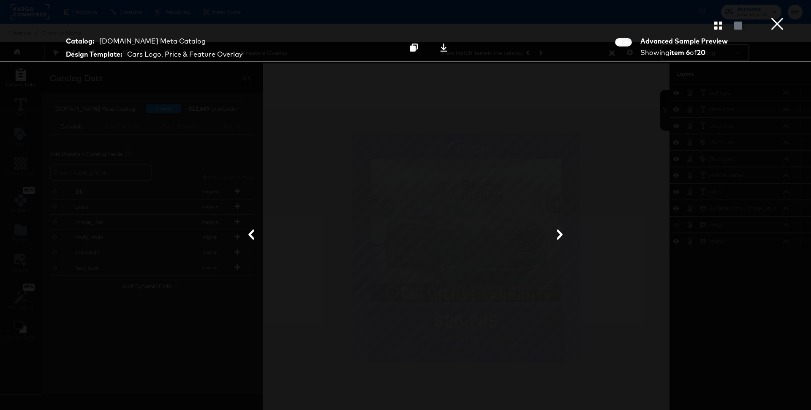
click at [558, 232] on icon at bounding box center [560, 234] width 10 height 10
click at [558, 237] on icon at bounding box center [560, 234] width 6 height 10
click at [561, 235] on icon at bounding box center [560, 234] width 6 height 10
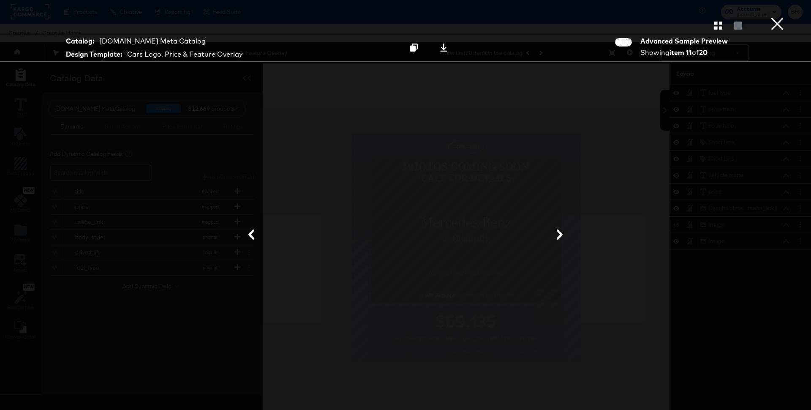
click at [559, 235] on icon at bounding box center [560, 234] width 10 height 10
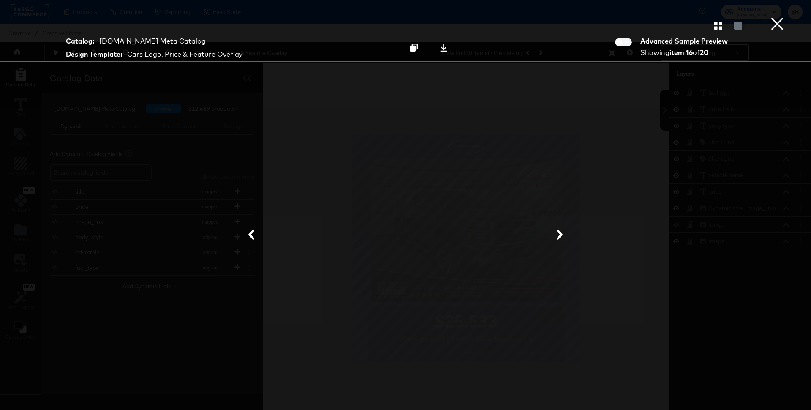
click at [255, 235] on icon at bounding box center [251, 234] width 10 height 10
click at [775, 17] on button "×" at bounding box center [777, 8] width 17 height 17
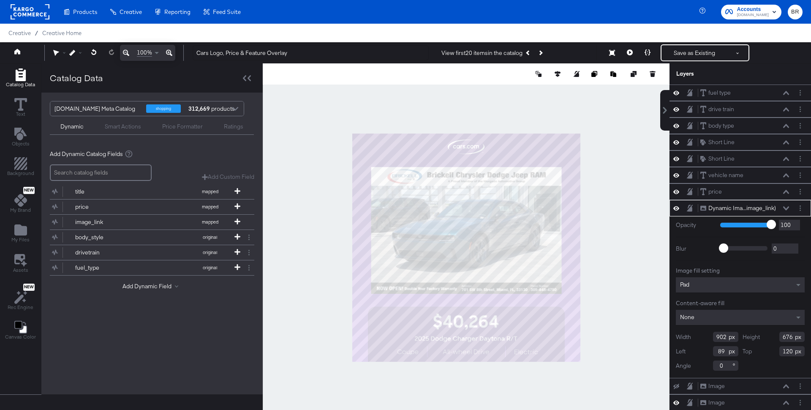
scroll to position [21, 0]
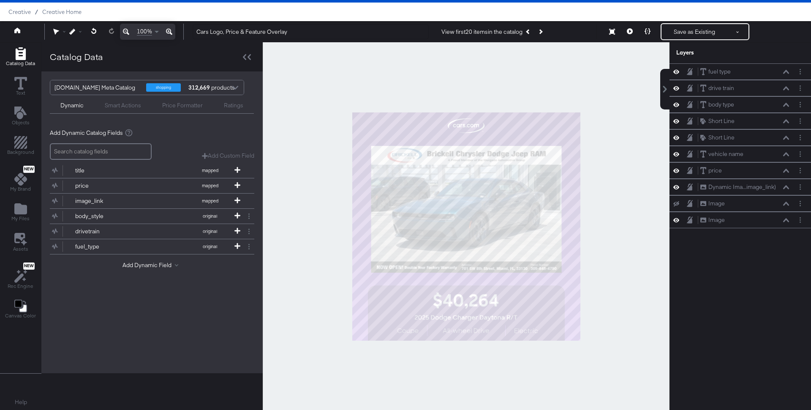
click at [609, 207] on div at bounding box center [466, 226] width 407 height 368
click at [607, 184] on div at bounding box center [466, 226] width 407 height 368
click at [630, 31] on icon at bounding box center [630, 31] width 6 height 6
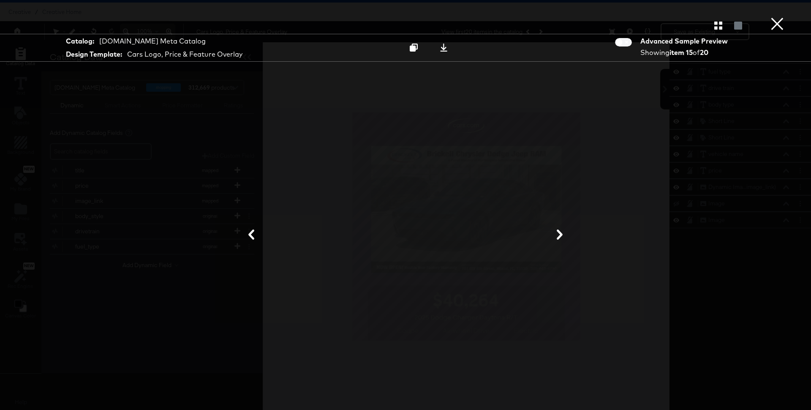
click at [558, 240] on button at bounding box center [560, 235] width 22 height 16
click at [562, 236] on icon at bounding box center [560, 234] width 10 height 10
click at [560, 235] on icon at bounding box center [560, 234] width 10 height 10
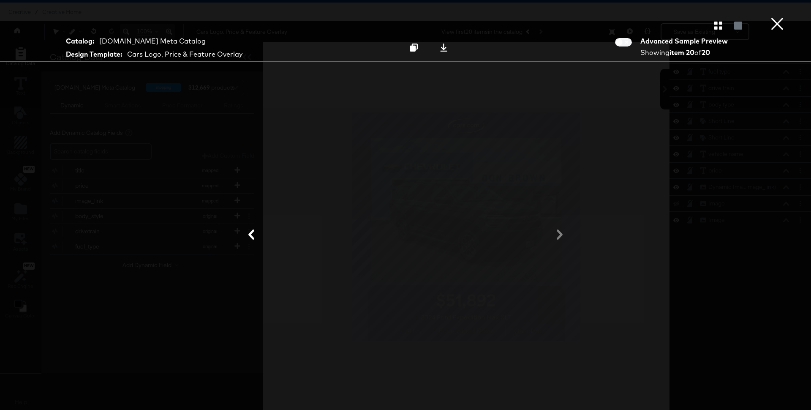
click at [560, 235] on div at bounding box center [406, 234] width 634 height 325
click at [776, 17] on button "×" at bounding box center [777, 8] width 17 height 17
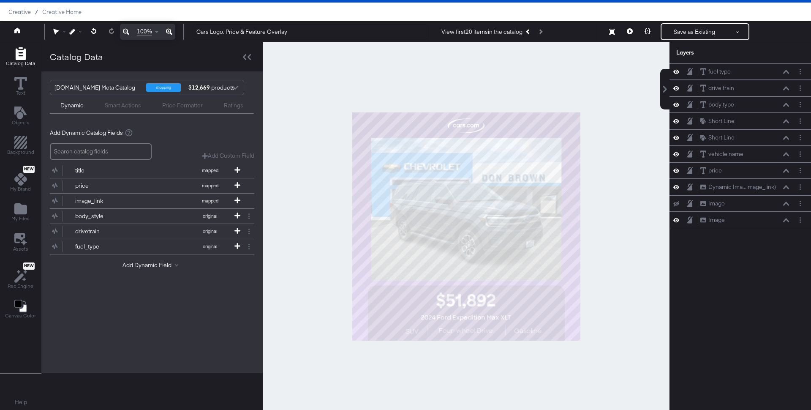
drag, startPoint x: 691, startPoint y: 35, endPoint x: 642, endPoint y: 70, distance: 60.3
click at [642, 42] on div "100% Cars Logo, Price & Feature Overlay View first 20 items in the catalog Save…" at bounding box center [405, 31] width 811 height 21
click at [690, 35] on button "Save as Existing" at bounding box center [695, 31] width 66 height 15
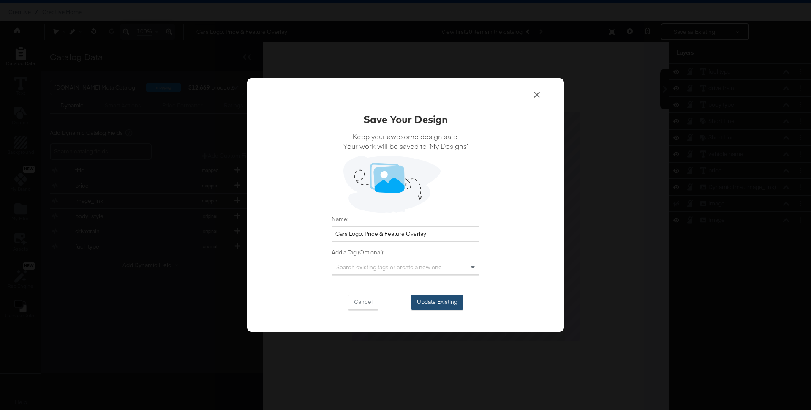
click at [415, 305] on button "Update Existing" at bounding box center [437, 302] width 52 height 15
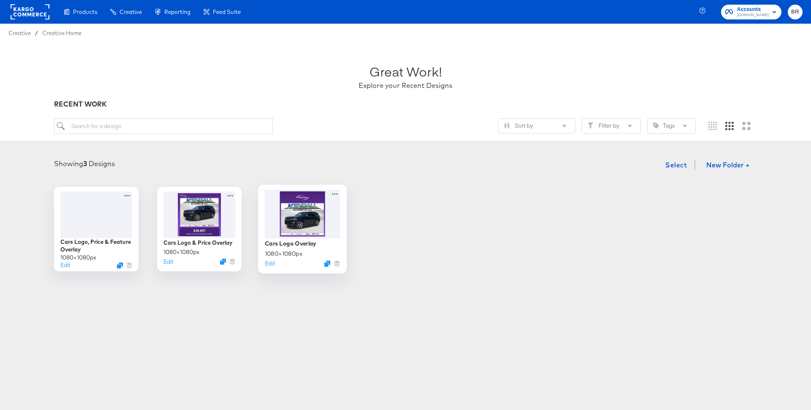
click at [299, 235] on div at bounding box center [303, 213] width 76 height 49
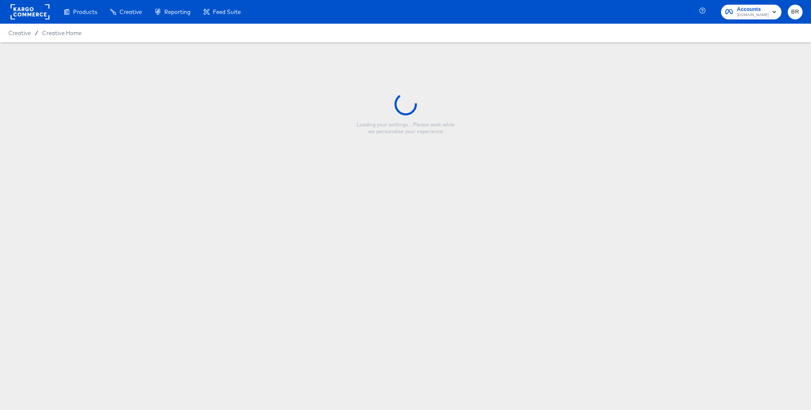
type input "Cars Logo Overlay"
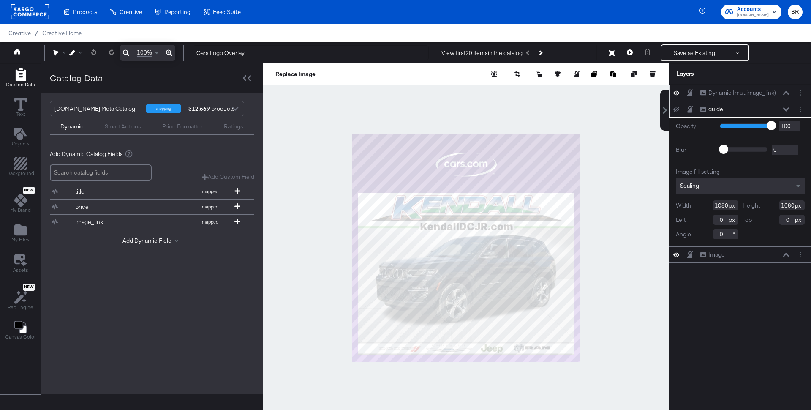
click at [786, 89] on div "Dynamic Ima...image_link) Dynamic Image (image_link)" at bounding box center [745, 92] width 90 height 9
click at [764, 91] on div "Dynamic Ima...image_link)" at bounding box center [743, 93] width 68 height 8
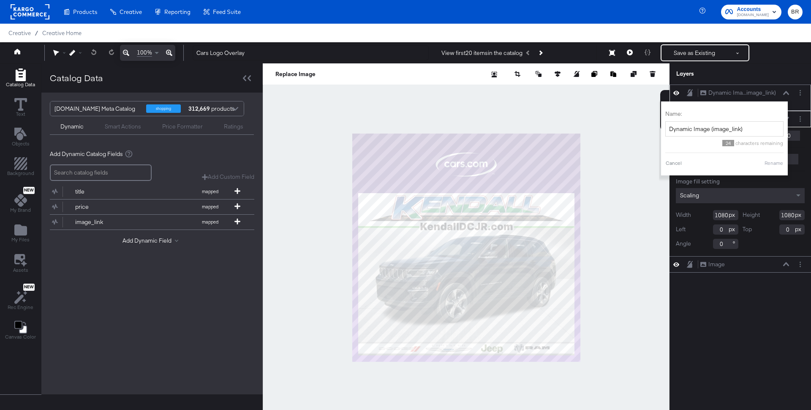
click at [787, 90] on div "Dynamic Ima...image_link) Dynamic Image (image_link)" at bounding box center [745, 92] width 90 height 9
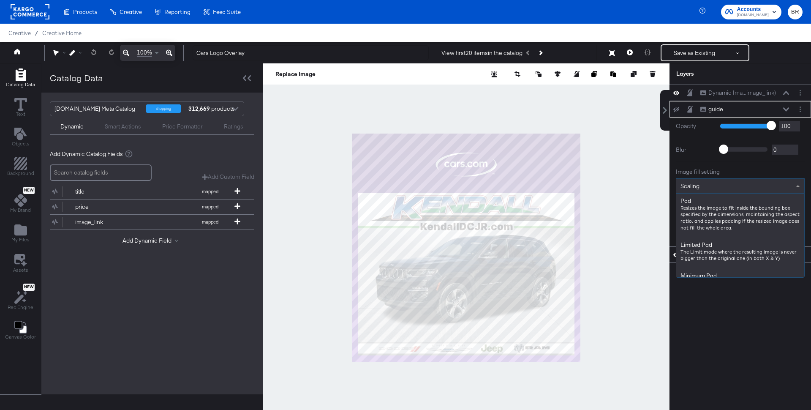
scroll to position [208, 0]
click at [743, 186] on div "Scaling" at bounding box center [741, 186] width 128 height 14
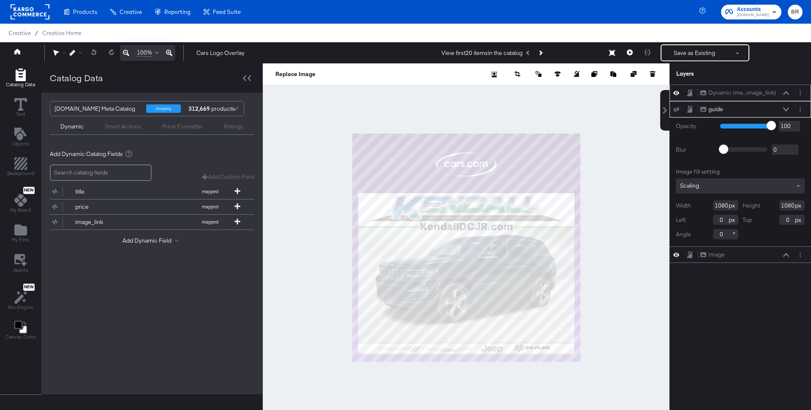
click at [787, 94] on icon at bounding box center [786, 93] width 6 height 4
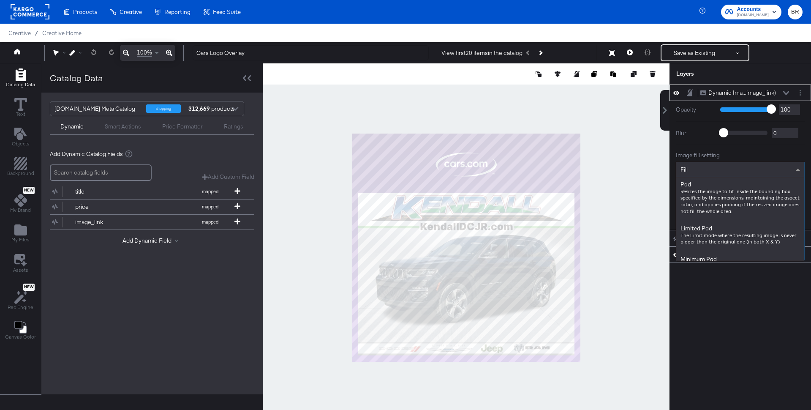
click at [748, 171] on div "Fill" at bounding box center [741, 169] width 128 height 14
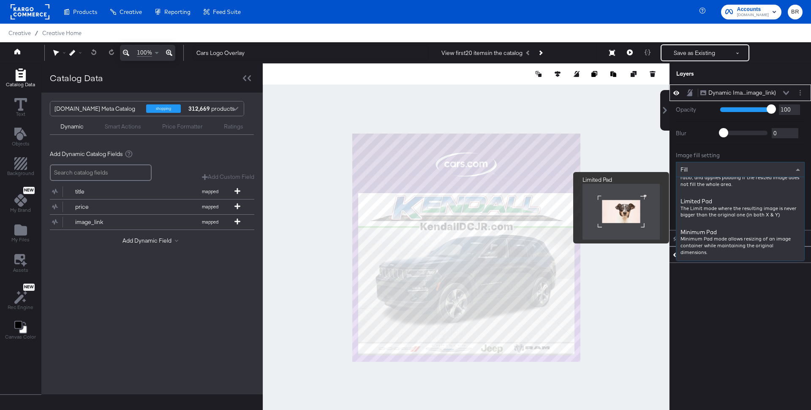
scroll to position [0, 0]
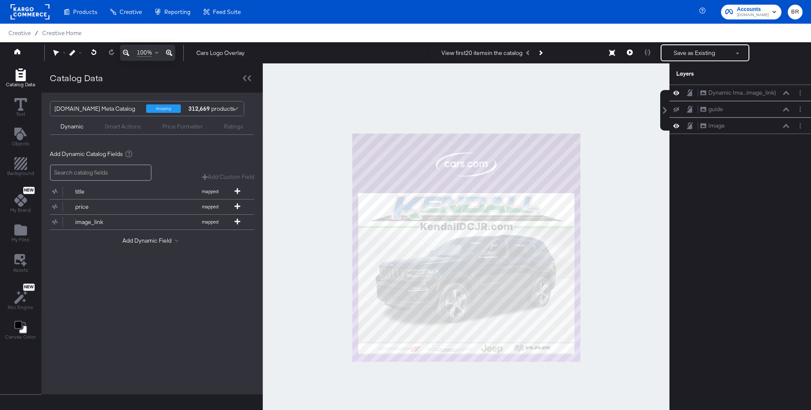
click at [614, 169] on div at bounding box center [466, 247] width 407 height 368
click at [679, 52] on button "Save as Existing" at bounding box center [695, 52] width 66 height 15
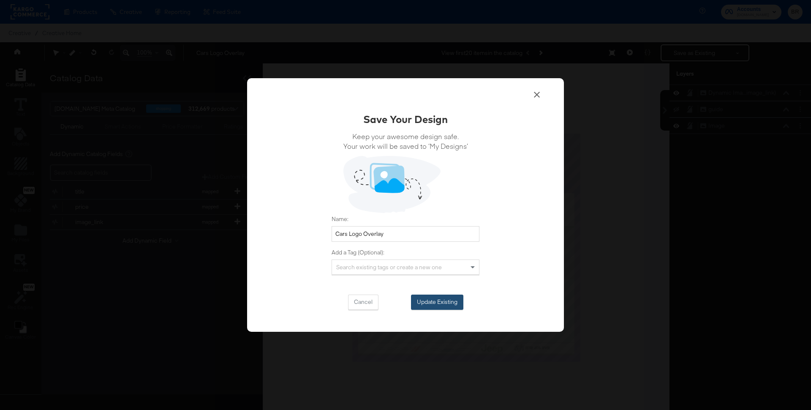
click at [421, 302] on button "Update Existing" at bounding box center [437, 302] width 52 height 15
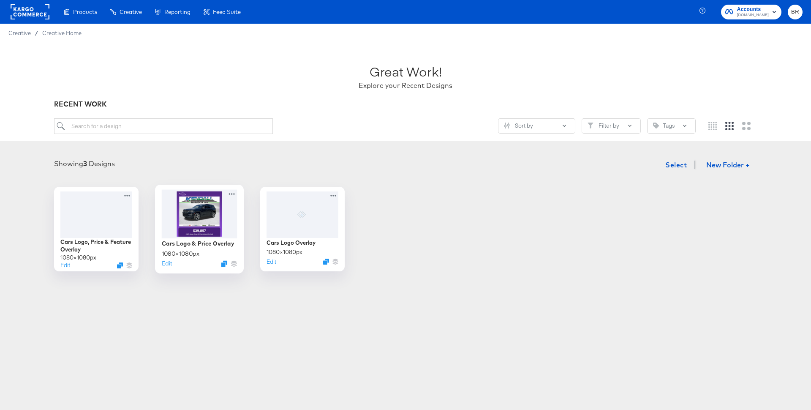
click at [168, 268] on div "Cars Logo & Price Overlay 1080 × 1080 px Edit" at bounding box center [199, 229] width 89 height 89
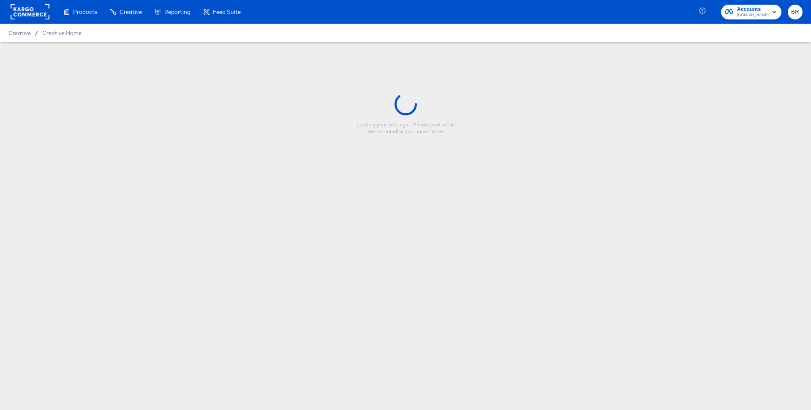
type input "Cars Logo & Price Overlay"
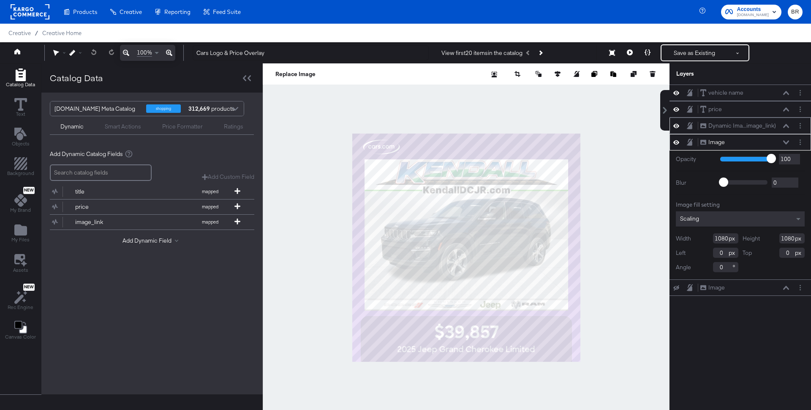
click at [791, 125] on div "Dynamic Ima...image_link) Dynamic Image (image_link)" at bounding box center [747, 125] width 94 height 9
click at [787, 124] on icon at bounding box center [786, 126] width 6 height 4
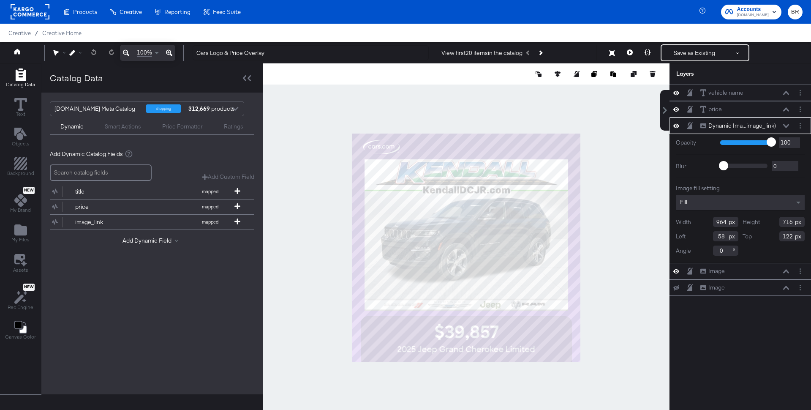
click at [720, 206] on div "Fill" at bounding box center [740, 202] width 129 height 15
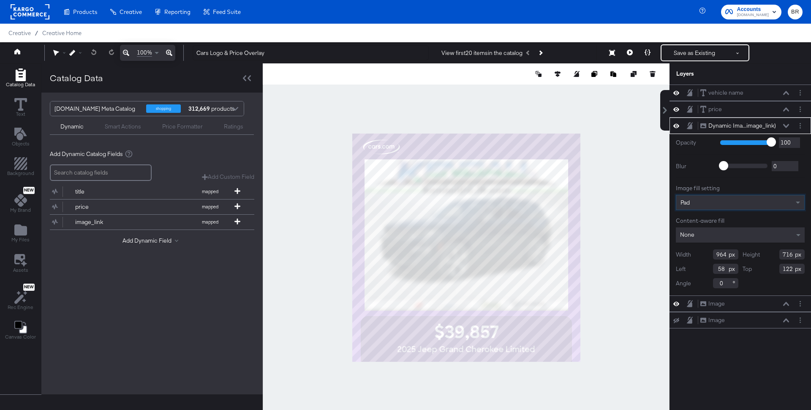
click at [628, 171] on div at bounding box center [466, 247] width 407 height 368
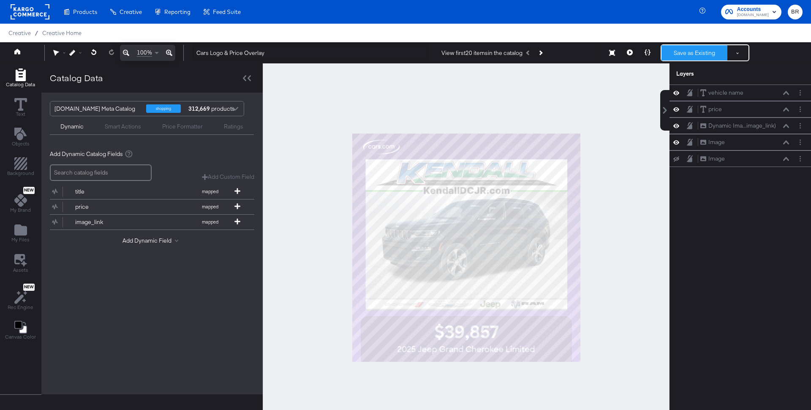
click at [682, 48] on button "Save as Existing" at bounding box center [695, 52] width 66 height 15
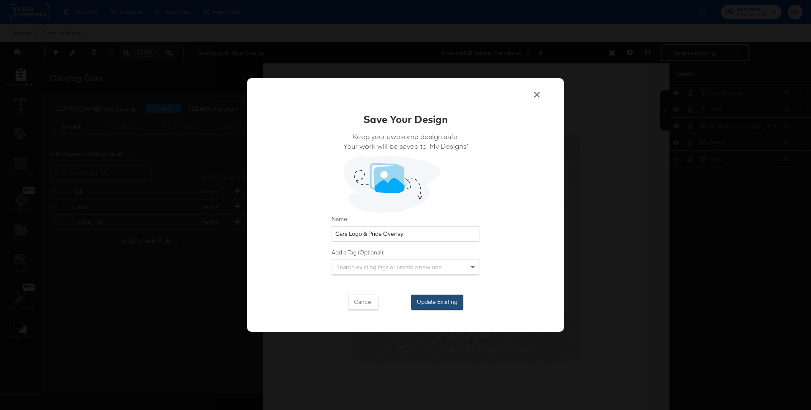
click at [424, 304] on button "Update Existing" at bounding box center [437, 302] width 52 height 15
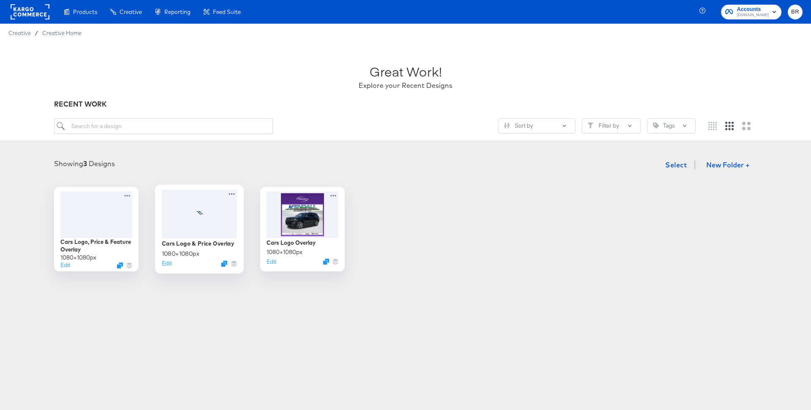
click at [207, 222] on div at bounding box center [200, 213] width 76 height 49
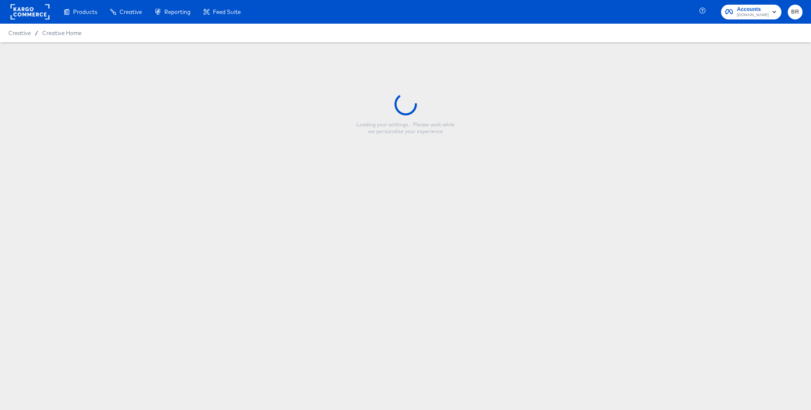
type input "Cars Logo & Price Overlay"
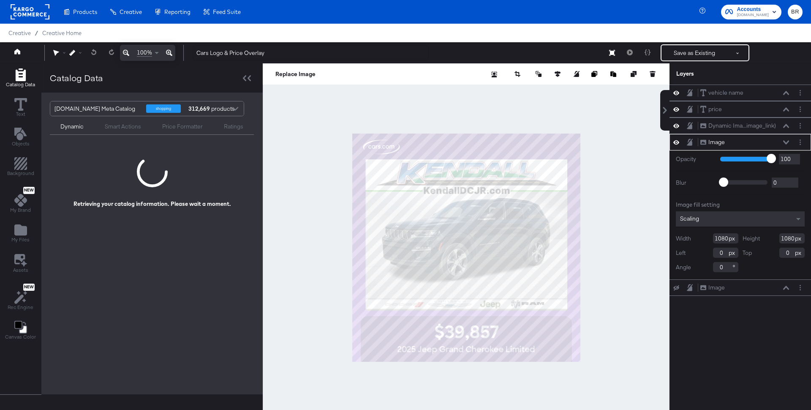
click at [630, 56] on div "Save as Existing See more options Product Scenarios" at bounding box center [685, 52] width 128 height 17
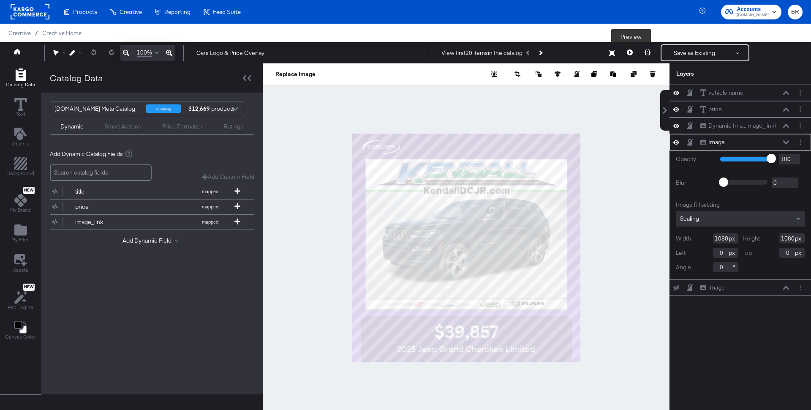
click at [630, 56] on button at bounding box center [630, 52] width 18 height 17
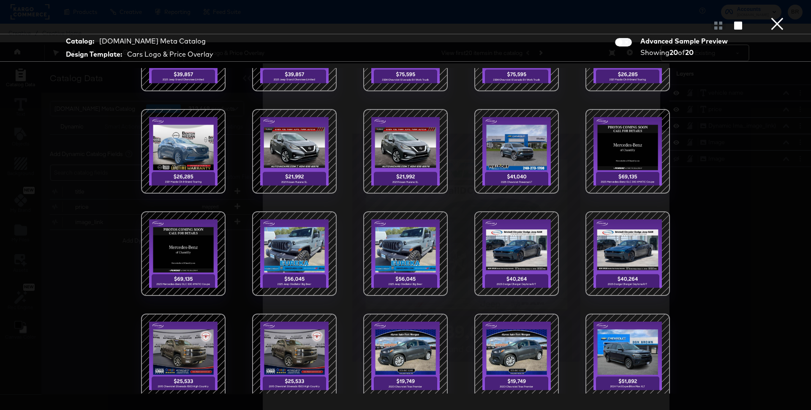
scroll to position [66, 0]
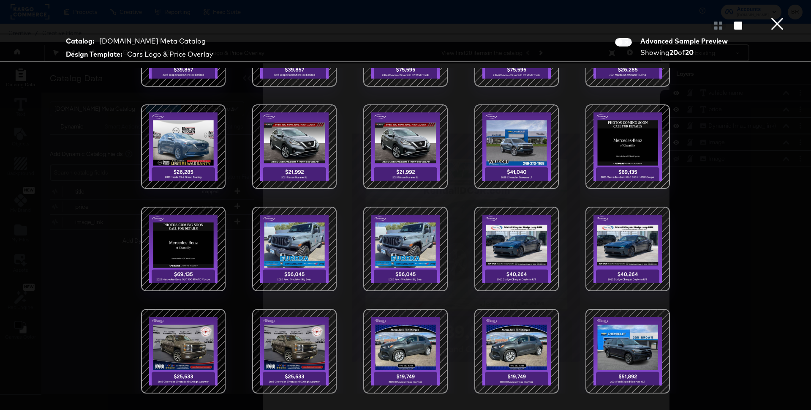
click at [504, 262] on div at bounding box center [517, 249] width 72 height 72
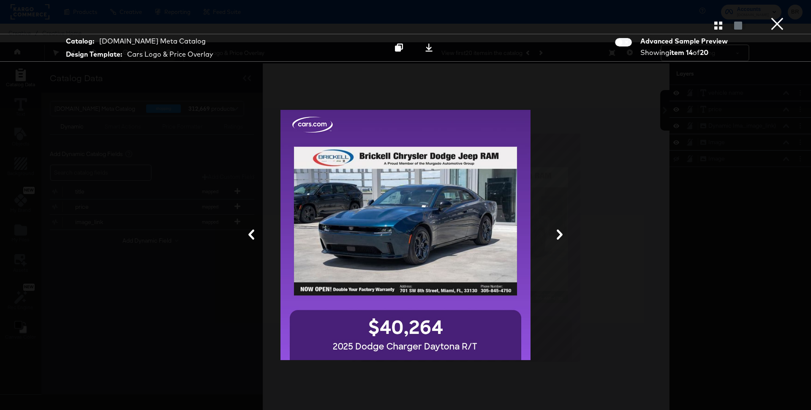
click at [251, 233] on icon at bounding box center [251, 234] width 6 height 10
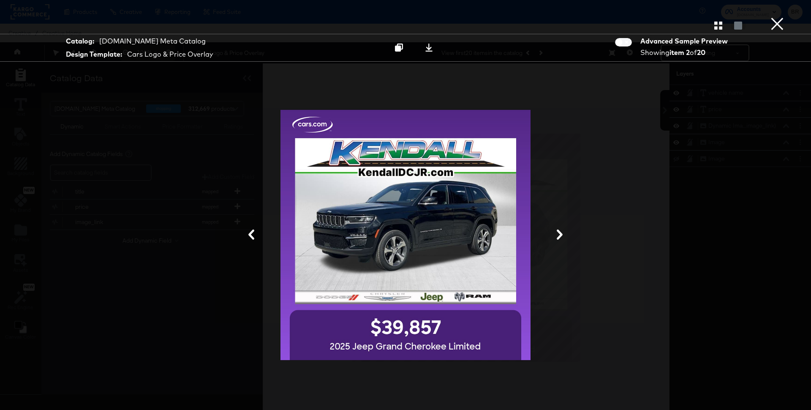
click at [773, 17] on button "×" at bounding box center [777, 8] width 17 height 17
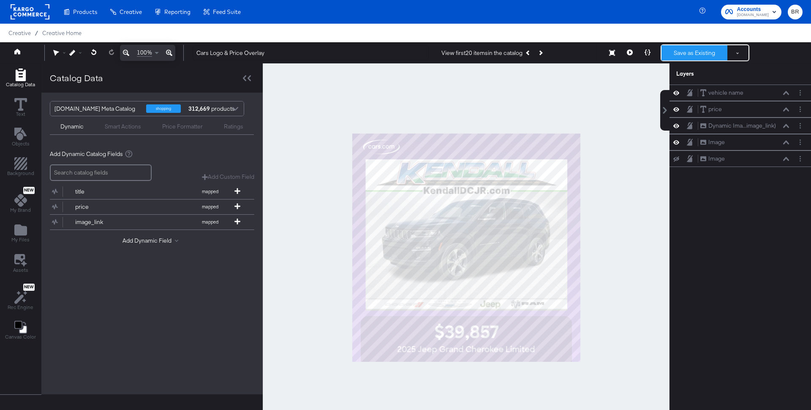
click at [683, 54] on button "Save as Existing" at bounding box center [695, 52] width 66 height 15
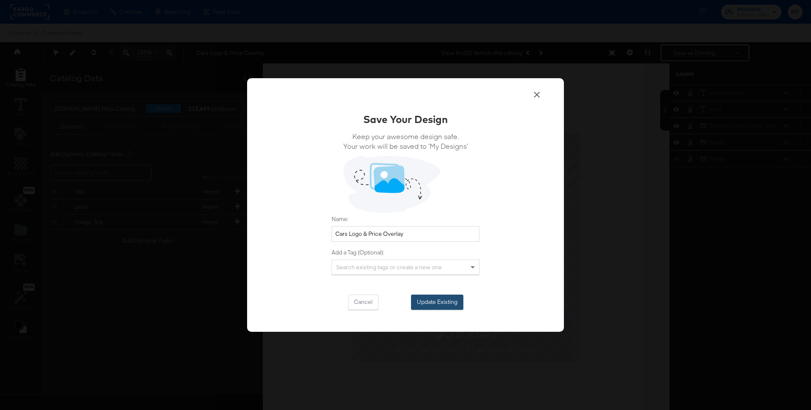
click at [451, 303] on button "Update Existing" at bounding box center [437, 302] width 52 height 15
